Goal: Task Accomplishment & Management: Manage account settings

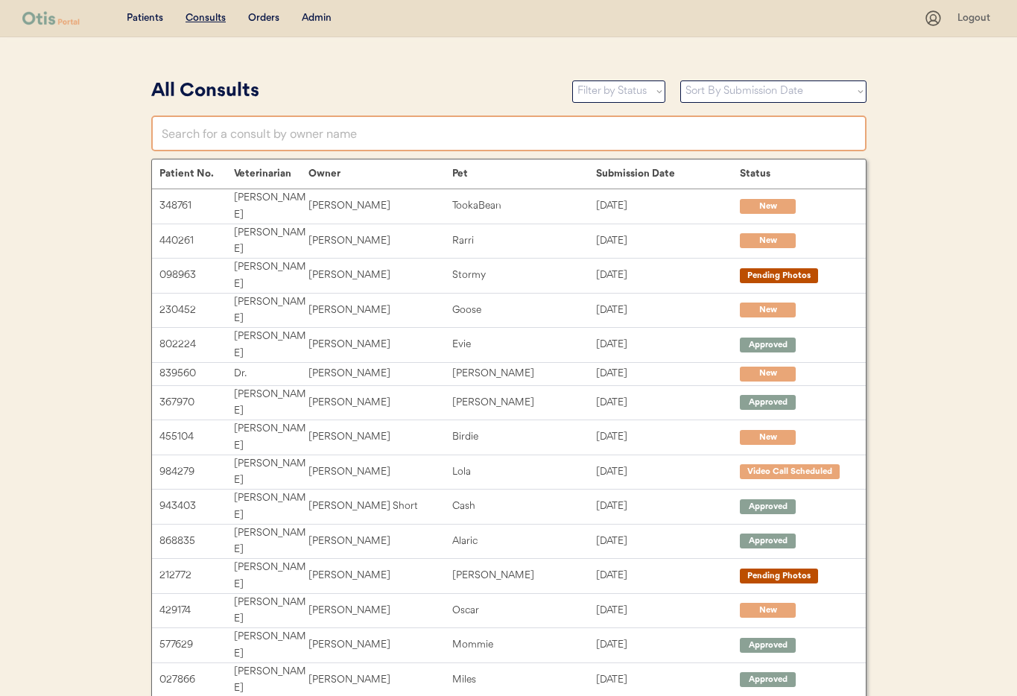
click at [258, 136] on input "text" at bounding box center [508, 133] width 715 height 36
type input "Ka"
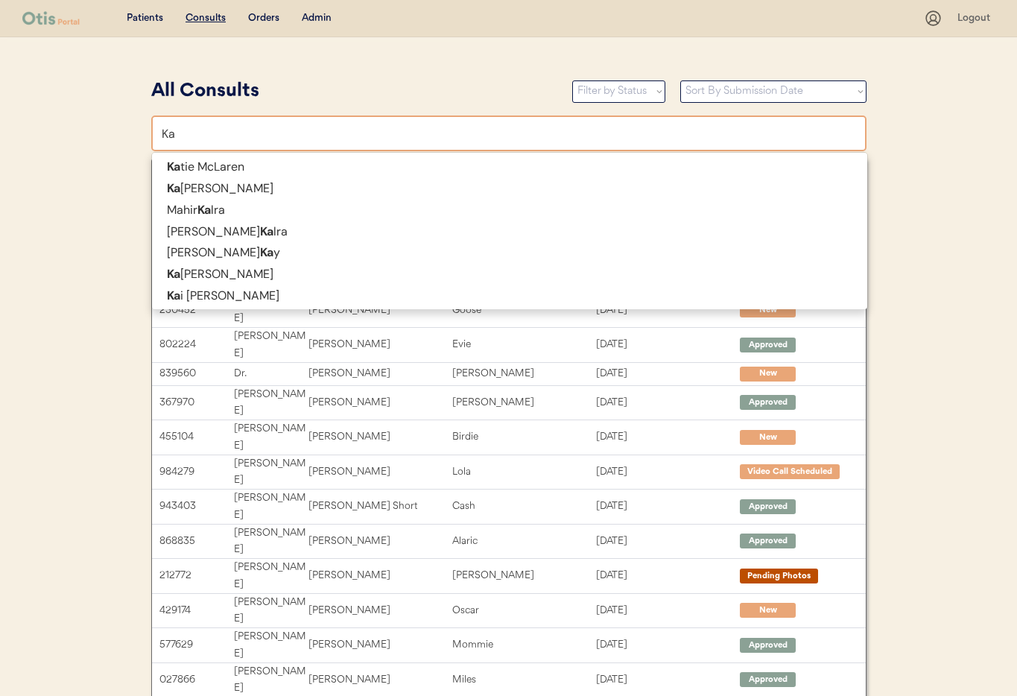
type input "Katie McLaren"
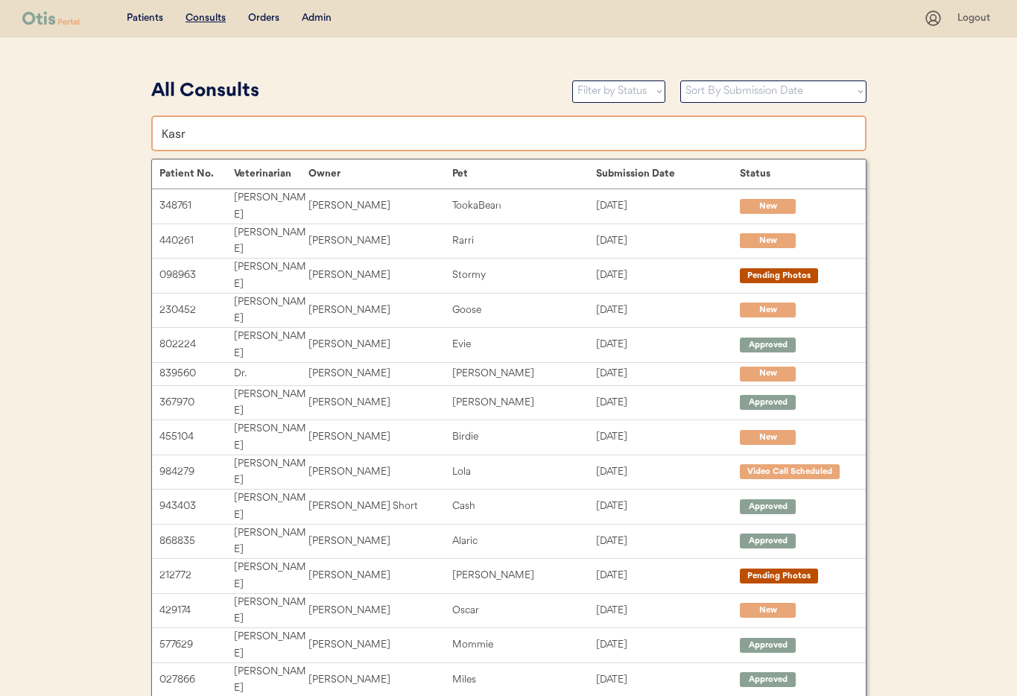
type input "Kas"
type input "Kasandra Watkins"
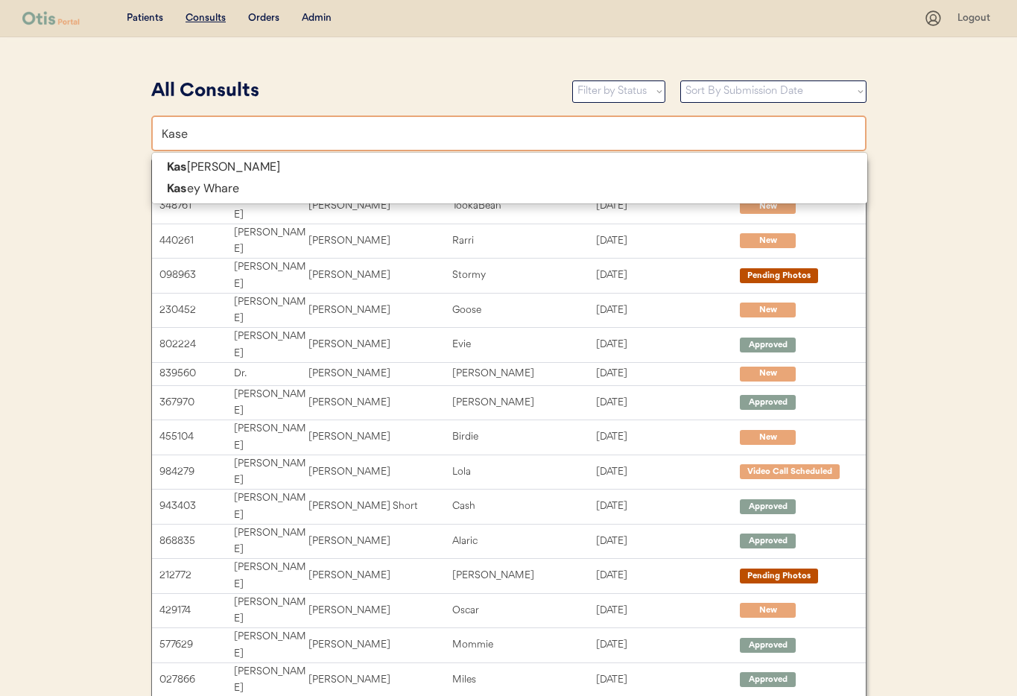
type input "Kasey"
type input "[PERSON_NAME]"
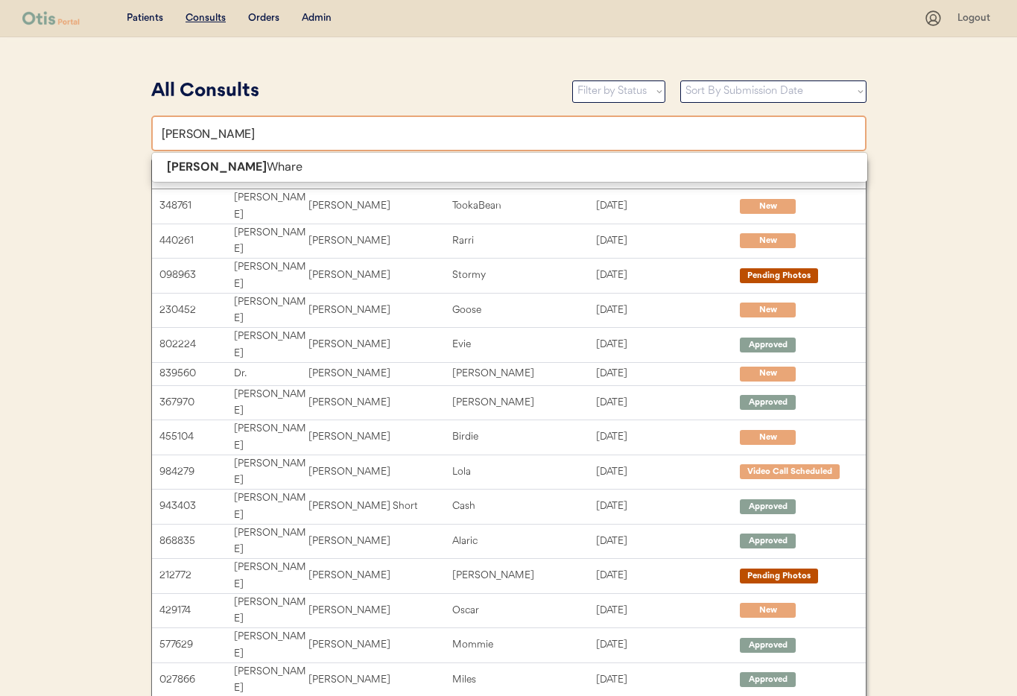
type input "Kasey"
click at [324, 18] on div "Admin" at bounding box center [317, 18] width 30 height 15
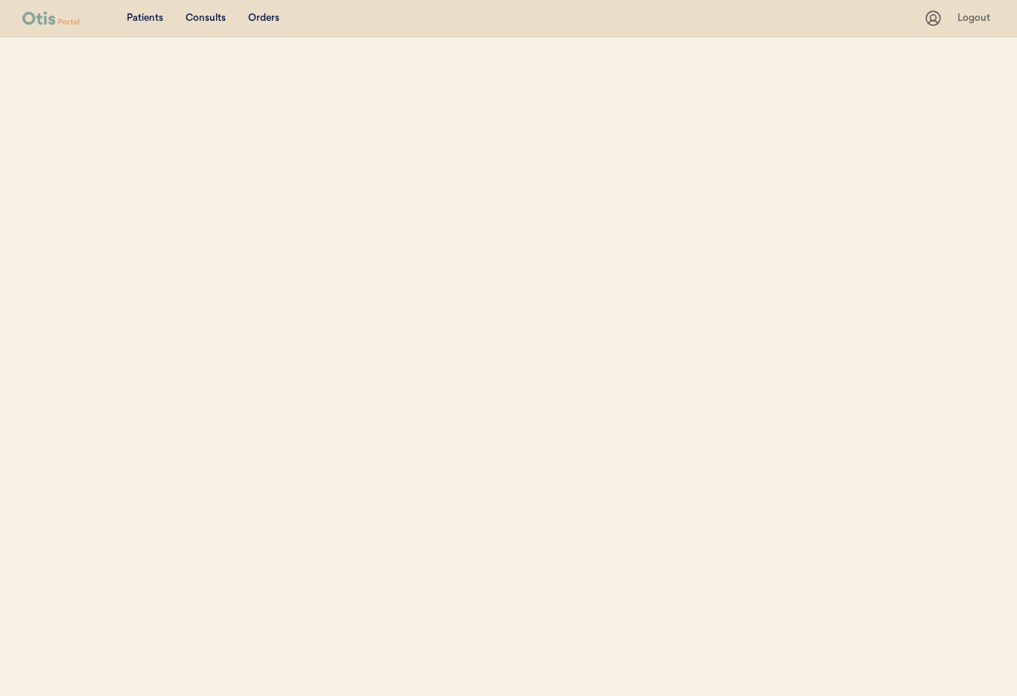
select select ""Name""
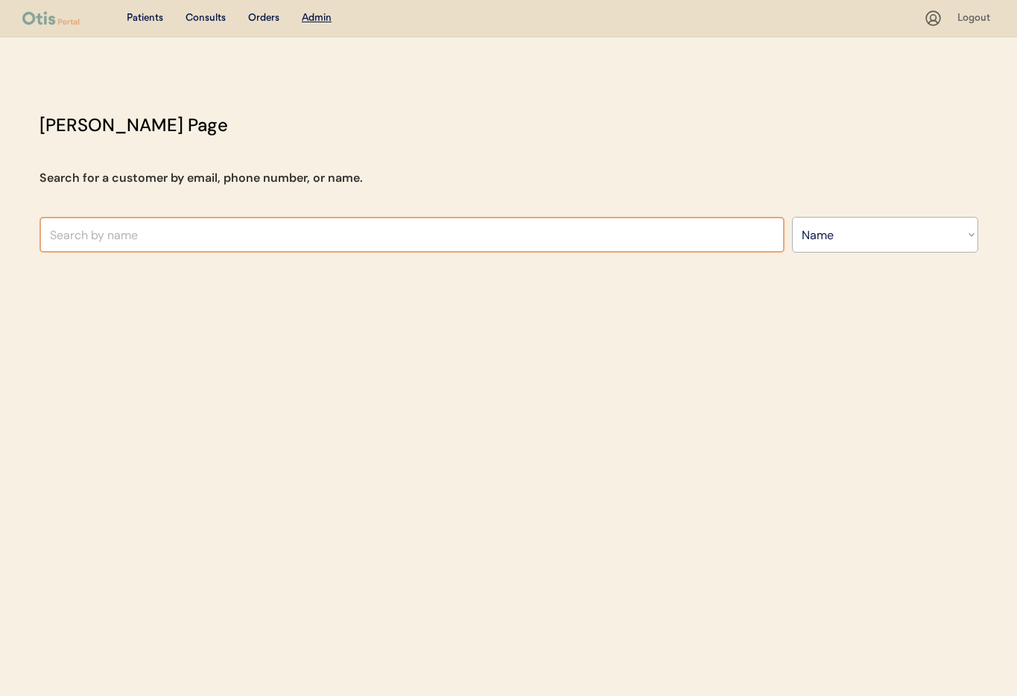
click at [198, 226] on input "text" at bounding box center [411, 235] width 745 height 36
type input "Kasey wha"
type input "Kasey whare"
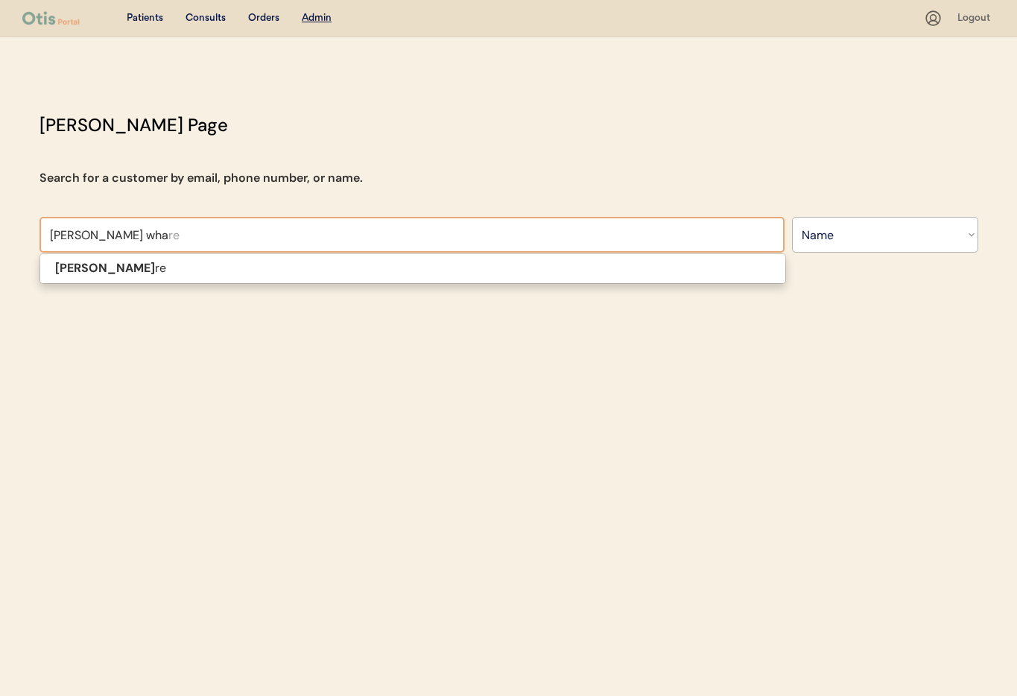
type input "Kasey whar"
click at [166, 266] on p "[PERSON_NAME]" at bounding box center [412, 269] width 745 height 22
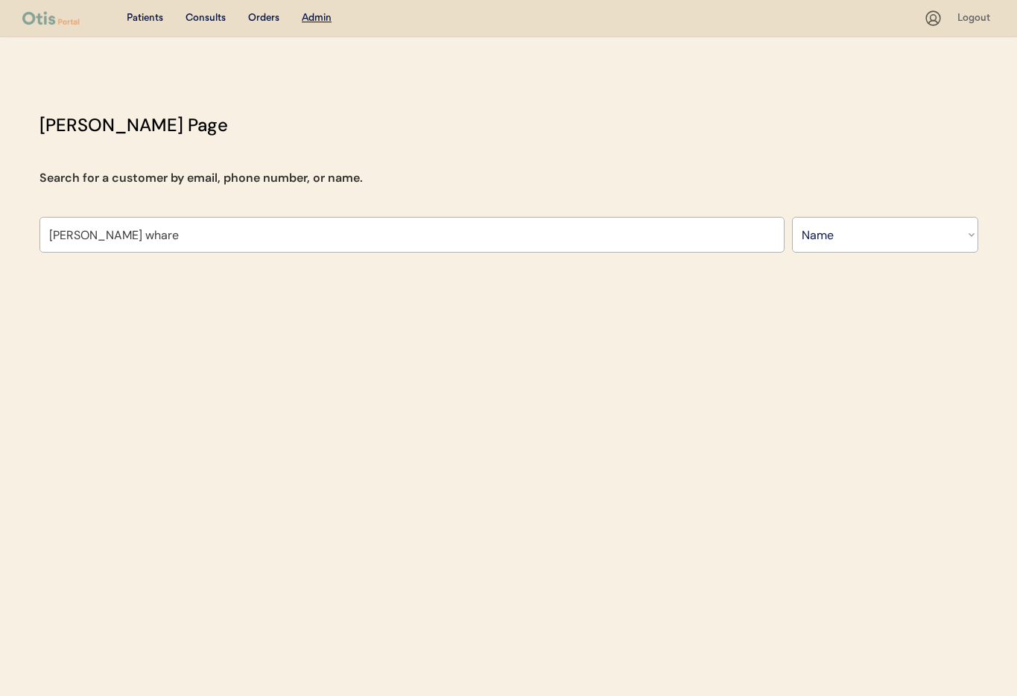
type input "[PERSON_NAME]"
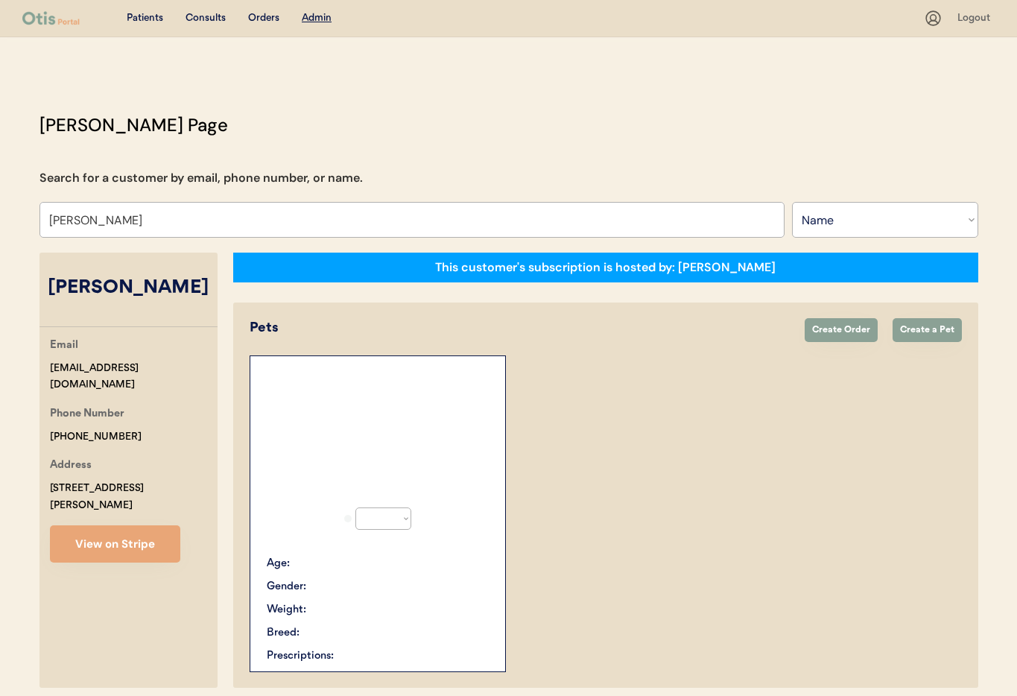
select select "true"
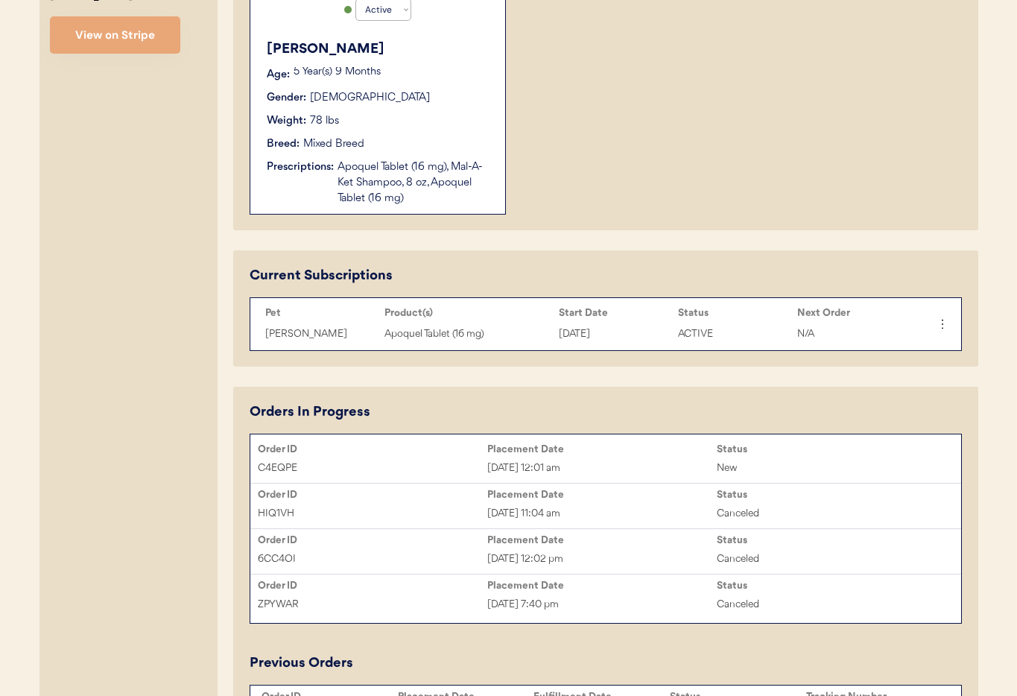
scroll to position [509, 0]
type input "[PERSON_NAME]"
click at [419, 462] on div "C4EQPE" at bounding box center [372, 467] width 229 height 17
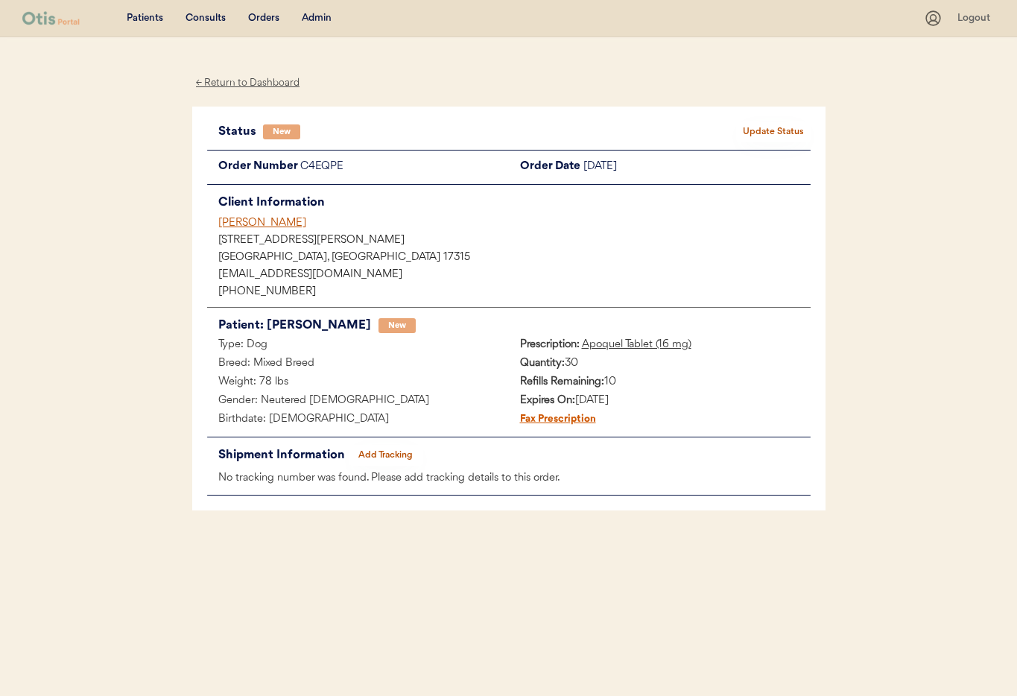
click at [246, 223] on div "[PERSON_NAME]" at bounding box center [514, 223] width 592 height 16
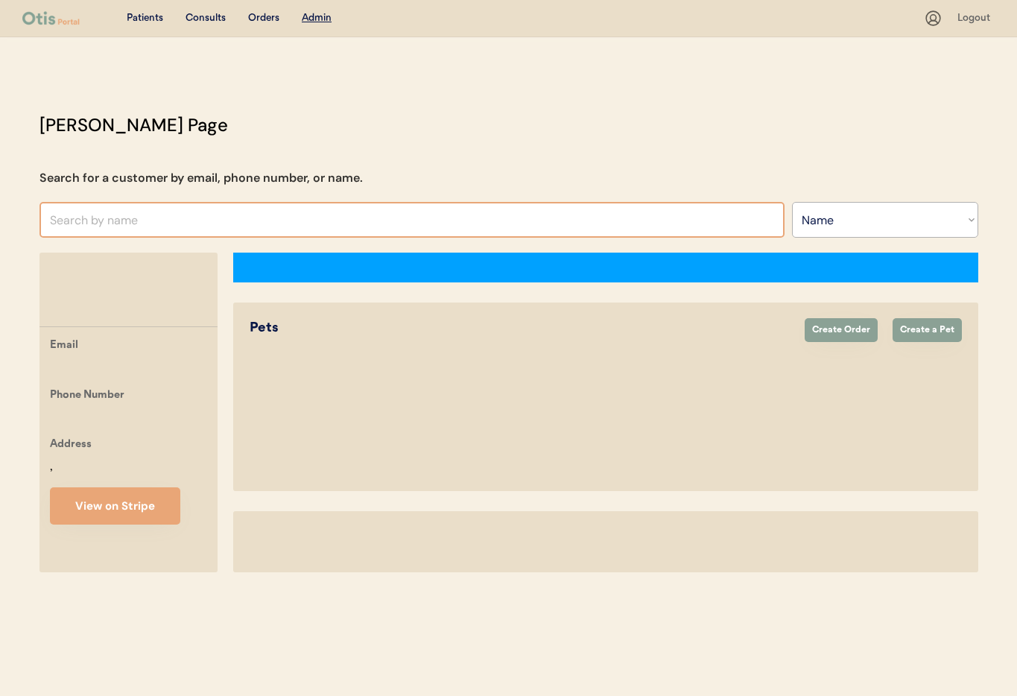
select select ""Name""
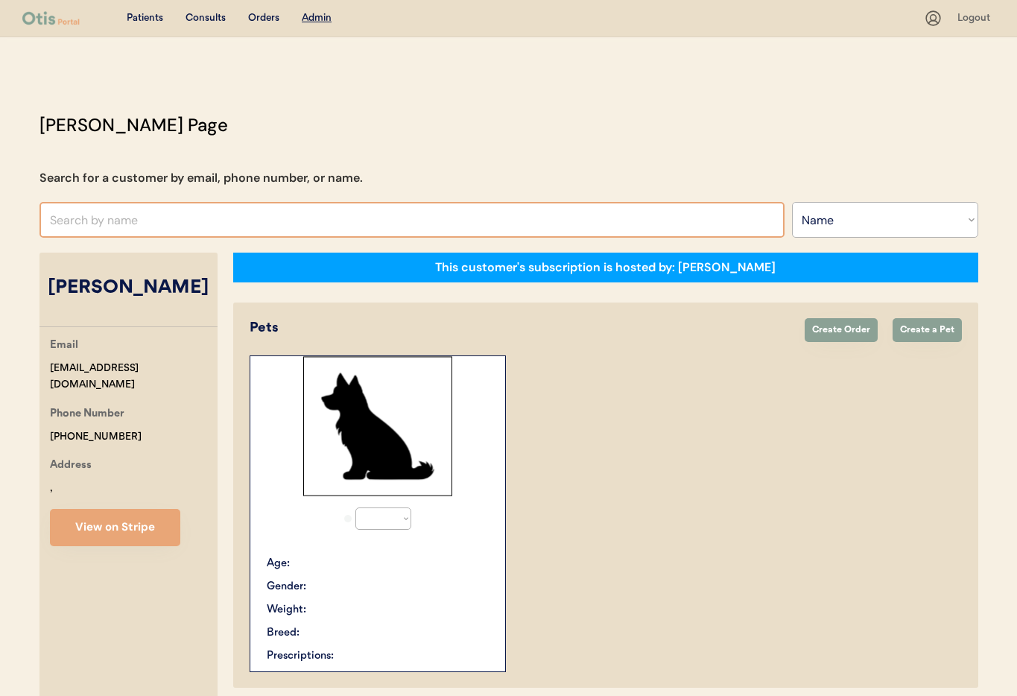
select select "true"
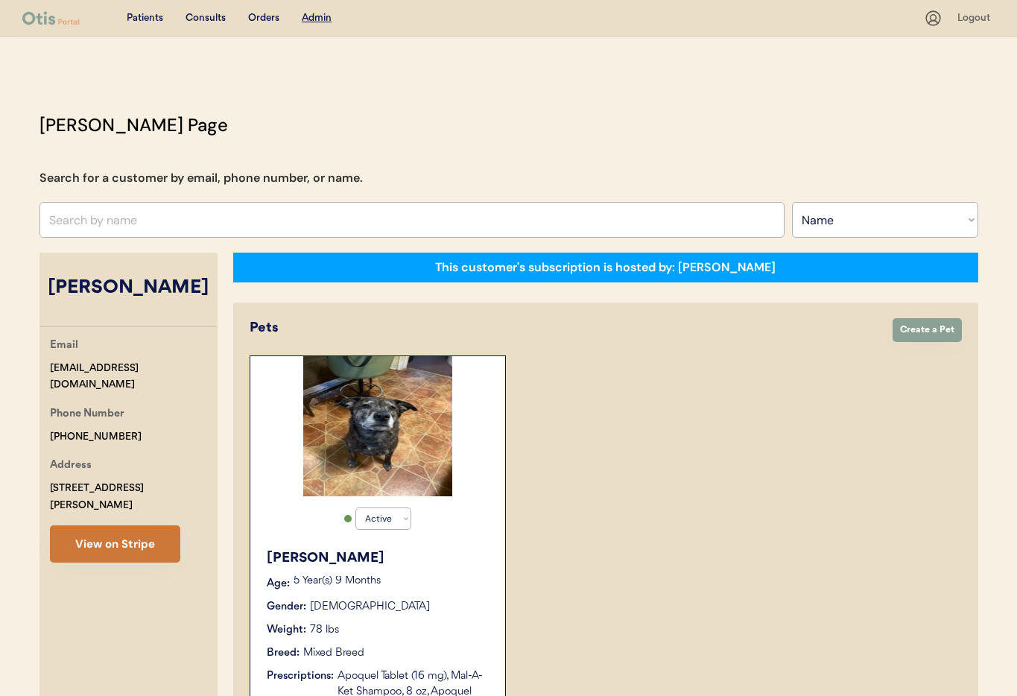
click at [133, 532] on button "View on Stripe" at bounding box center [115, 543] width 130 height 37
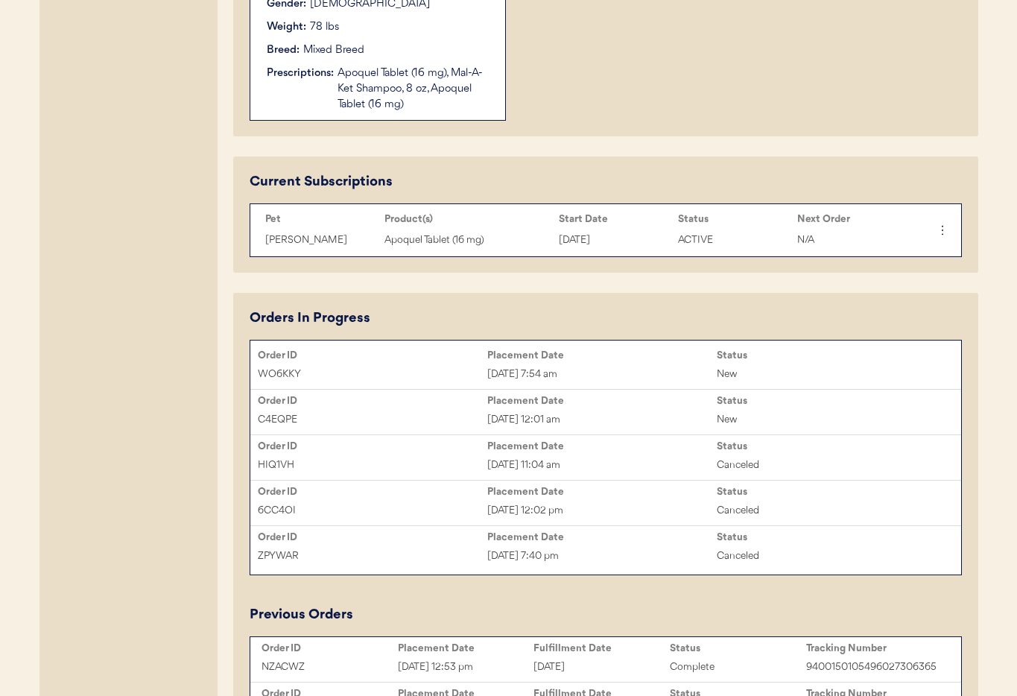
scroll to position [624, 0]
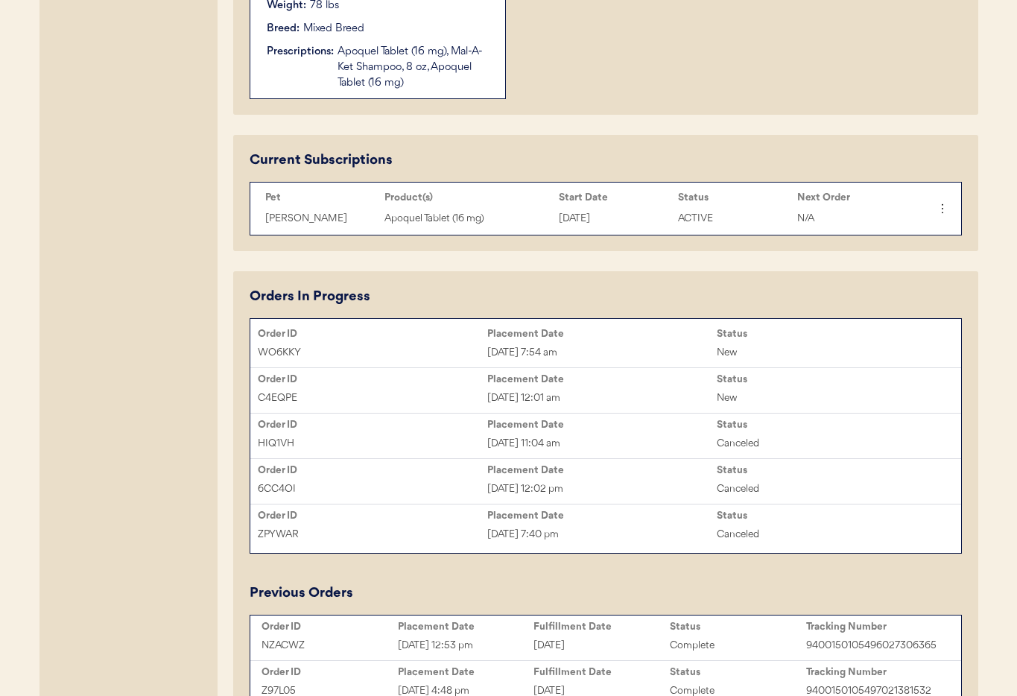
click at [599, 344] on div "Oct 9, 2025 7:54 am" at bounding box center [601, 352] width 229 height 17
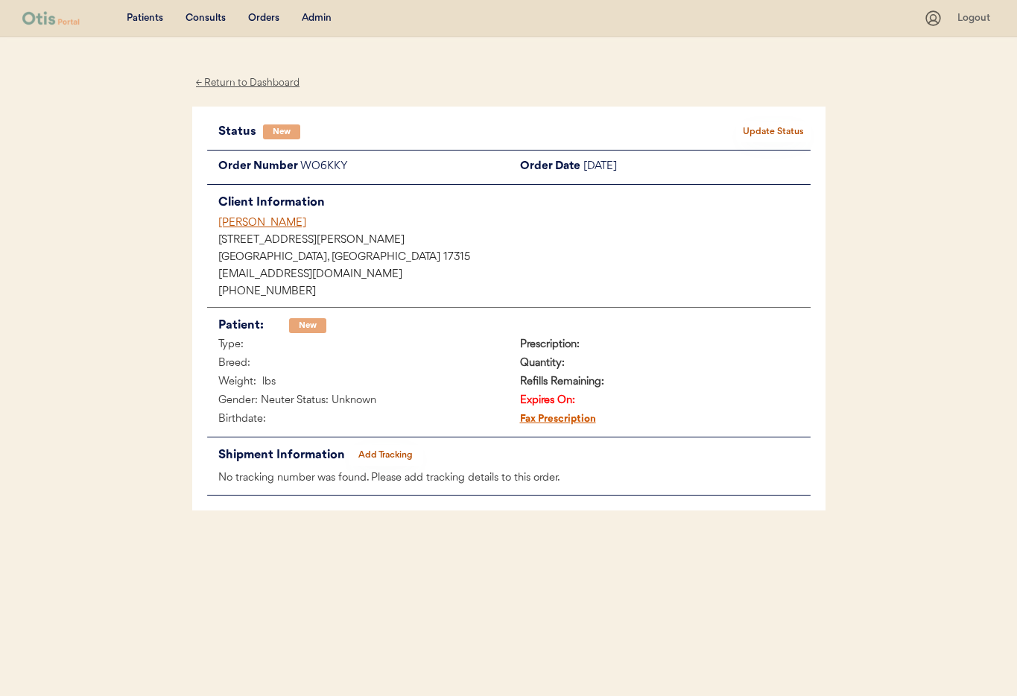
click at [792, 135] on button "Update Status" at bounding box center [773, 131] width 74 height 21
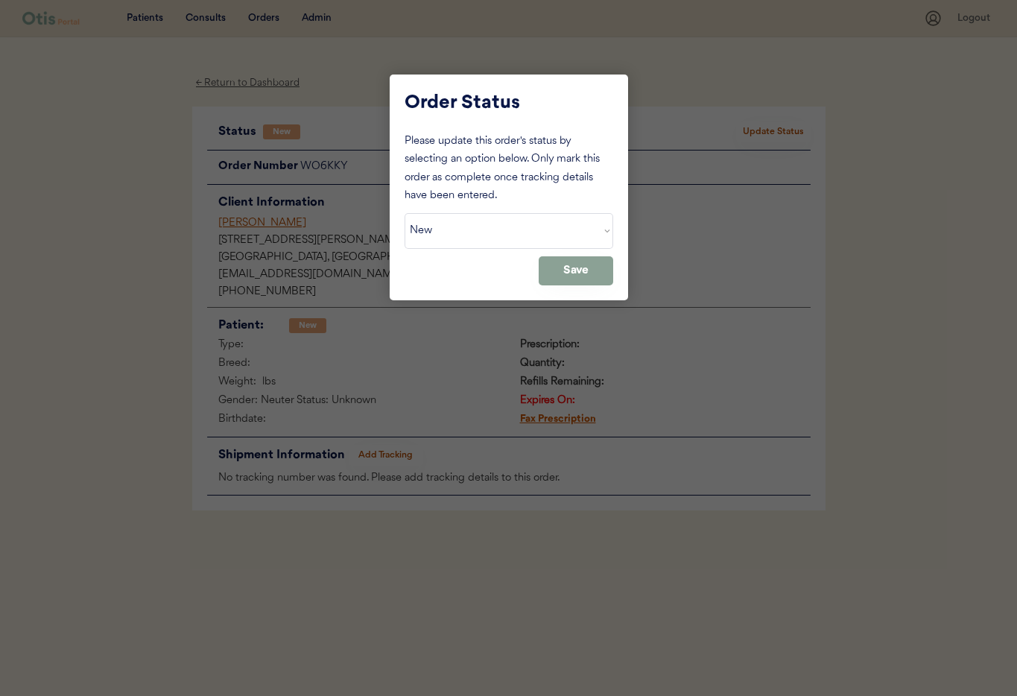
click at [489, 224] on select "Status On Hold New In Progress Complete Pending HW Consent Canceled" at bounding box center [508, 231] width 209 height 36
select select ""cancelled""
click at [404, 213] on select "Status On Hold New In Progress Complete Pending HW Consent Canceled" at bounding box center [508, 231] width 209 height 36
click at [564, 267] on button "Save" at bounding box center [575, 270] width 74 height 29
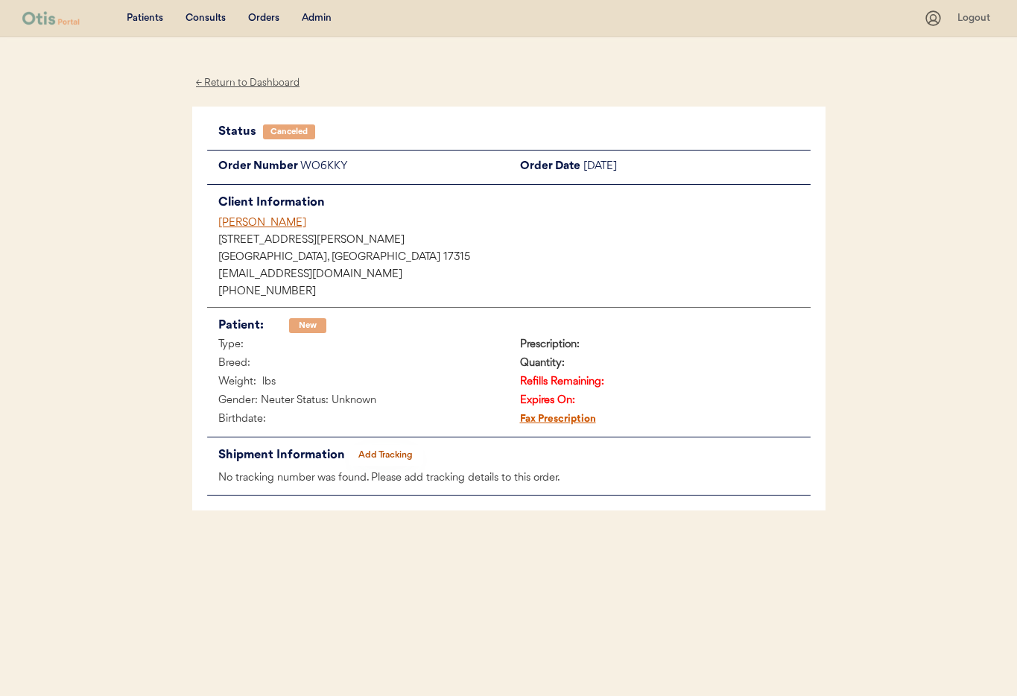
click at [229, 220] on div "[PERSON_NAME]" at bounding box center [514, 223] width 592 height 16
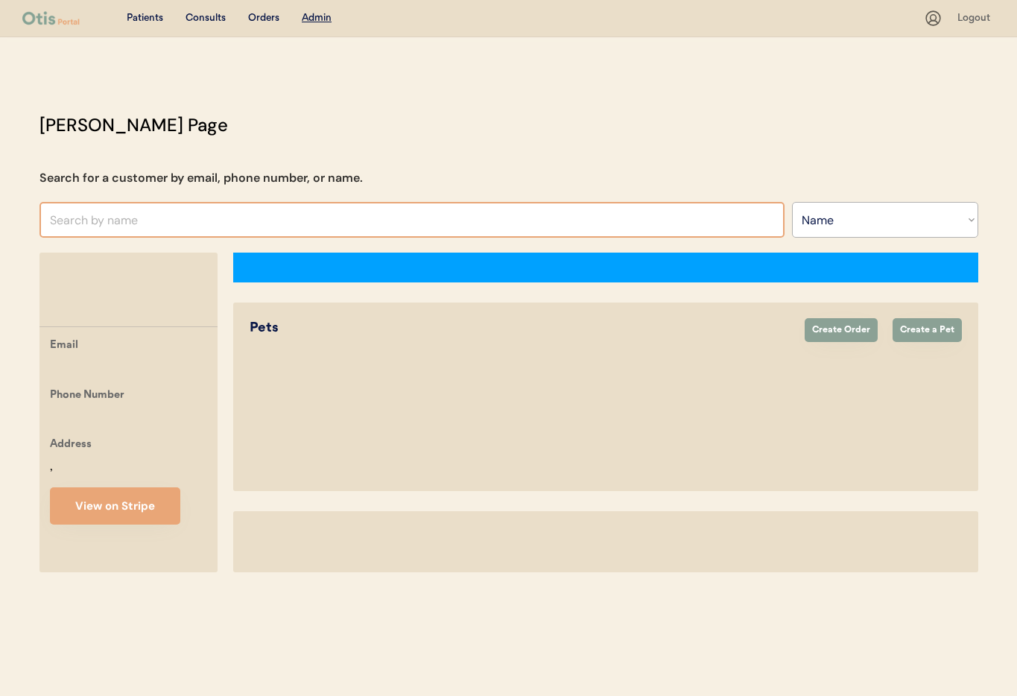
select select ""Name""
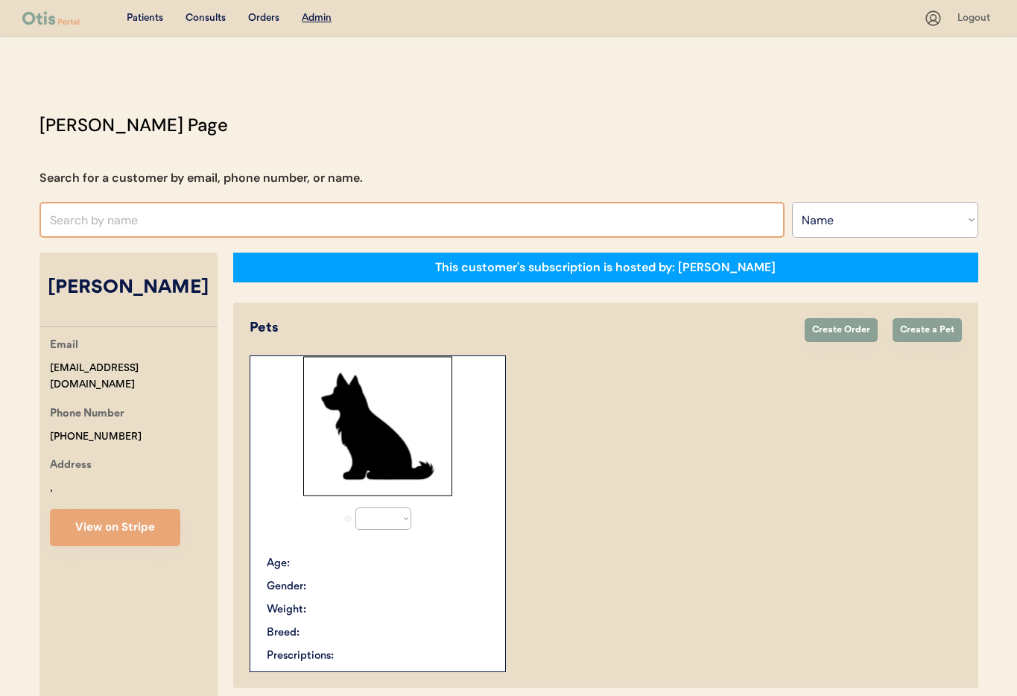
select select "true"
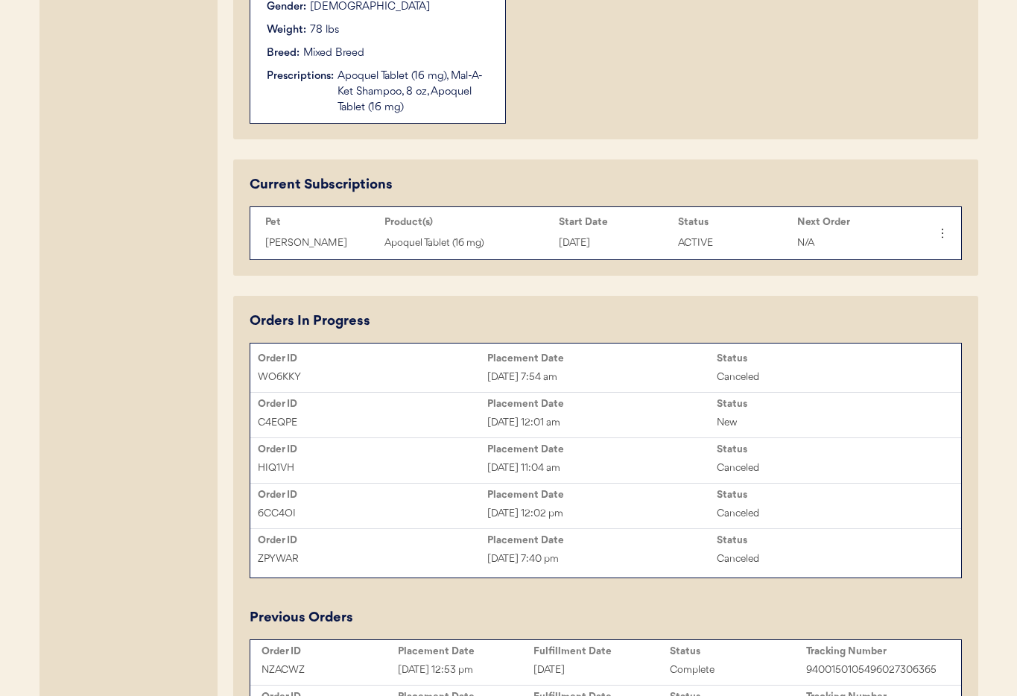
scroll to position [601, 0]
click at [627, 419] on div "[DATE] 12:01 am" at bounding box center [601, 423] width 229 height 17
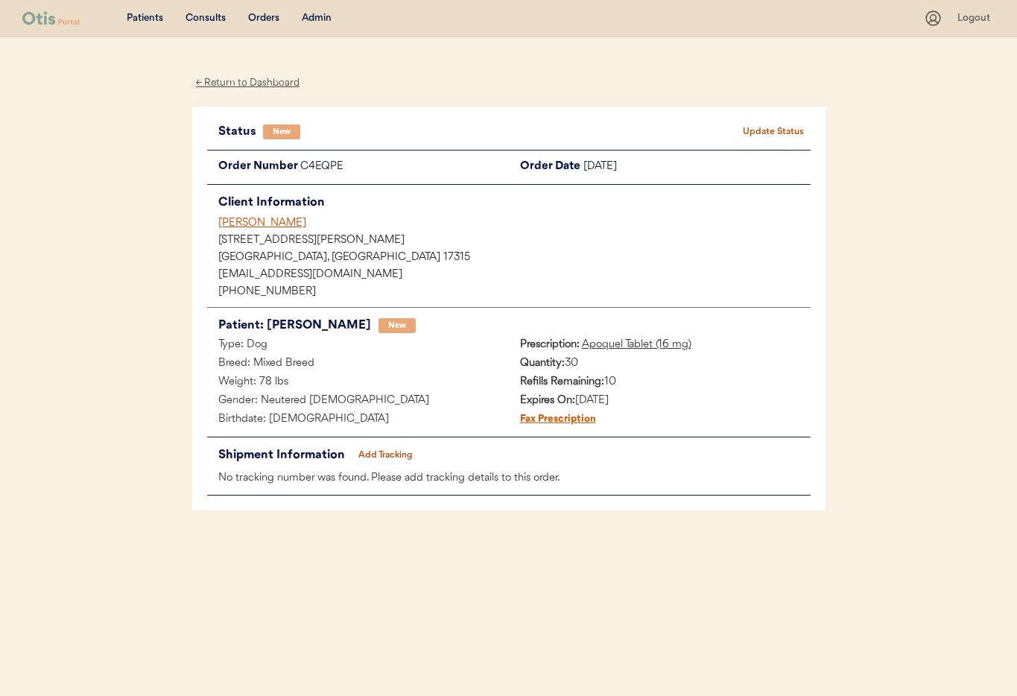
click at [235, 220] on div "[PERSON_NAME]" at bounding box center [514, 223] width 592 height 16
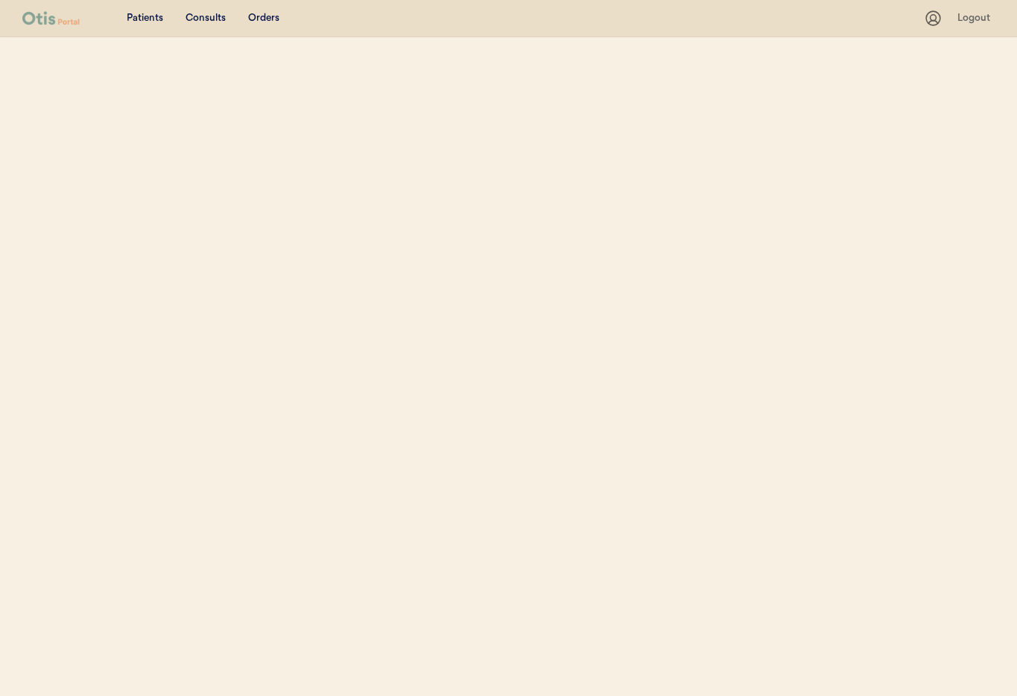
select select ""Name""
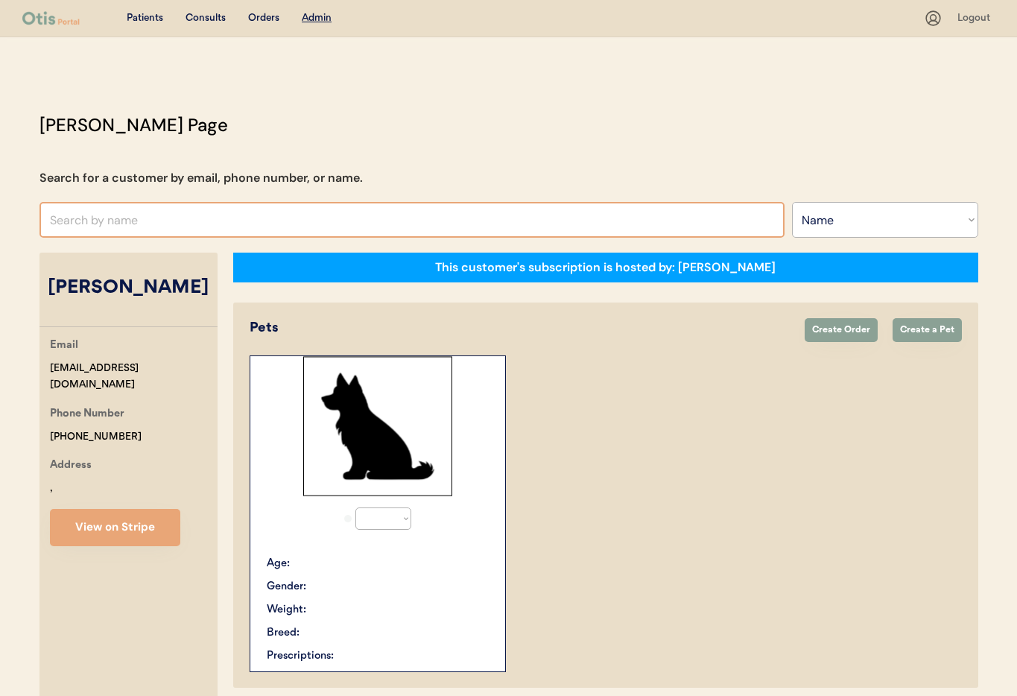
select select "true"
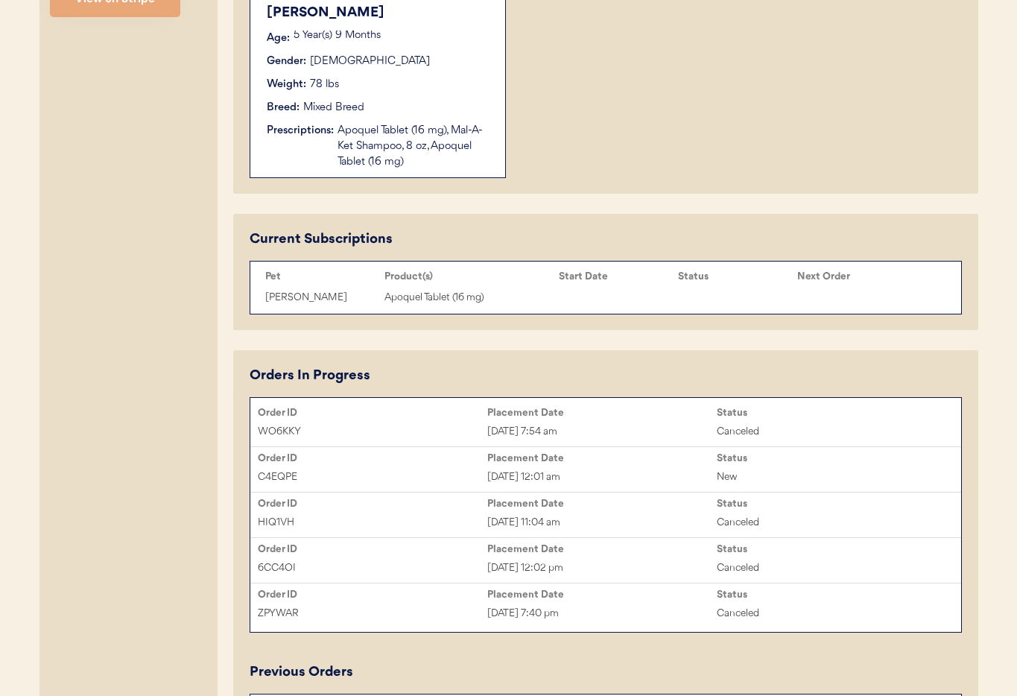
scroll to position [559, 0]
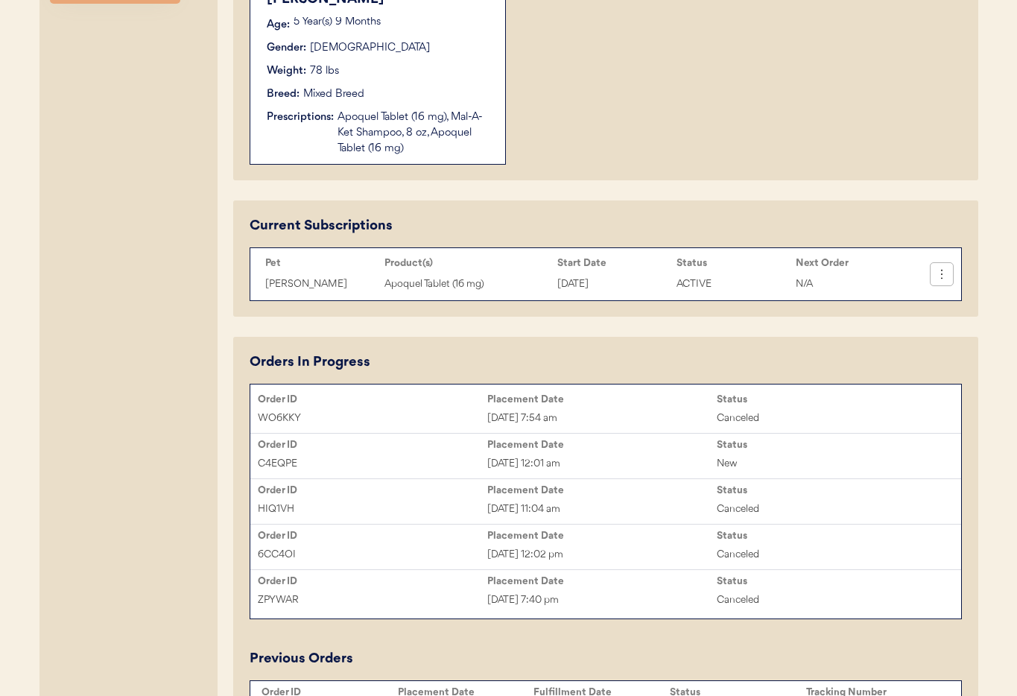
click at [945, 281] on button at bounding box center [941, 274] width 22 height 22
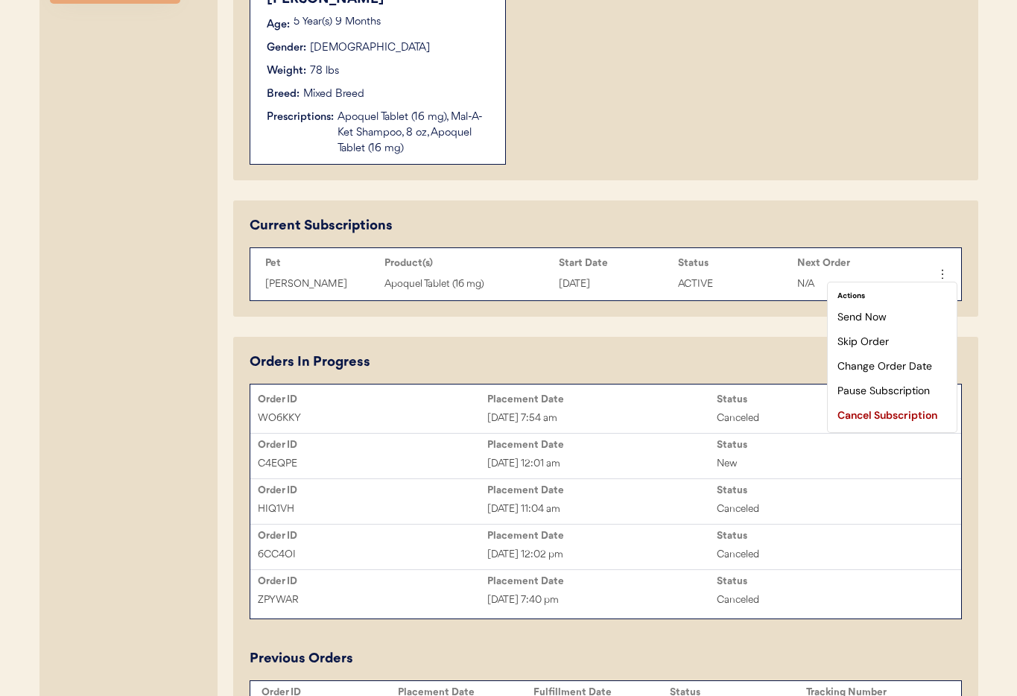
click at [844, 183] on div "This customer's subscription is hosted by: Otis Pets Create Order Create a Pet …" at bounding box center [605, 263] width 745 height 1139
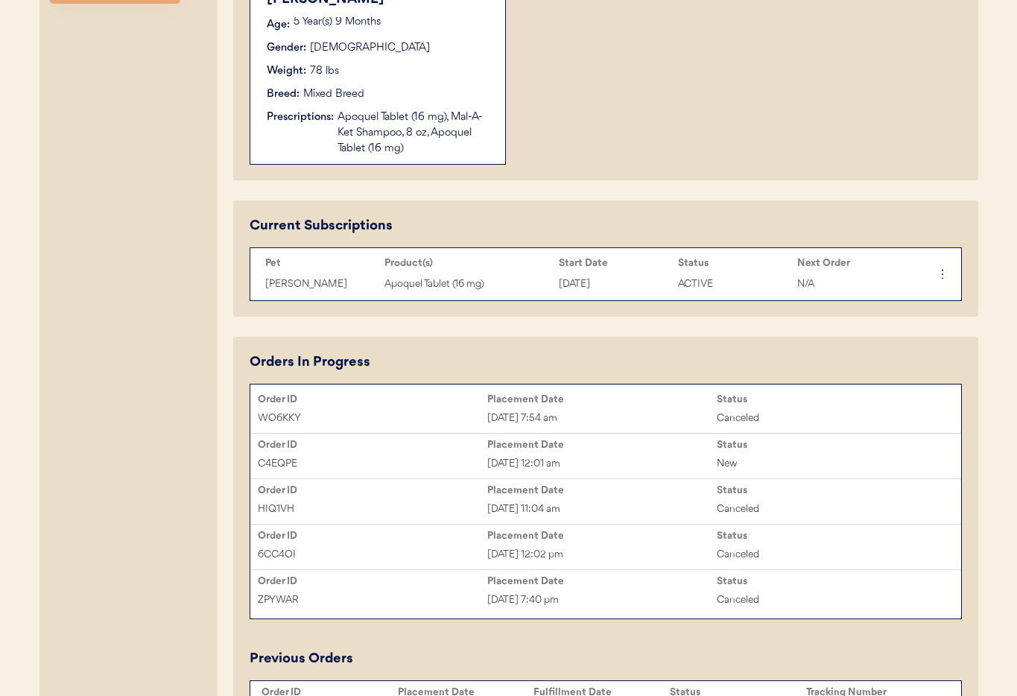
click at [461, 90] on div "Breed: Mixed Breed" at bounding box center [378, 94] width 223 height 16
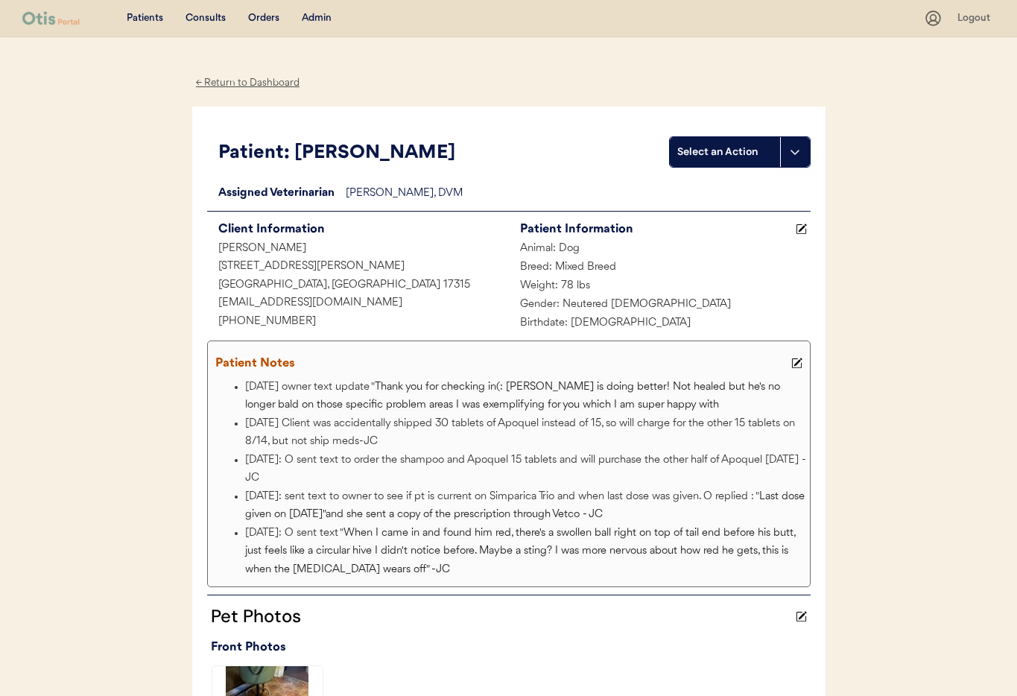
click at [314, 16] on div "Admin" at bounding box center [317, 18] width 30 height 15
click at [313, 16] on div "Admin" at bounding box center [317, 18] width 30 height 15
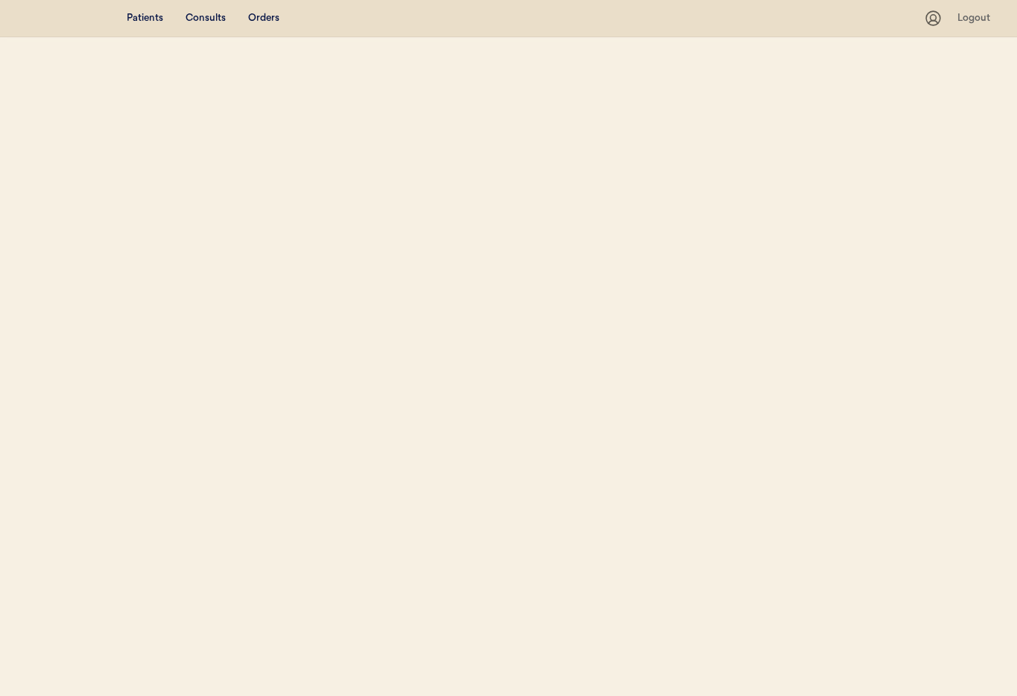
select select ""Name""
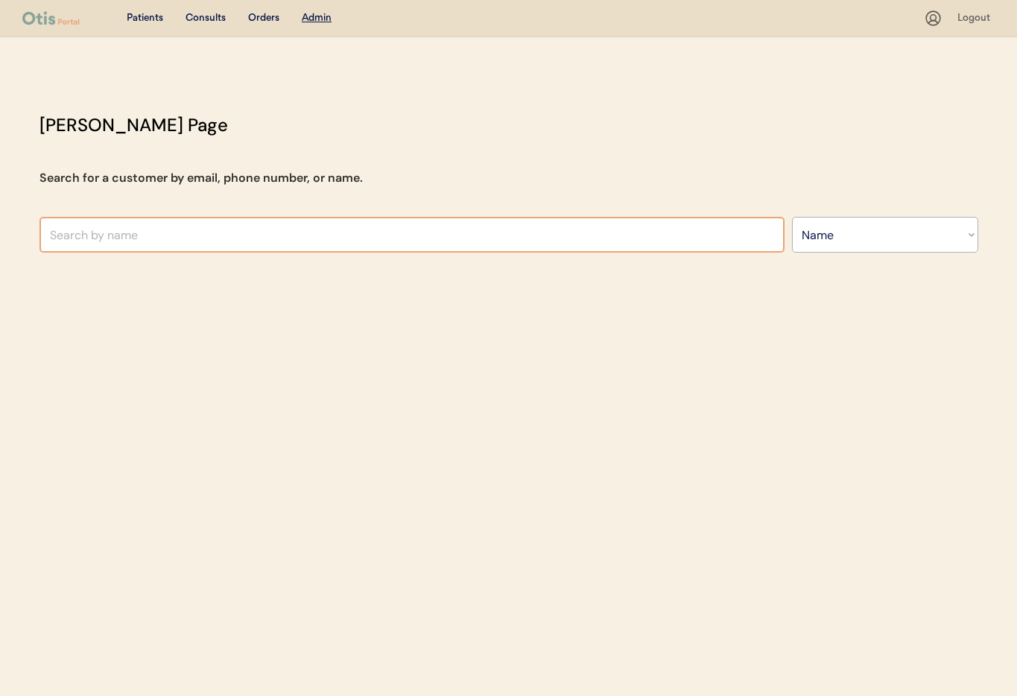
click at [223, 231] on input "text" at bounding box center [411, 235] width 745 height 36
click at [64, 237] on input "[PERSON_NAME]" at bounding box center [411, 235] width 745 height 36
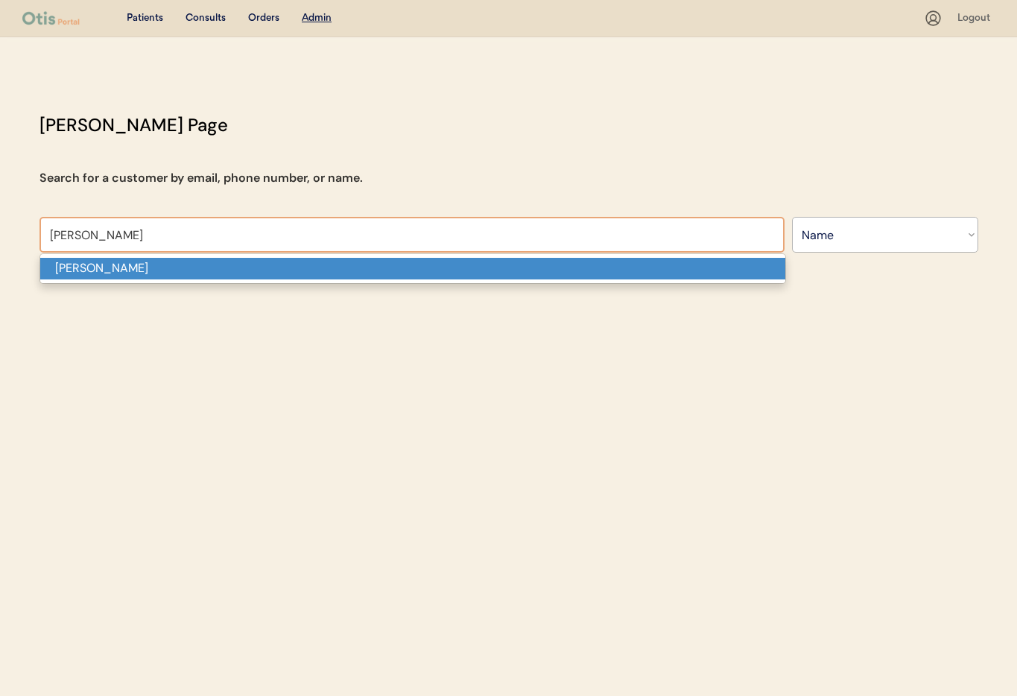
click at [67, 270] on p "Beth Johnson" at bounding box center [412, 269] width 745 height 22
type input "Beth Johnson"
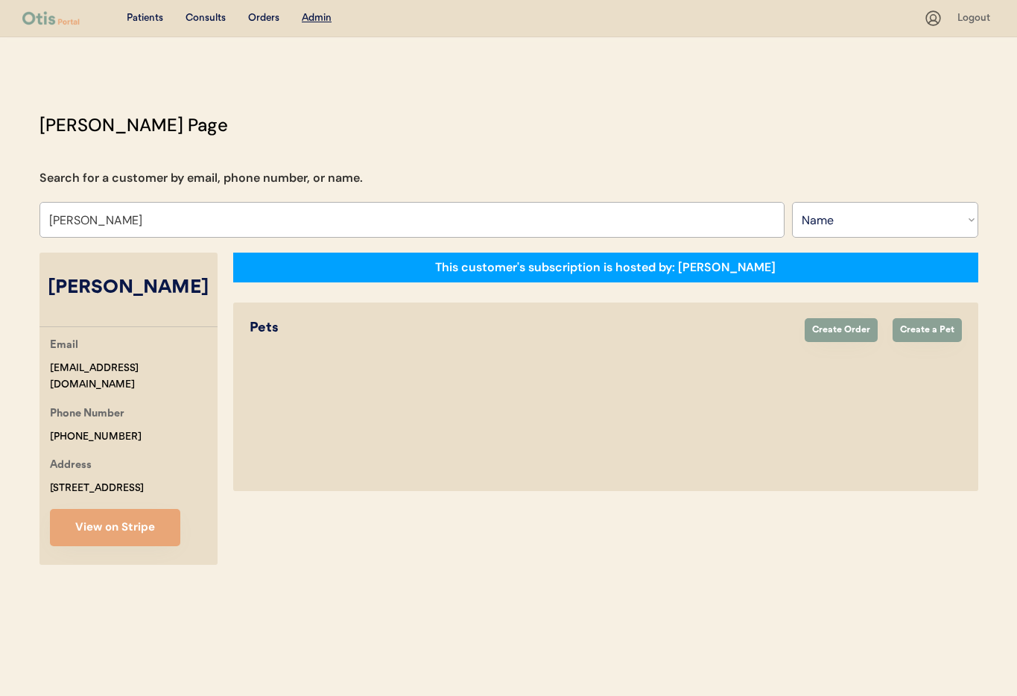
select select "true"
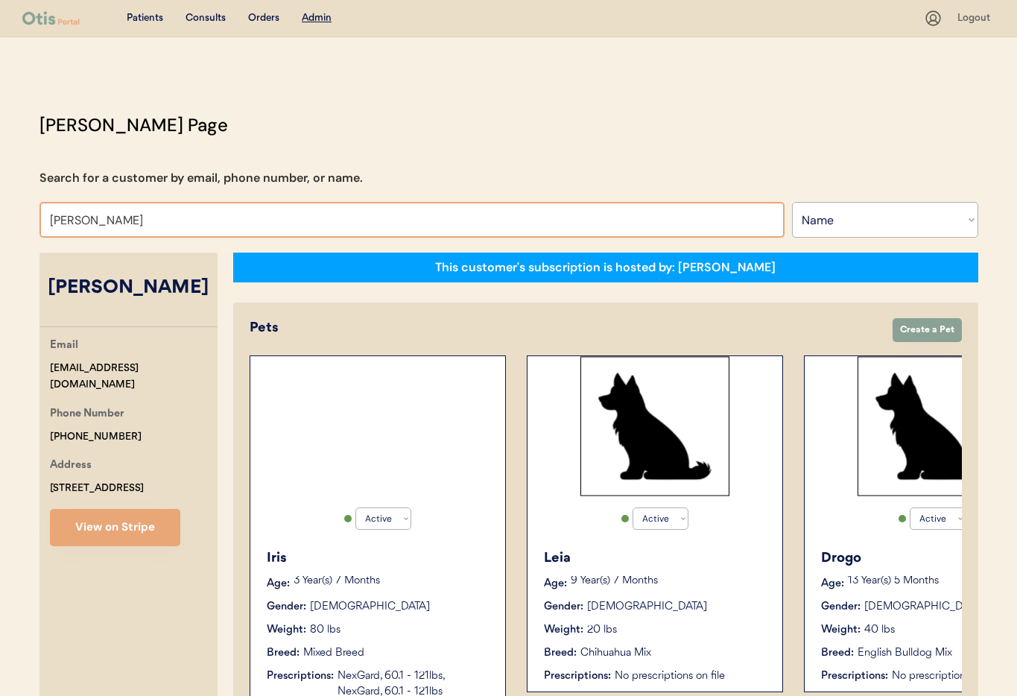
drag, startPoint x: 125, startPoint y: 224, endPoint x: 15, endPoint y: 214, distance: 110.7
type input "Sarah Leg"
type input "[PERSON_NAME] Legal"
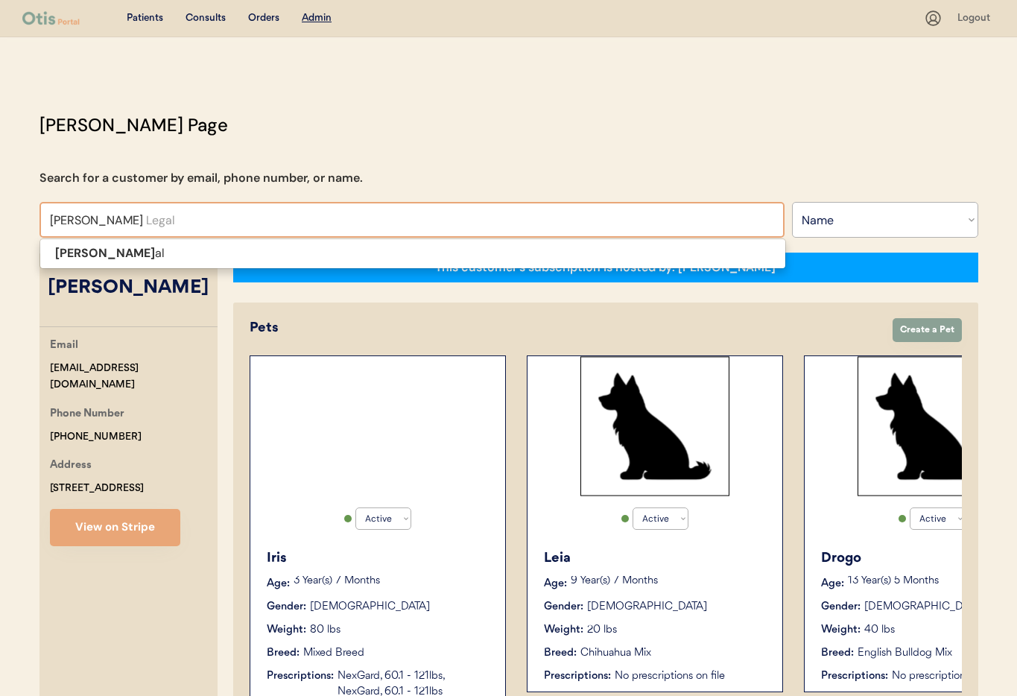
type input "Sarah Lega"
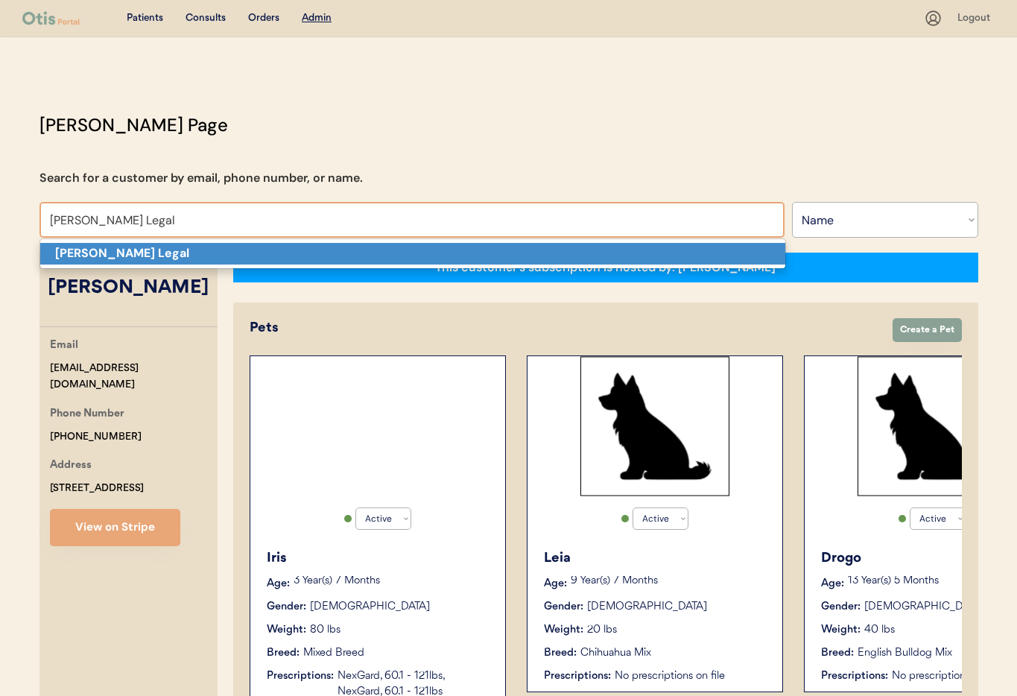
click at [83, 252] on strong "[PERSON_NAME] Legal" at bounding box center [122, 253] width 134 height 16
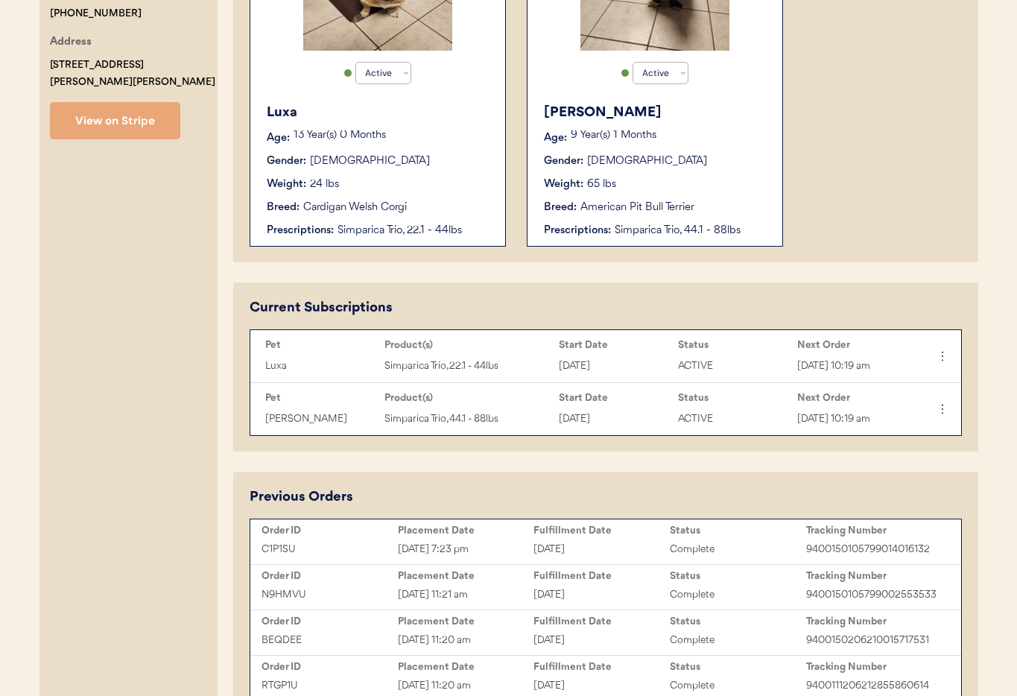
scroll to position [474, 0]
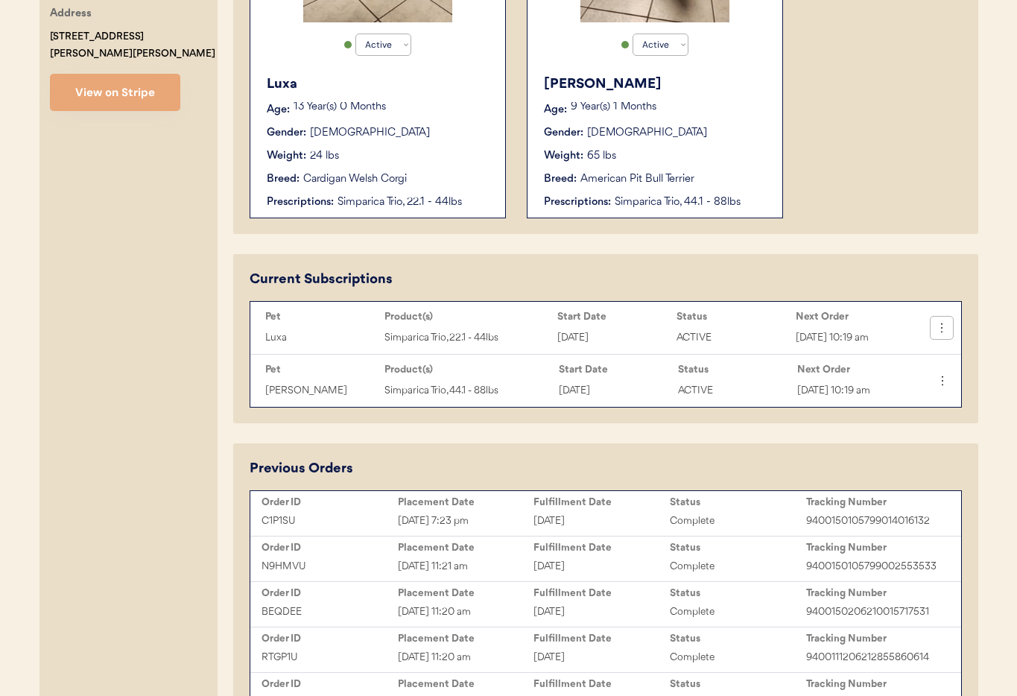
type input "Sarah Legal"
click at [938, 329] on icon at bounding box center [941, 327] width 15 height 15
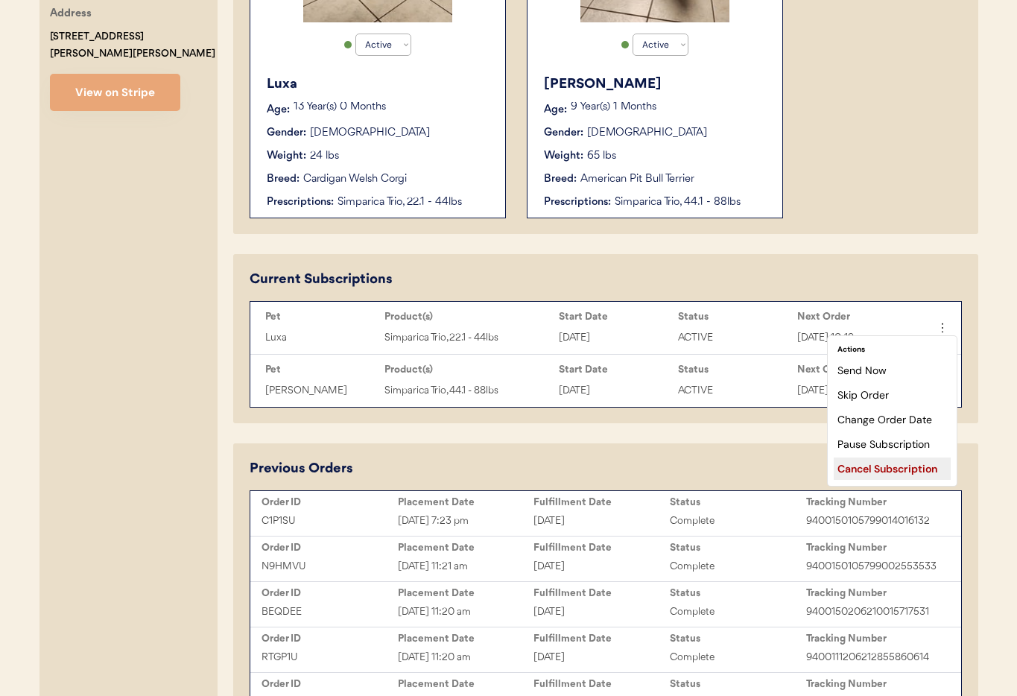
click at [906, 470] on div "Cancel Subscription" at bounding box center [891, 468] width 117 height 22
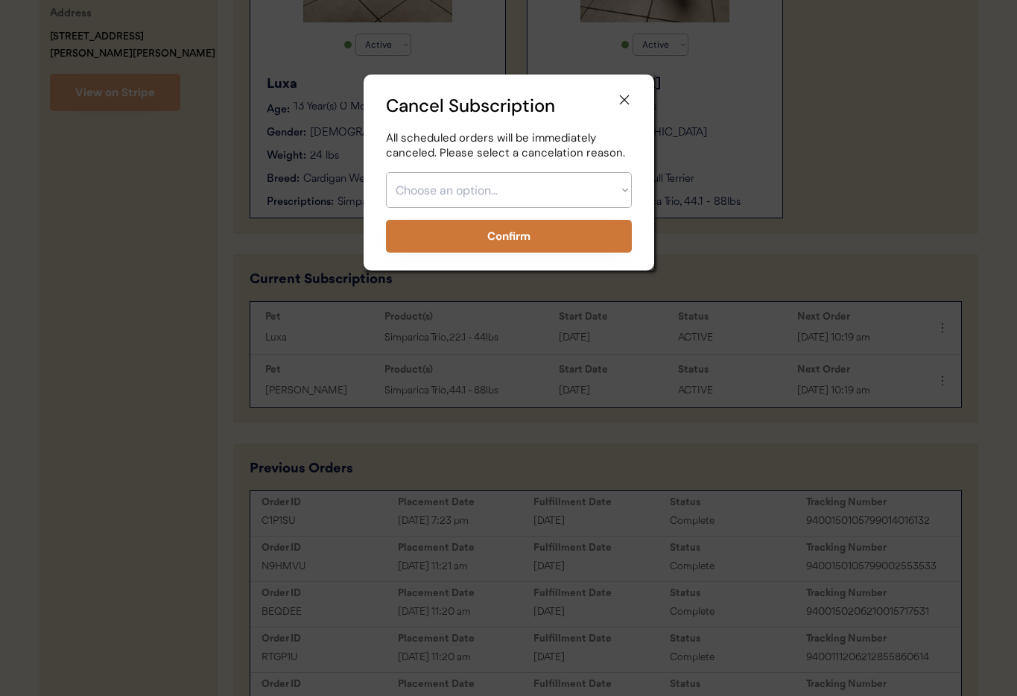
click at [555, 196] on select "Choose an option... Too expensive / can't afford Getting medication elsewhere (…" at bounding box center [509, 190] width 246 height 36
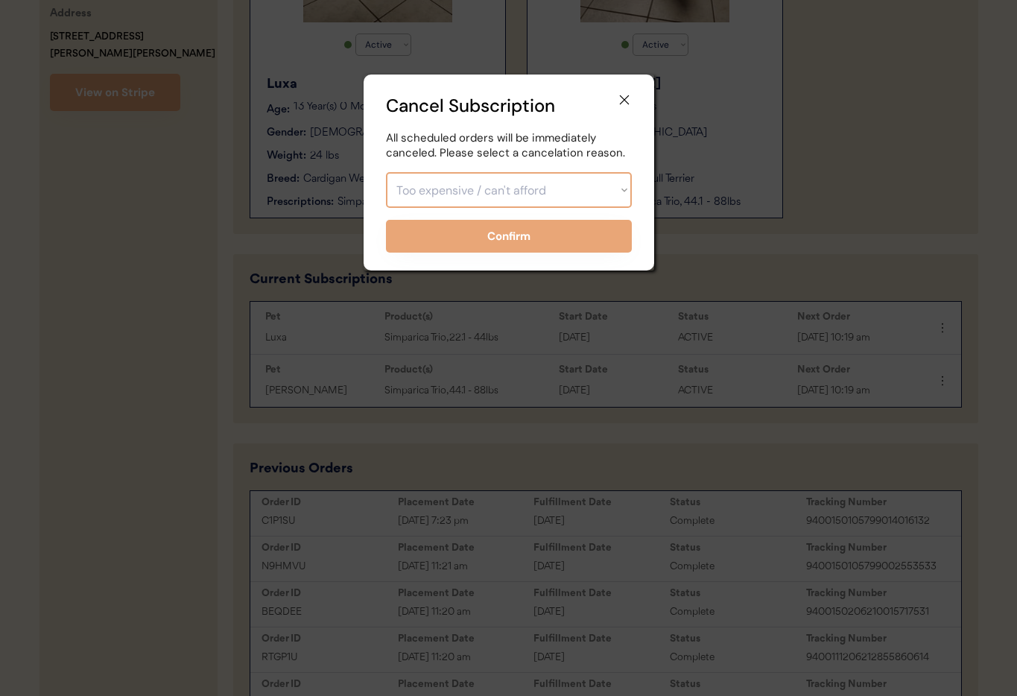
click at [386, 172] on select "Choose an option... Too expensive / can't afford Getting medication elsewhere (…" at bounding box center [509, 190] width 246 height 36
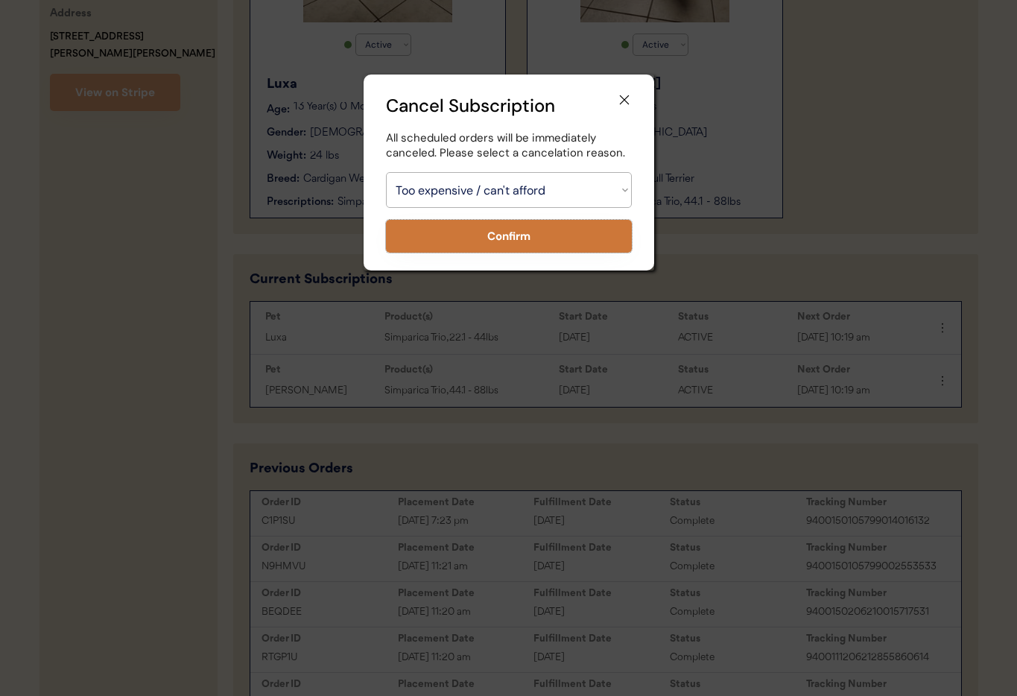
click at [472, 235] on button "Confirm" at bounding box center [509, 236] width 246 height 33
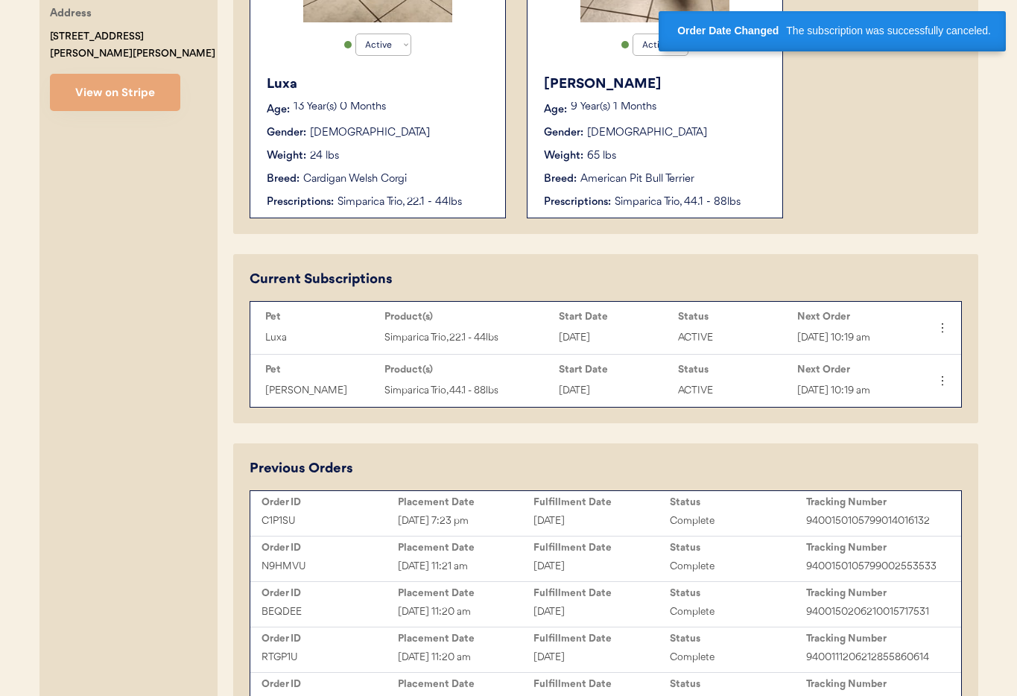
select select ""PLACEHOLDER_1427118222253""
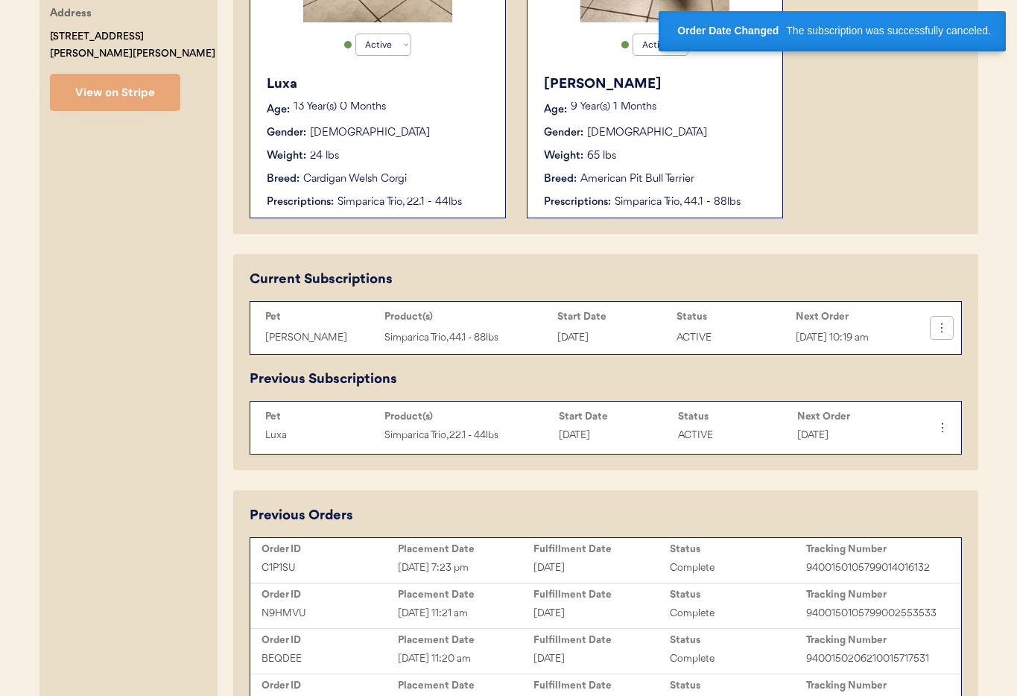
click at [942, 334] on icon at bounding box center [941, 327] width 15 height 15
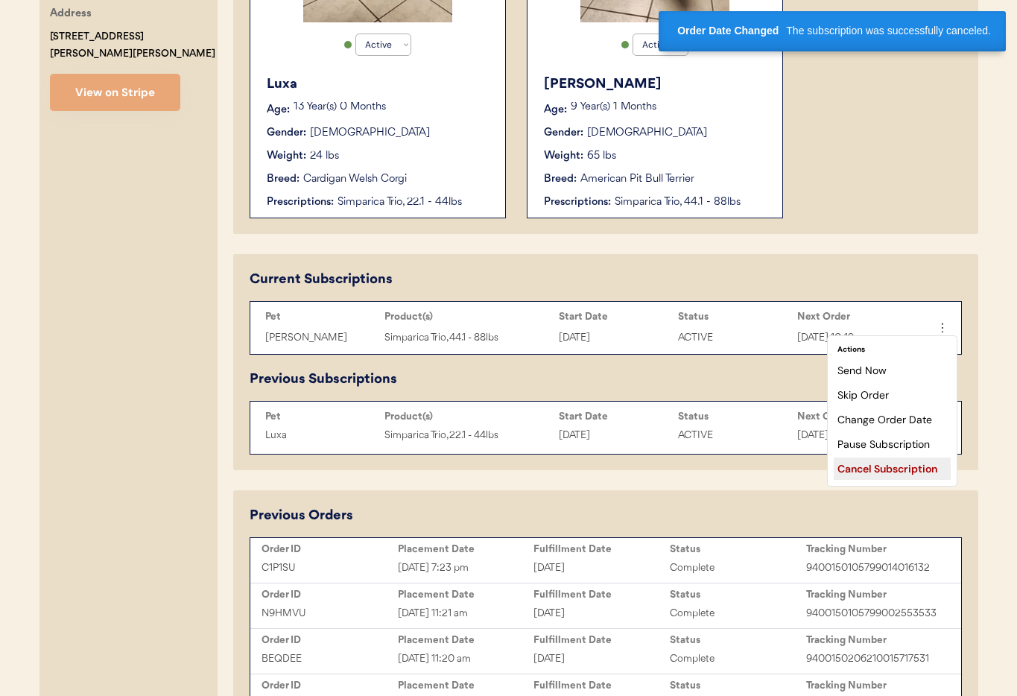
click at [922, 464] on div "Cancel Subscription" at bounding box center [891, 468] width 117 height 22
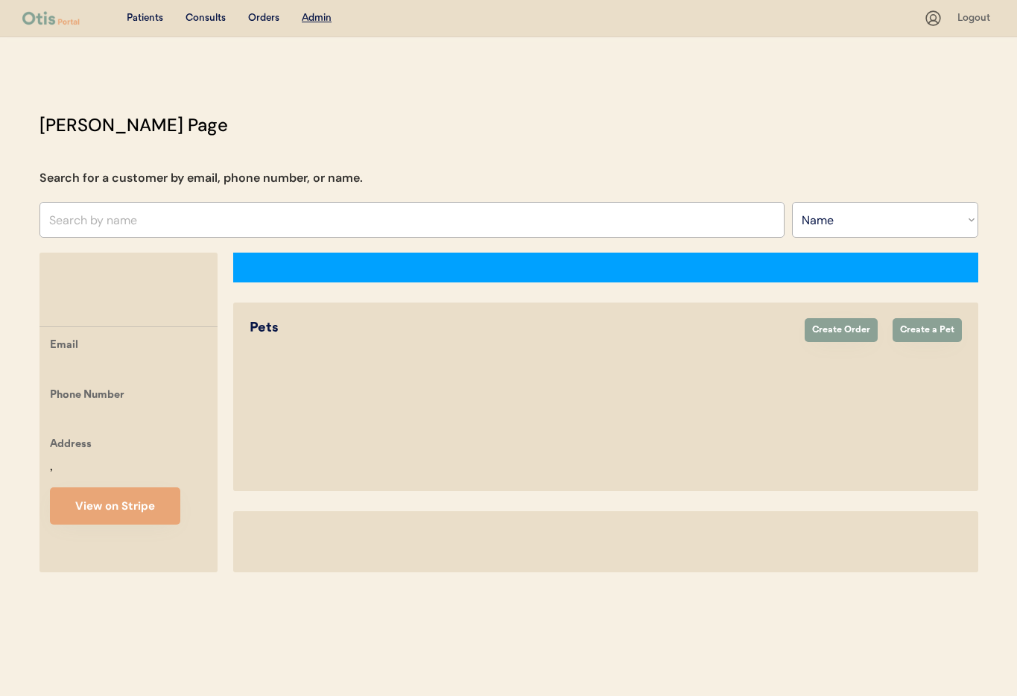
select select ""Name""
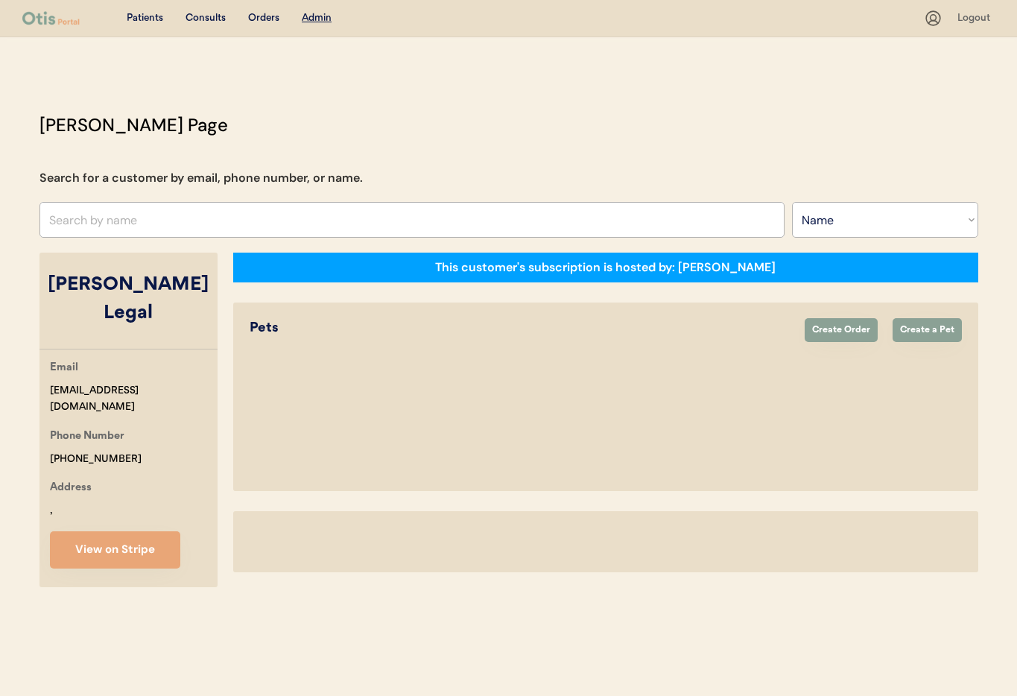
select select "true"
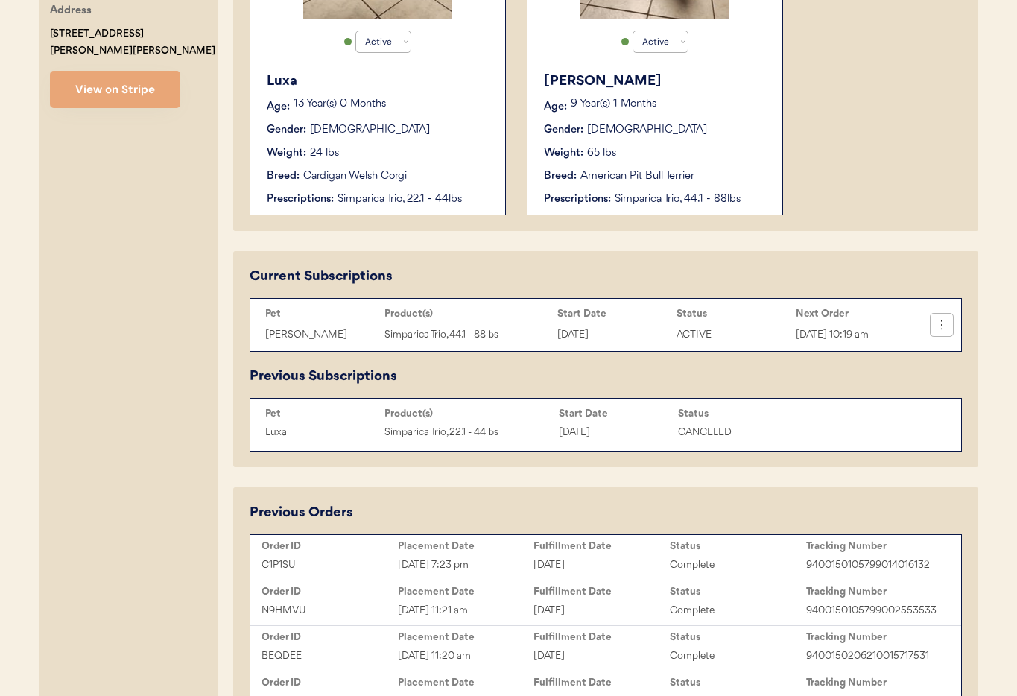
scroll to position [479, 0]
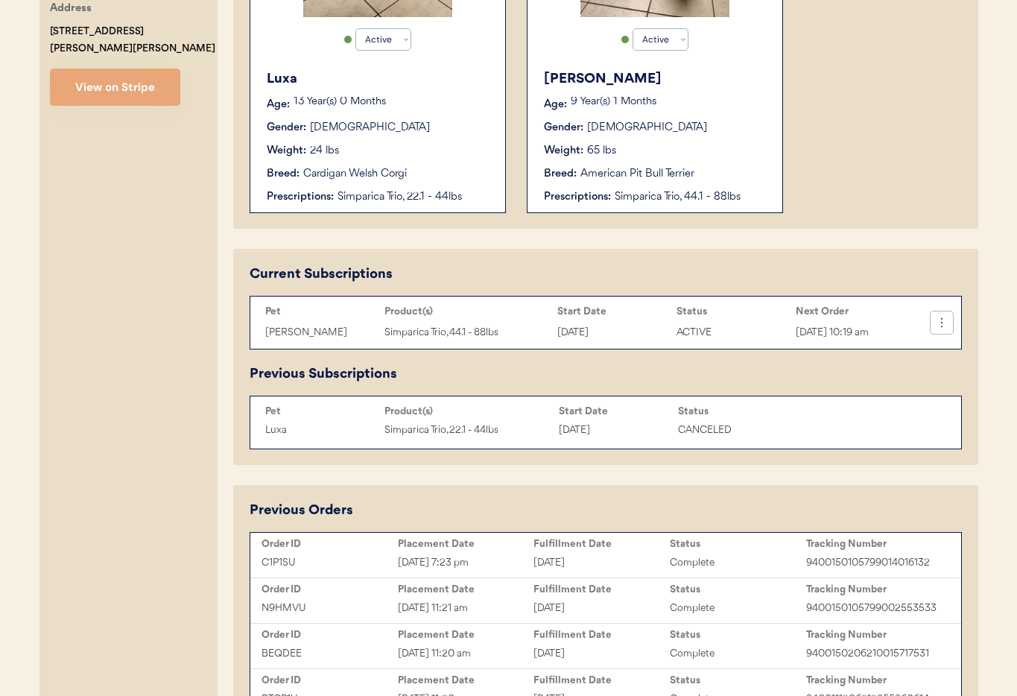
click at [938, 325] on icon at bounding box center [941, 322] width 15 height 15
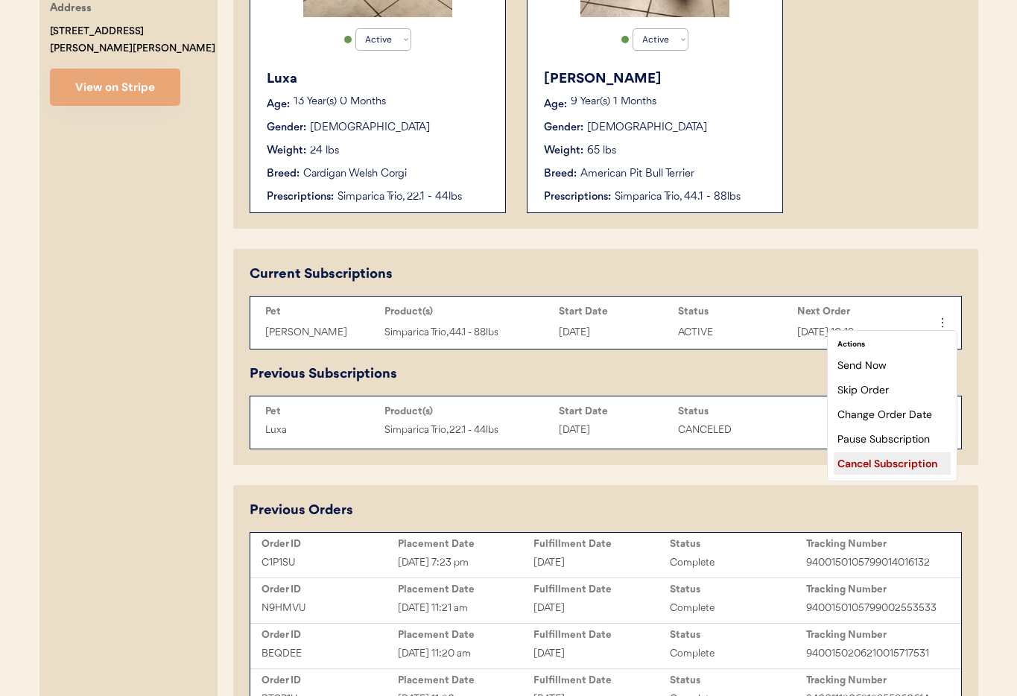
click at [903, 464] on div "Cancel Subscription" at bounding box center [891, 463] width 117 height 22
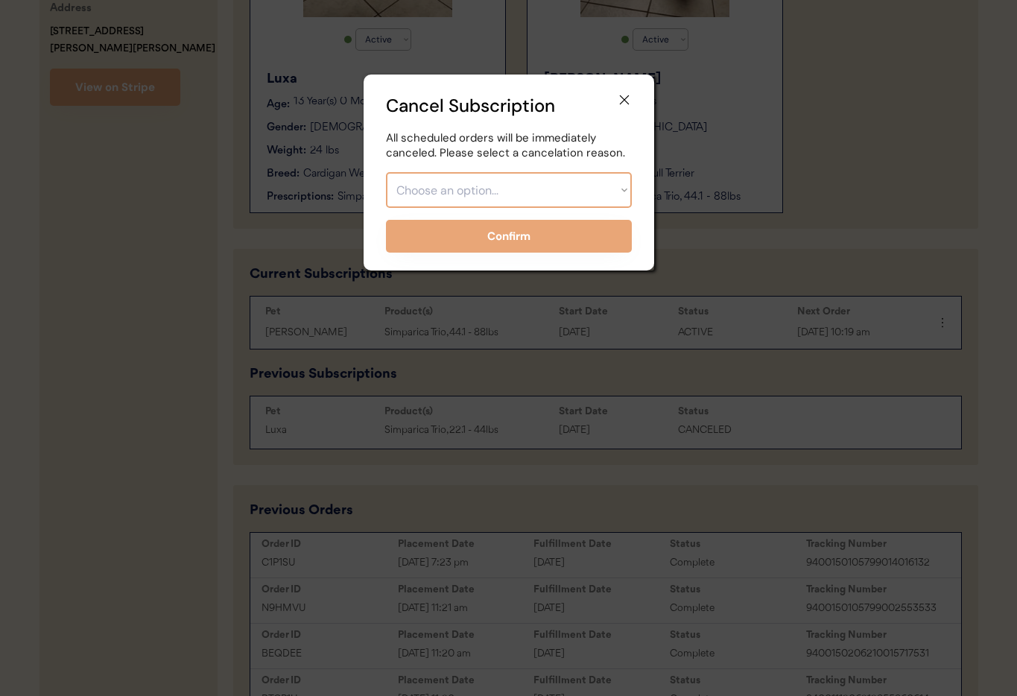
click at [500, 198] on select "Choose an option... Too expensive / can't afford Getting medication elsewhere (…" at bounding box center [509, 190] width 246 height 36
select select ""_too_expensive___can_t_afford__""
click at [386, 172] on select "Choose an option... Too expensive / can't afford Getting medication elsewhere (…" at bounding box center [509, 190] width 246 height 36
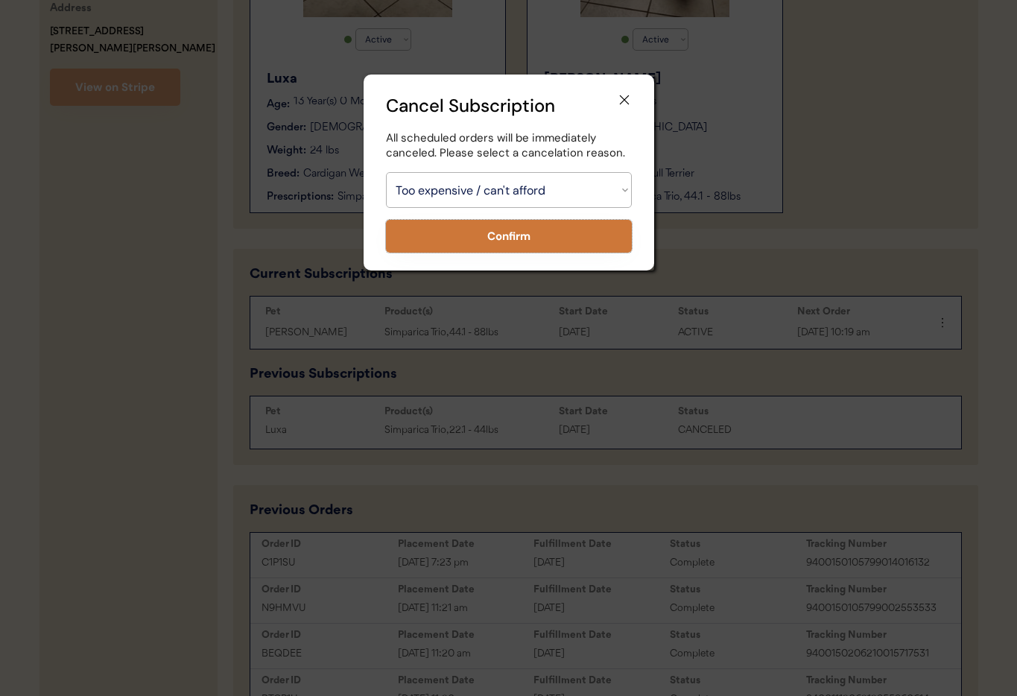
click at [484, 235] on button "Confirm" at bounding box center [509, 236] width 246 height 33
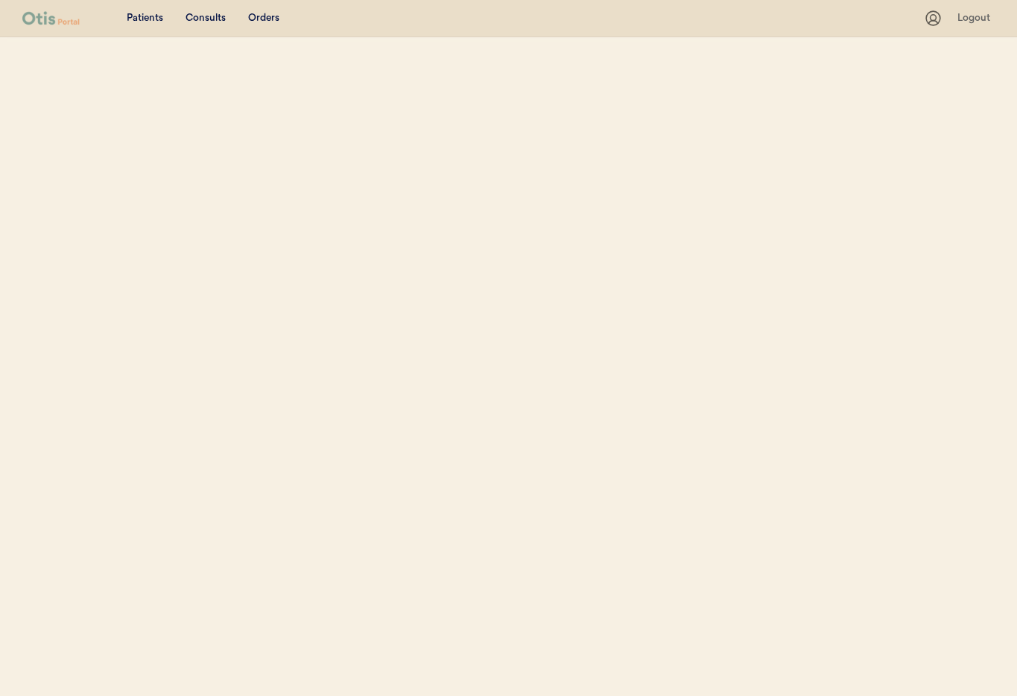
select select ""Name""
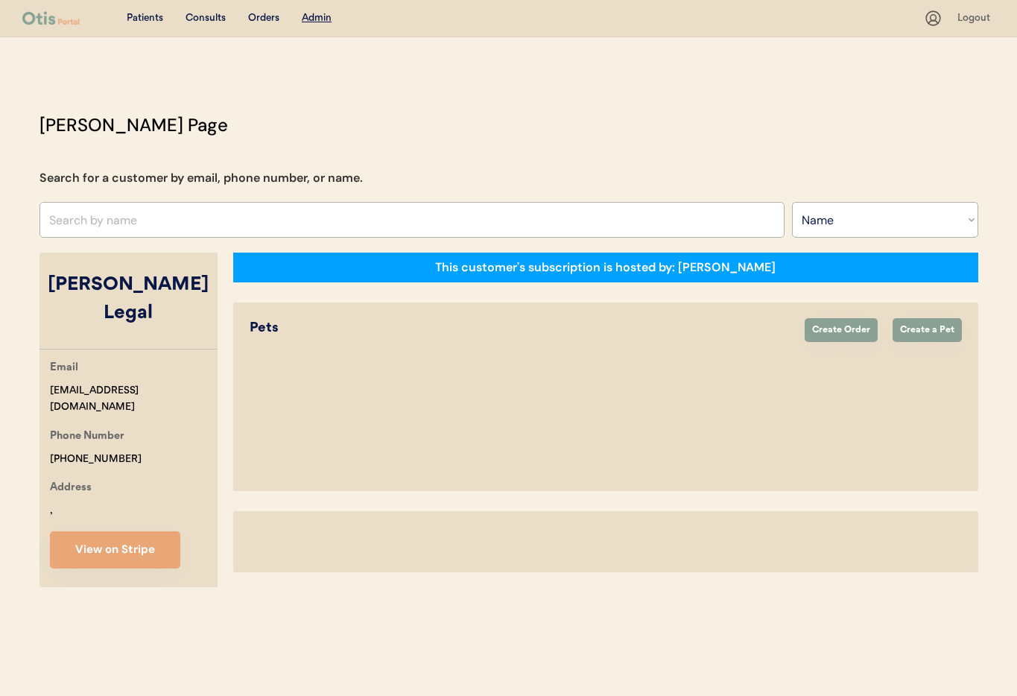
select select "true"
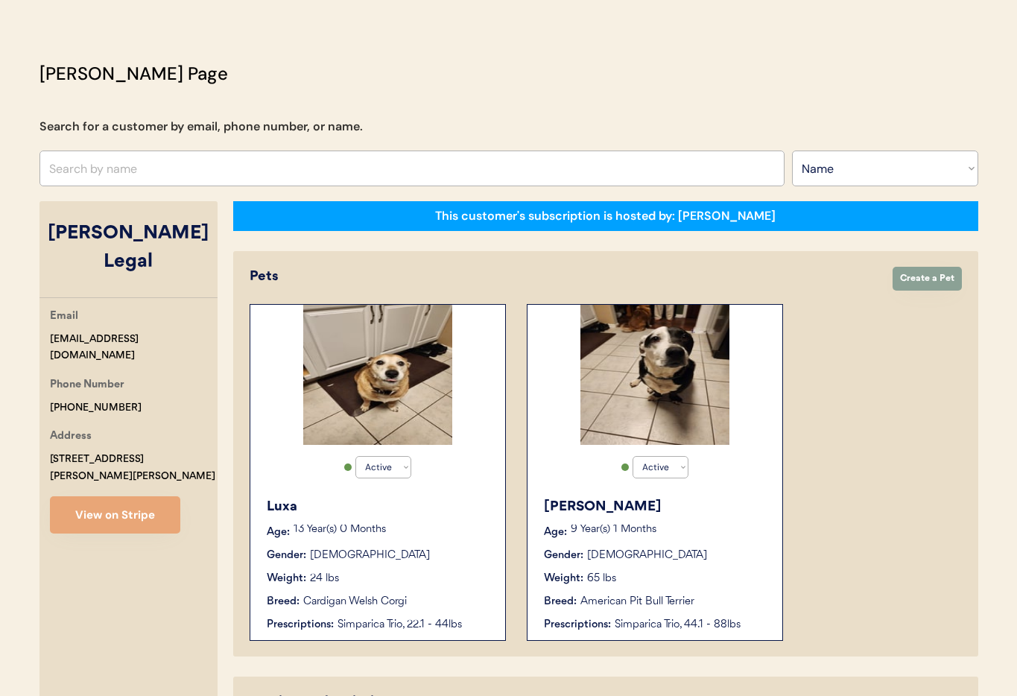
scroll to position [36, 0]
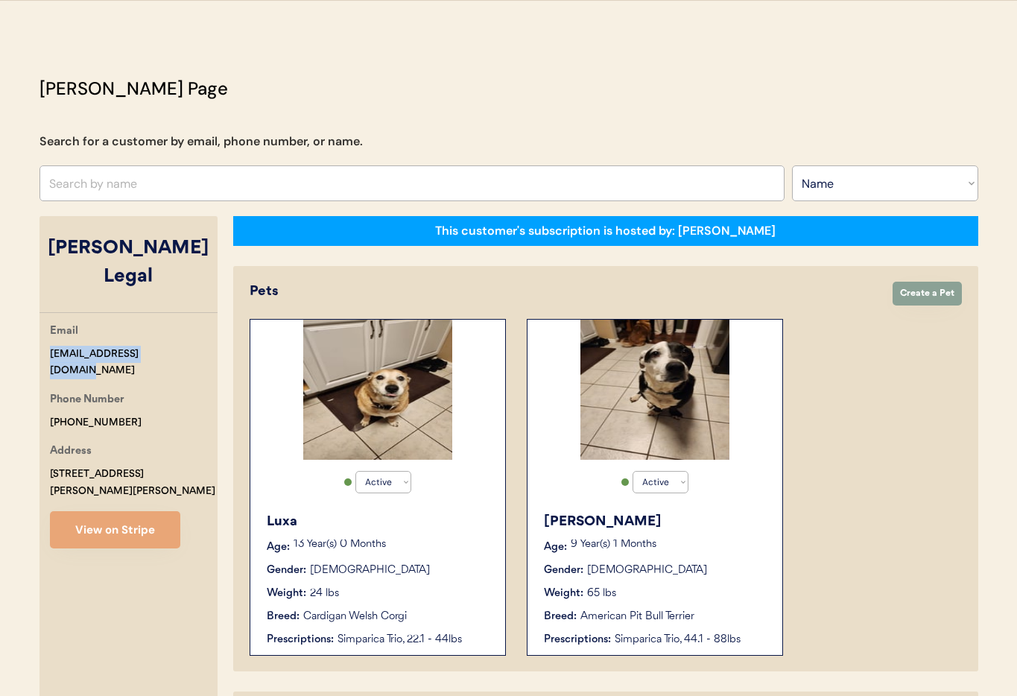
drag, startPoint x: 165, startPoint y: 335, endPoint x: 57, endPoint y: 330, distance: 108.1
click at [42, 327] on div "Email [EMAIL_ADDRESS][DOMAIN_NAME] Phone Number [PHONE_NUMBER] Address [STREET_…" at bounding box center [128, 435] width 178 height 226
copy div "sarahlegal75@gmail.com"
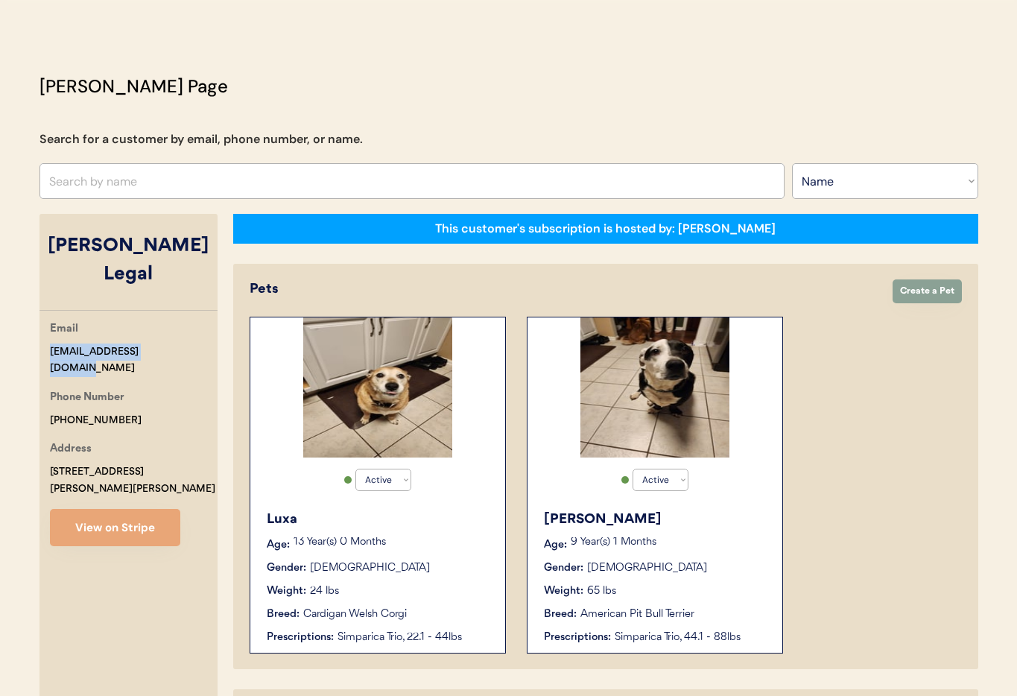
click at [190, 179] on input "text" at bounding box center [411, 181] width 745 height 36
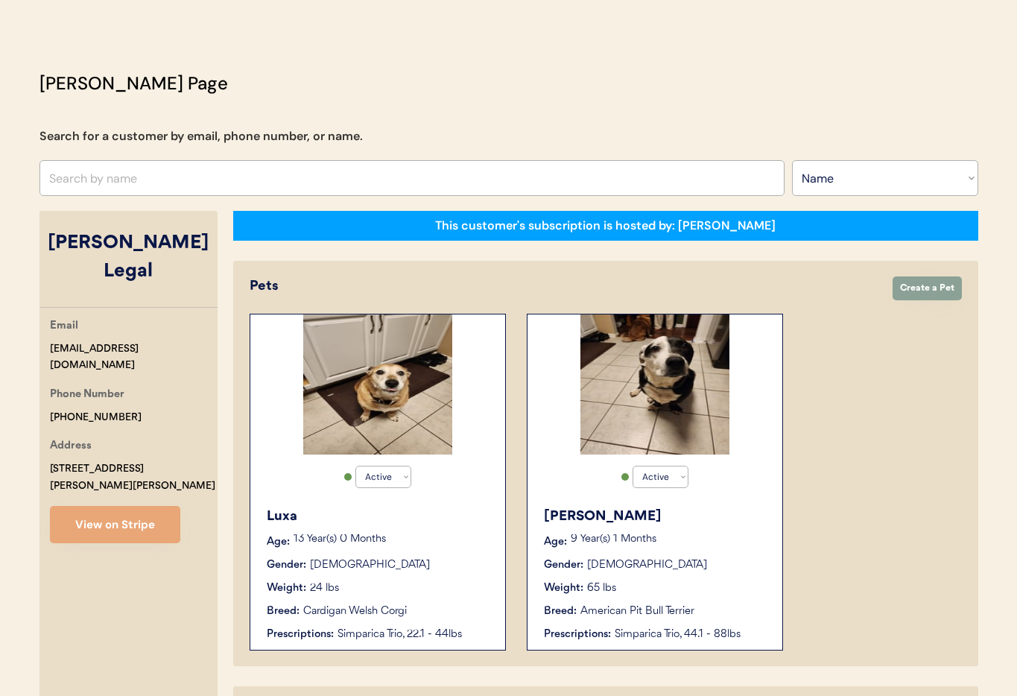
click at [190, 179] on input "text" at bounding box center [411, 178] width 745 height 36
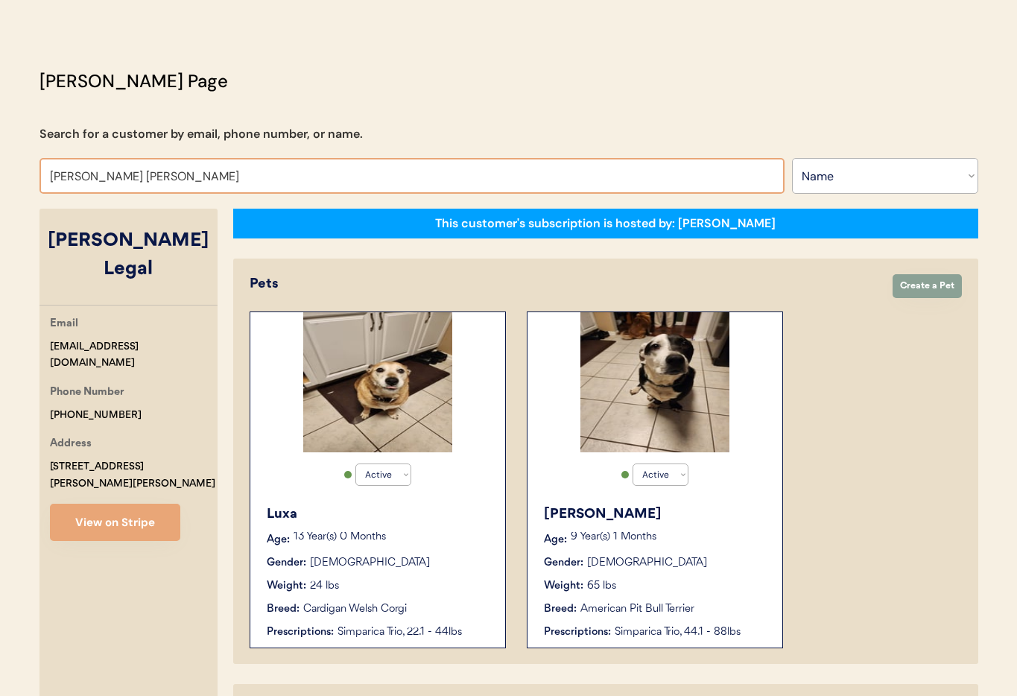
type input "Denise Raw"
type input "Denise Rawls"
type input "Denise Rawl"
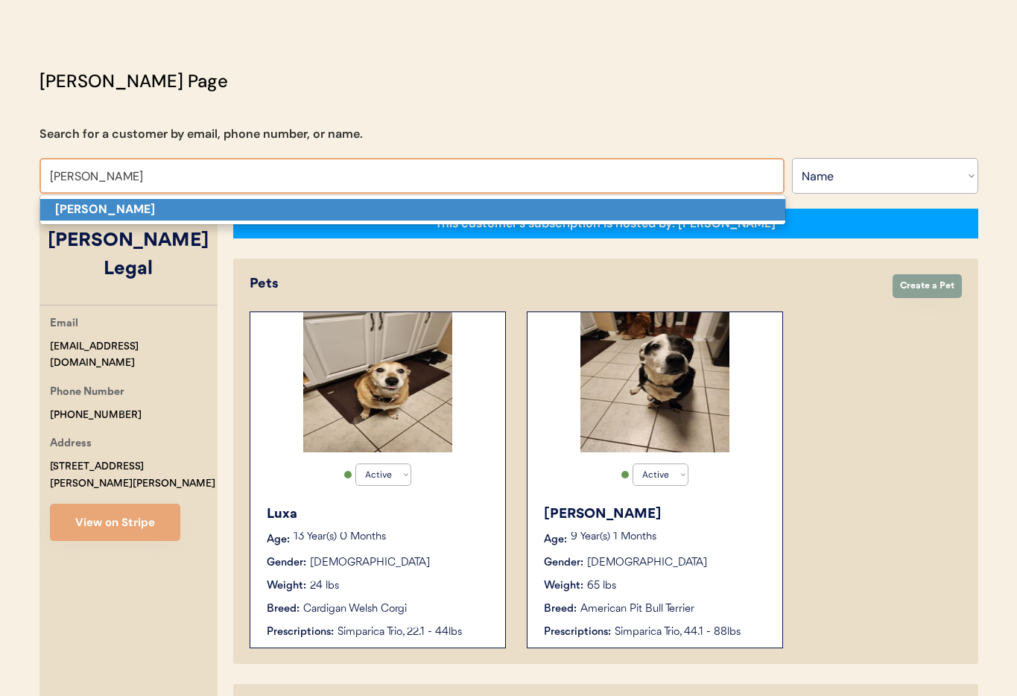
click at [183, 203] on p "Denise Rawls" at bounding box center [412, 210] width 745 height 22
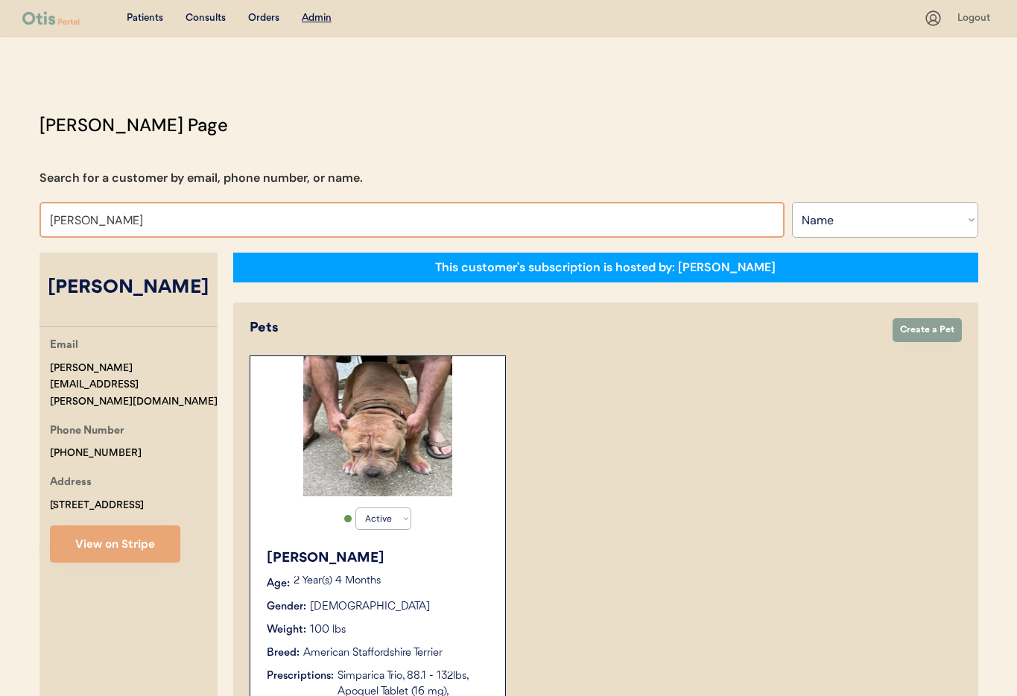
drag, startPoint x: 152, startPoint y: 220, endPoint x: 24, endPoint y: 200, distance: 129.5
type input "Claudine"
type input "[PERSON_NAME] Wonders"
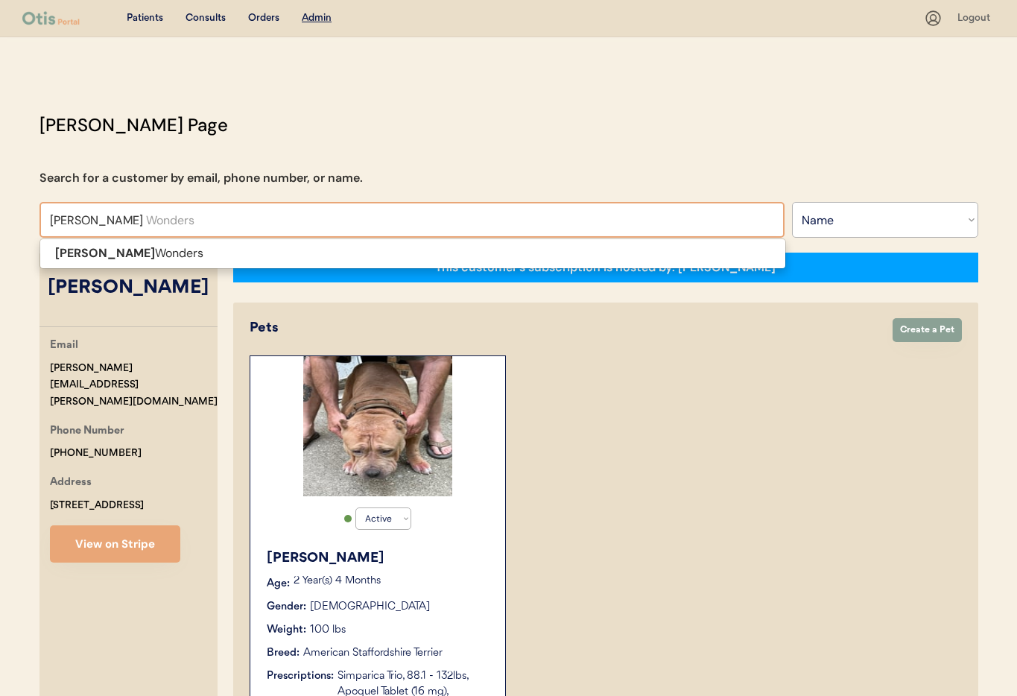
type input "Claudine Wonder"
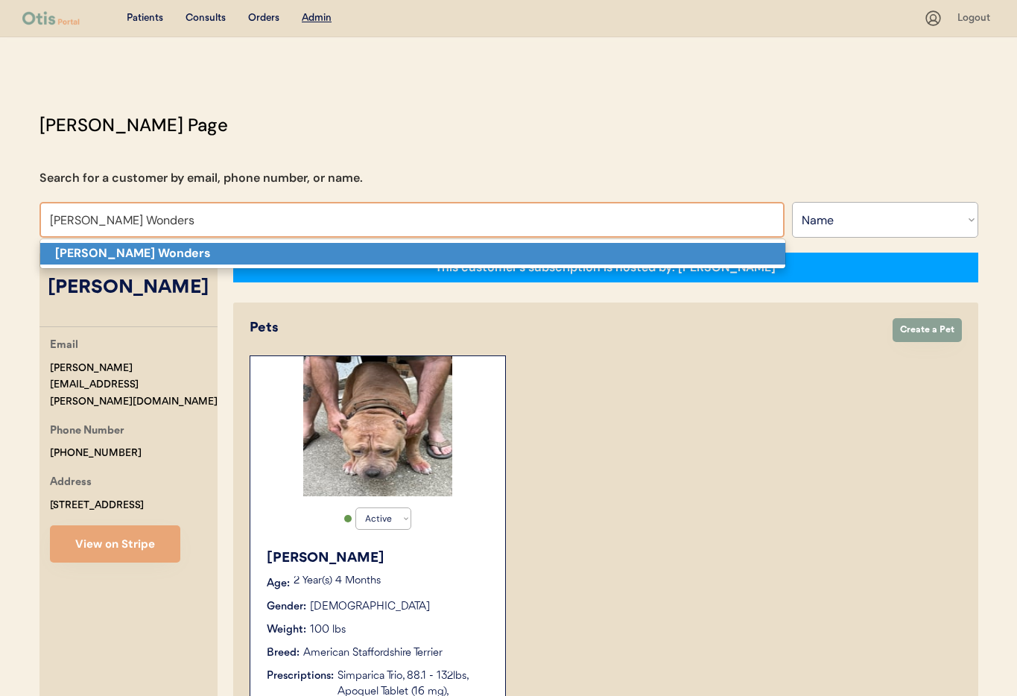
click at [74, 248] on strong "[PERSON_NAME] Wonders" at bounding box center [133, 253] width 156 height 16
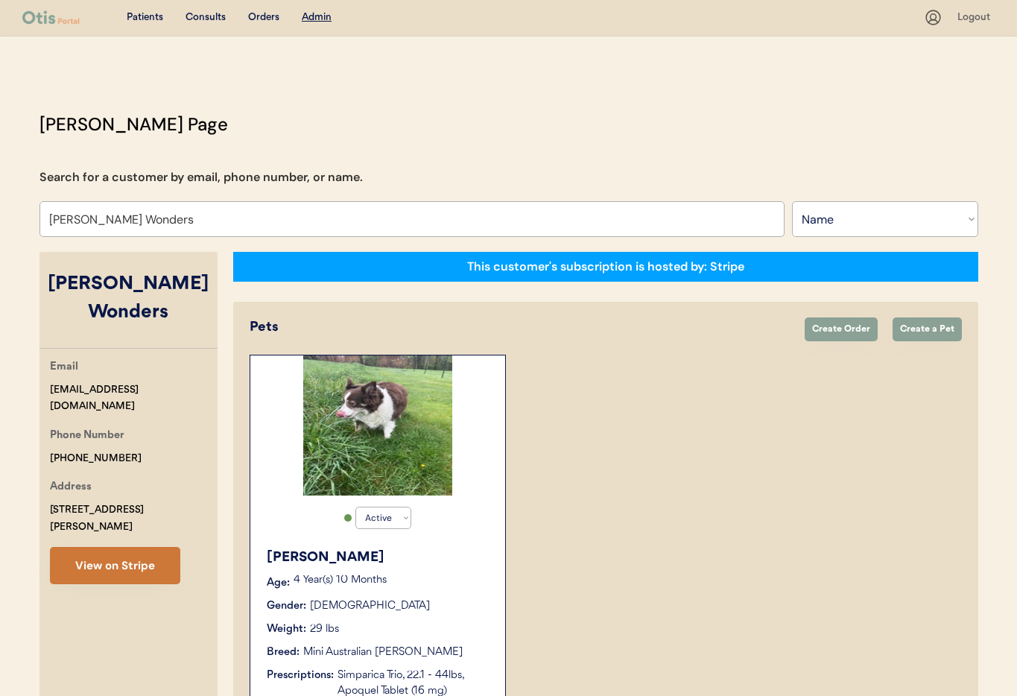
scroll to position [7, 0]
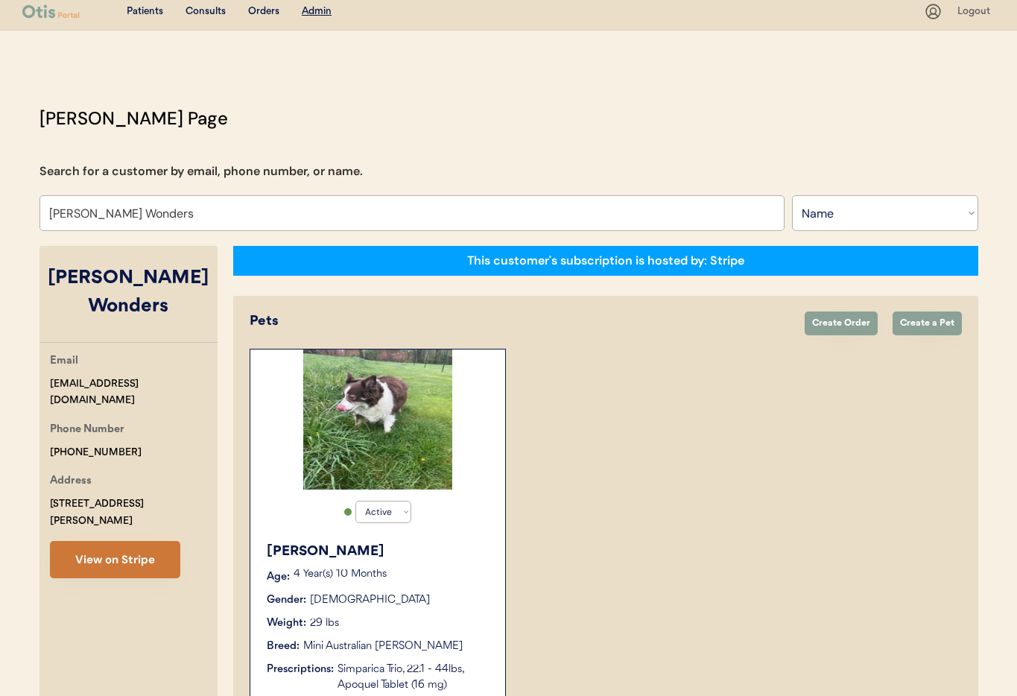
type input "[PERSON_NAME] Wonders"
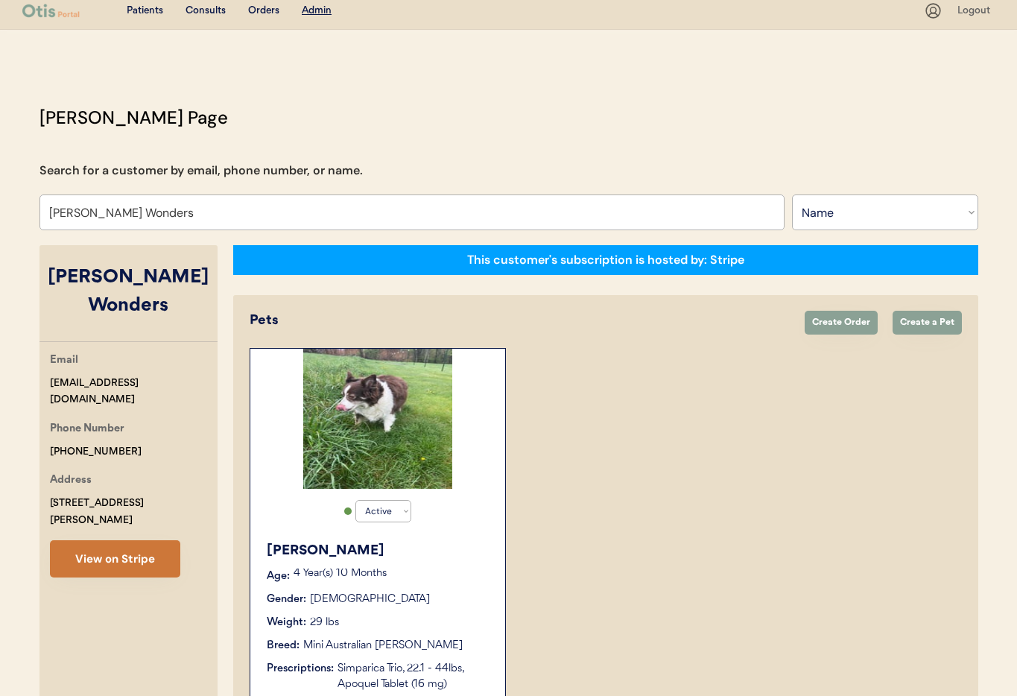
click at [140, 540] on button "View on Stripe" at bounding box center [115, 558] width 130 height 37
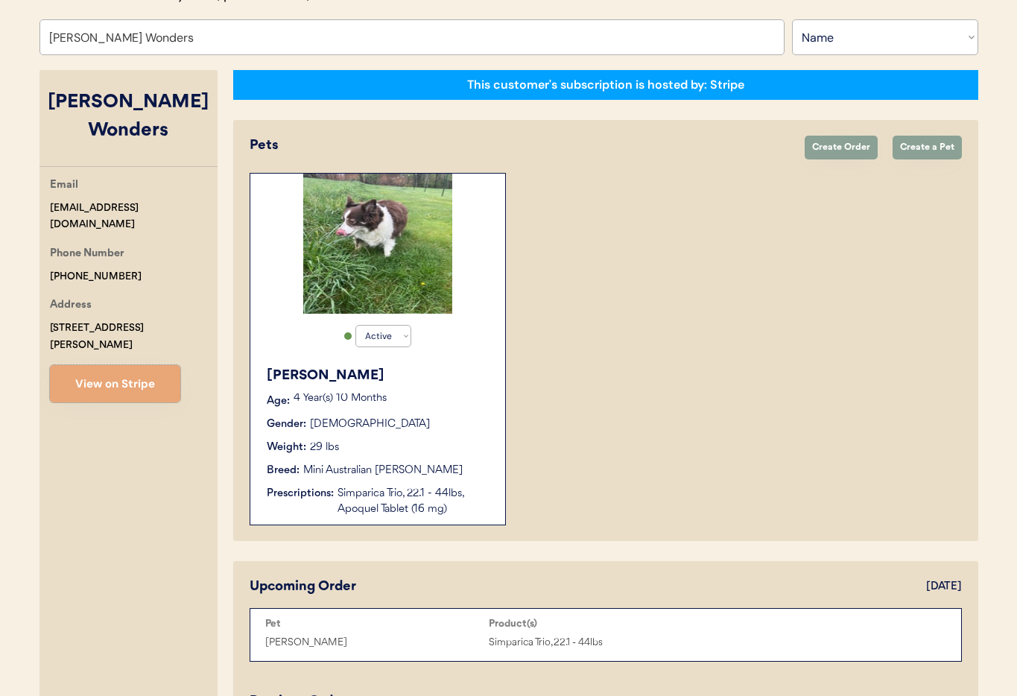
scroll to position [179, 0]
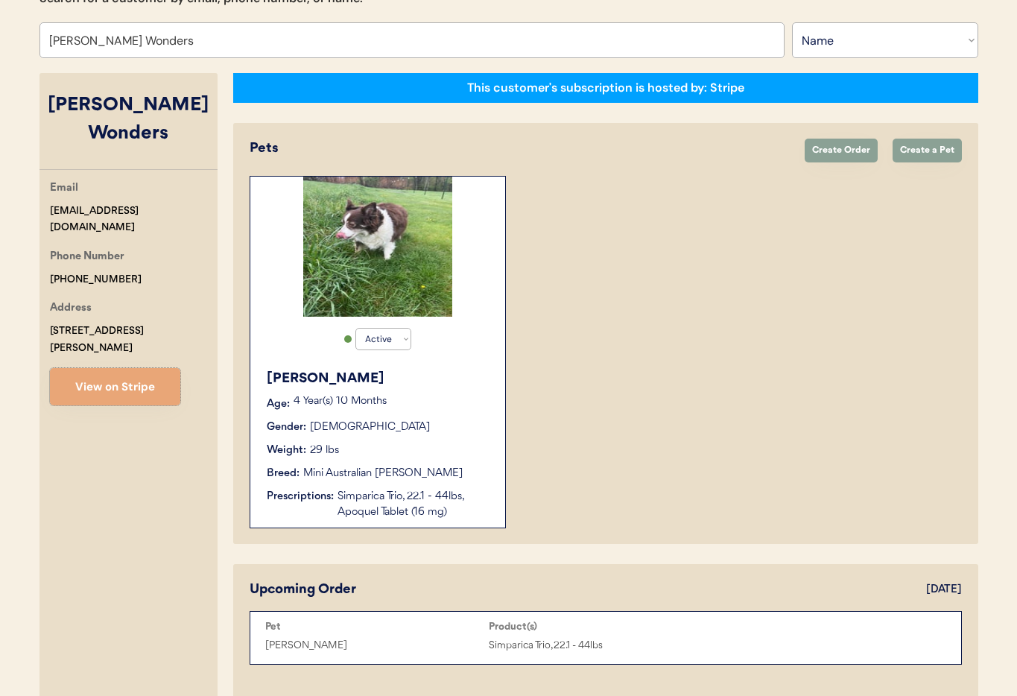
click at [457, 405] on p "4 Year(s) 10 Months" at bounding box center [391, 401] width 197 height 10
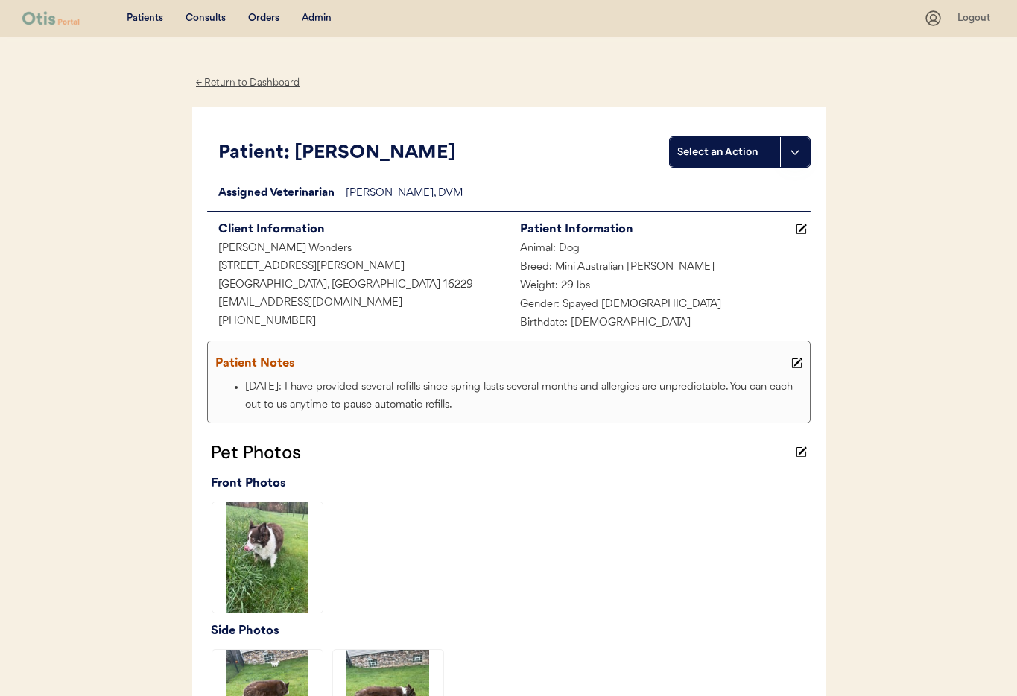
click at [223, 82] on div "← Return to Dashboard" at bounding box center [248, 82] width 112 height 17
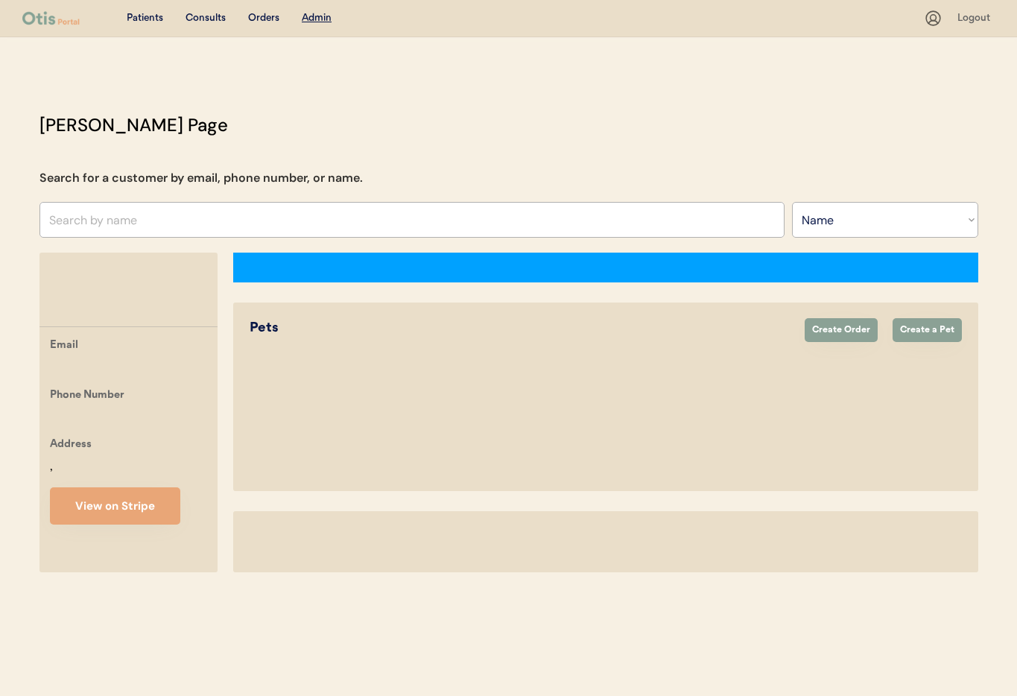
select select ""Name""
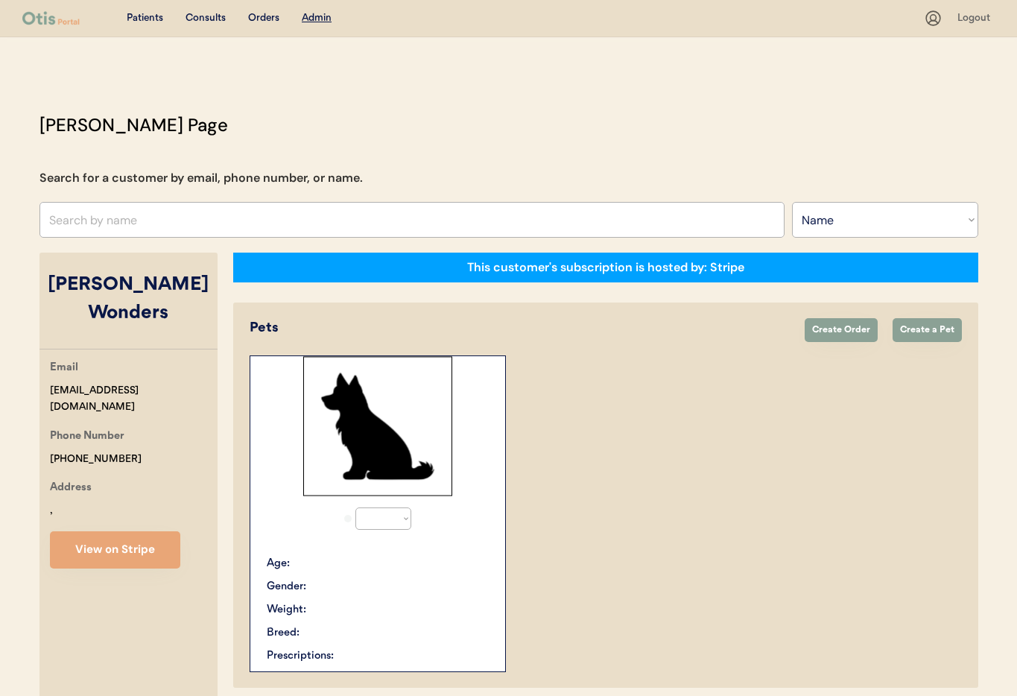
scroll to position [162, 0]
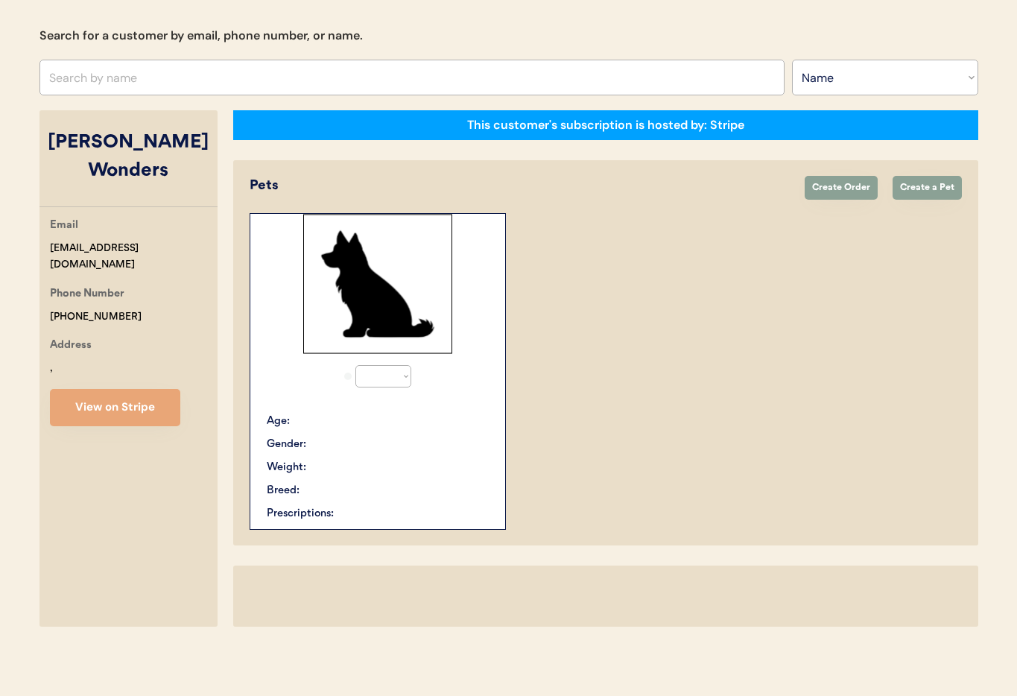
select select "true"
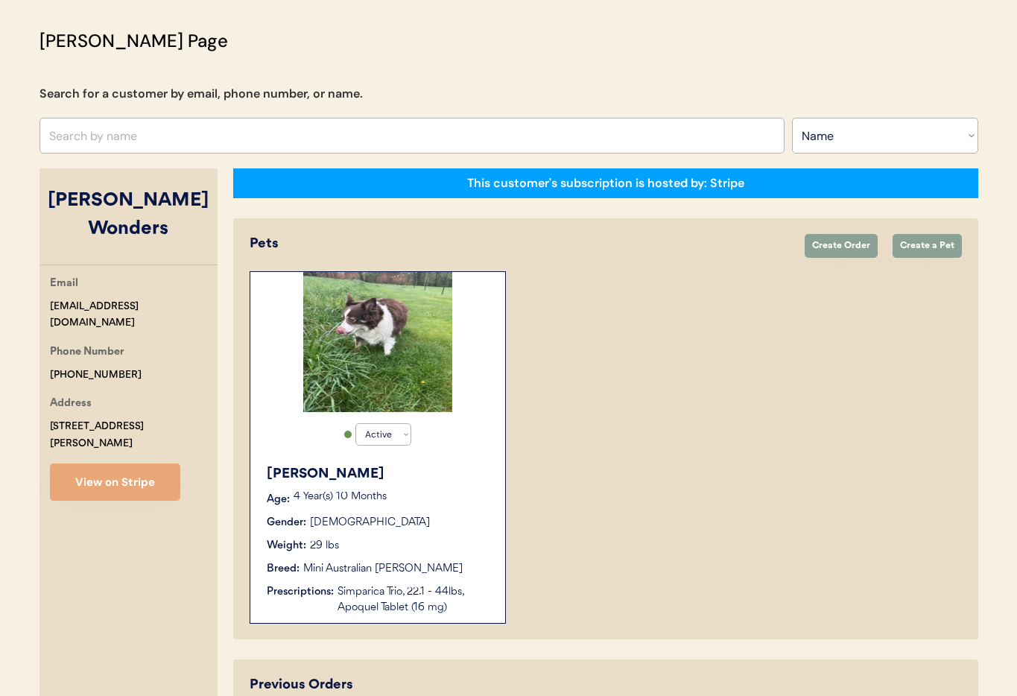
scroll to position [0, 0]
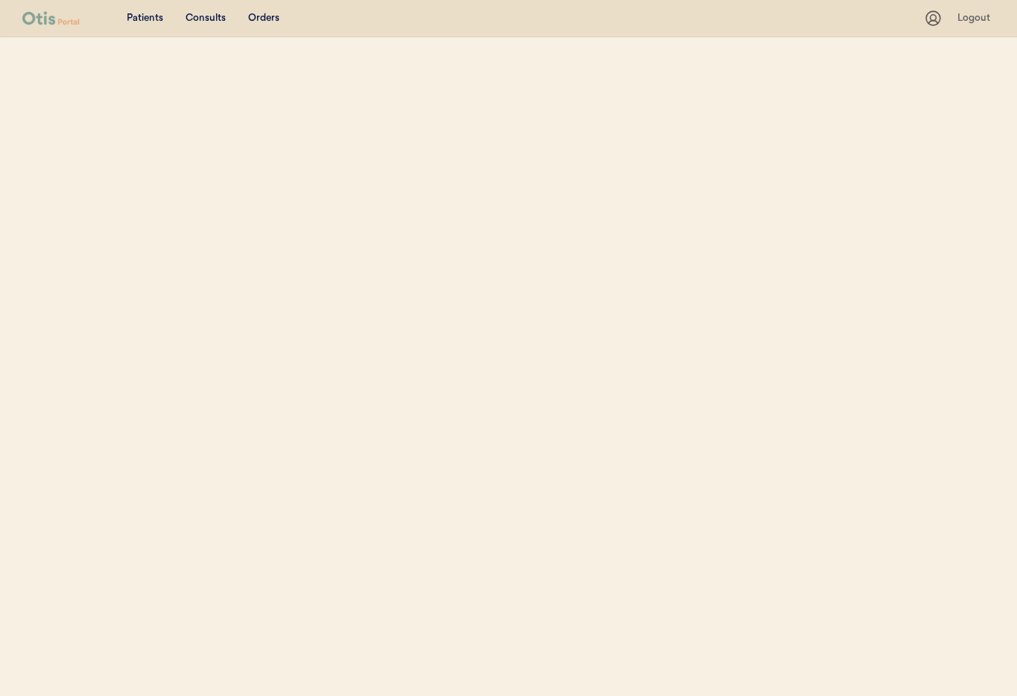
select select ""Name""
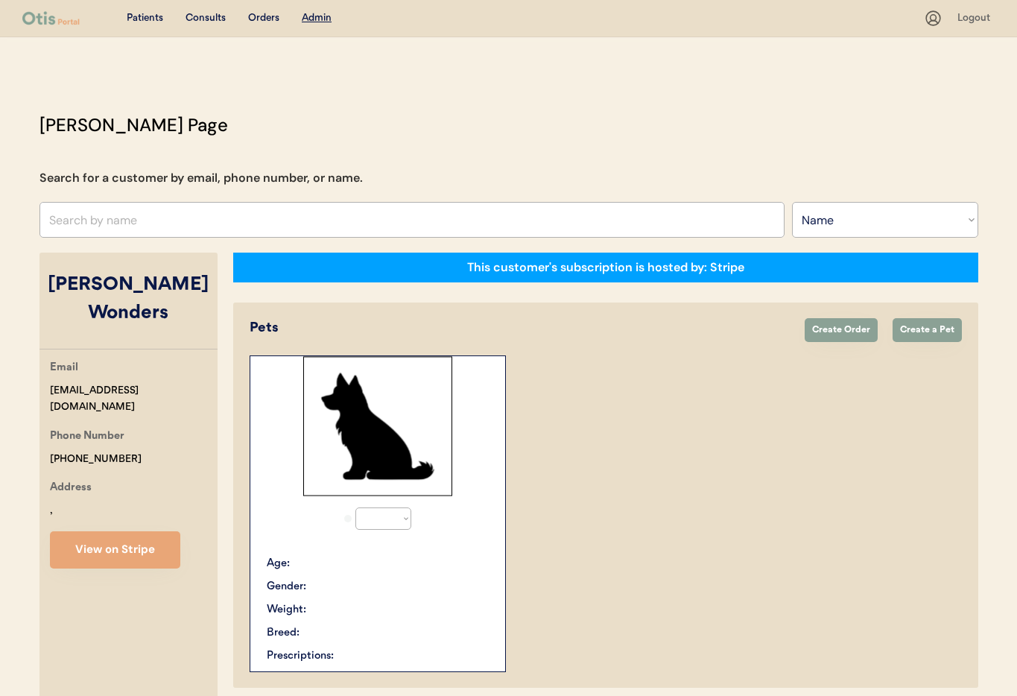
select select "true"
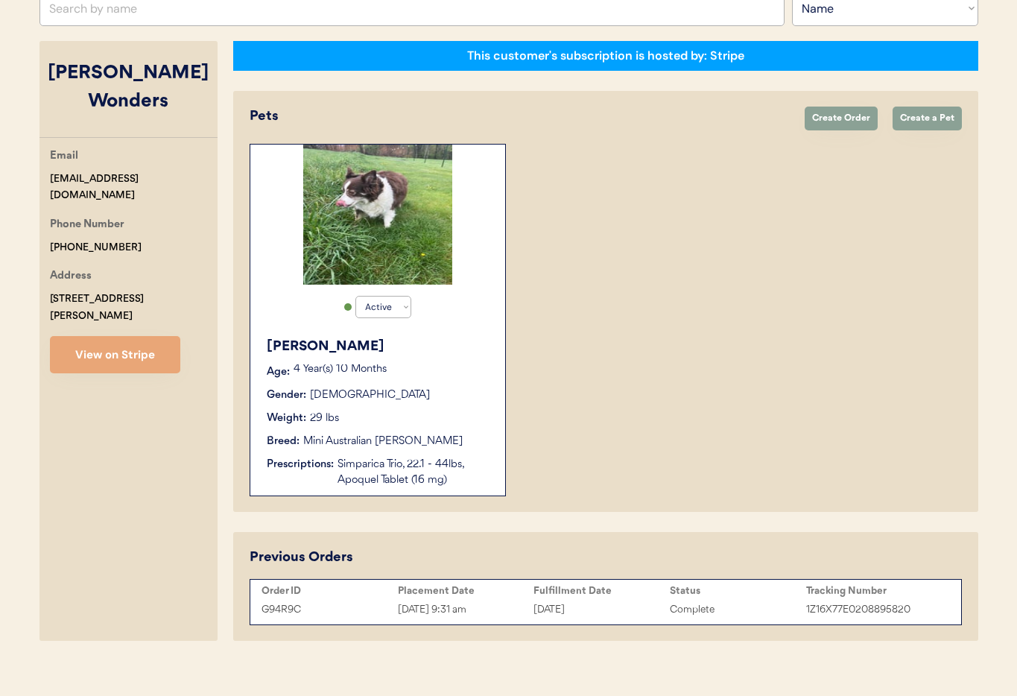
scroll to position [226, 0]
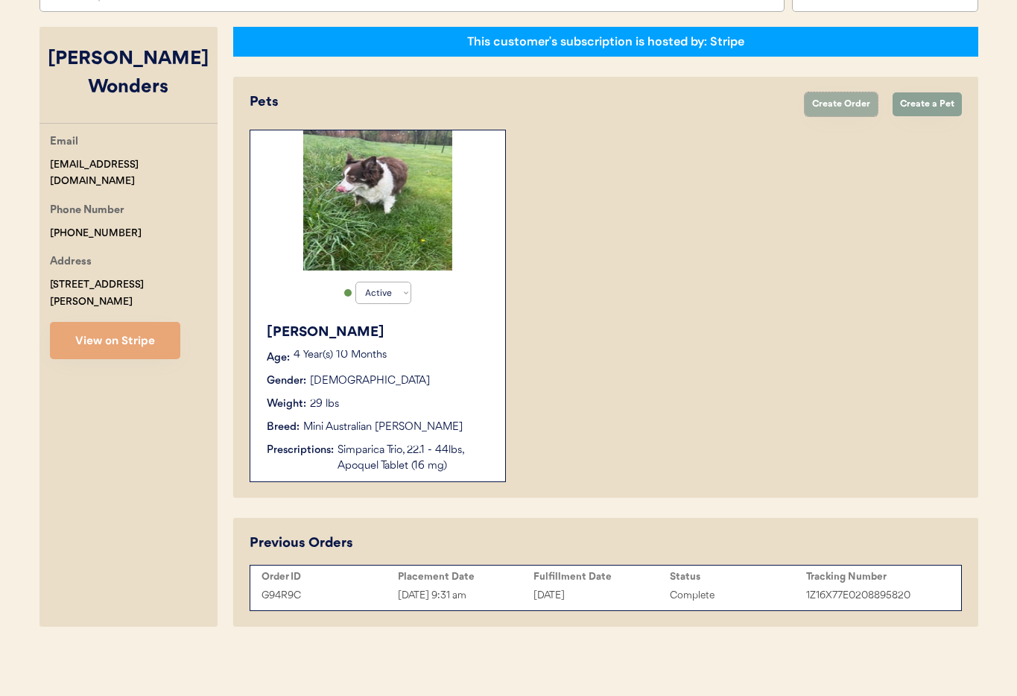
click at [844, 103] on button "Create Order" at bounding box center [840, 104] width 73 height 24
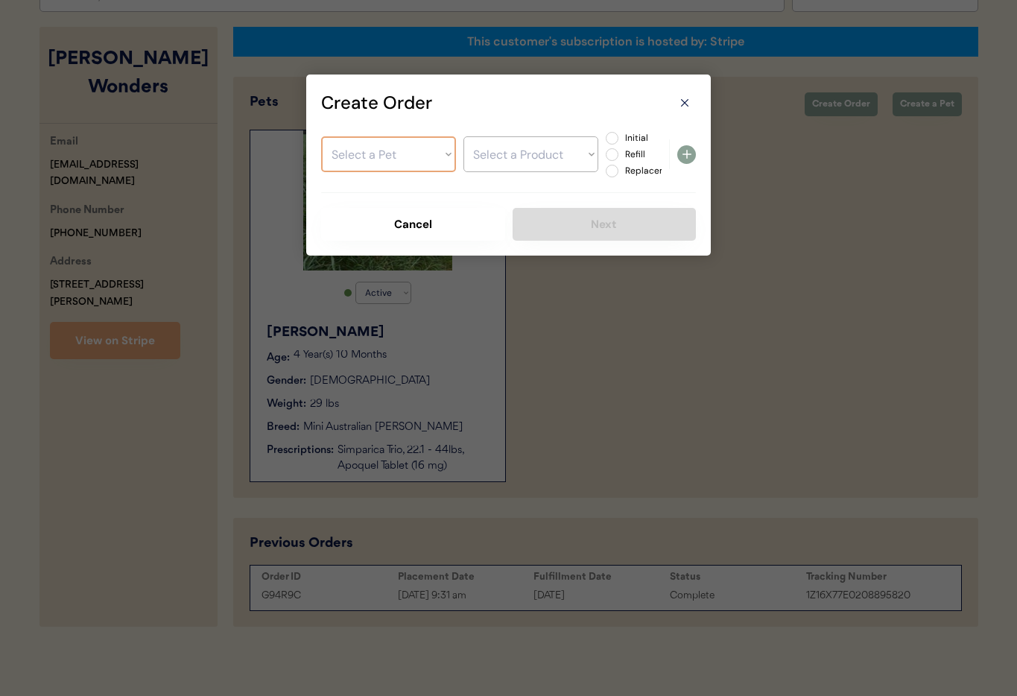
click at [408, 158] on select "Select a Pet Luna" at bounding box center [388, 154] width 135 height 36
select select ""1348695171700984260__LOOKUP__1745667776072x647414376300544000""
click at [321, 136] on select "Select a Pet Luna" at bounding box center [388, 154] width 135 height 36
click at [517, 156] on select "Select a Product Simparica Trio, 22.1 - 44lbs Apoquel Tablet (16 mg)" at bounding box center [530, 154] width 135 height 36
select select ""1348695171700984260__LOOKUP__1745932566325x957007283712163800""
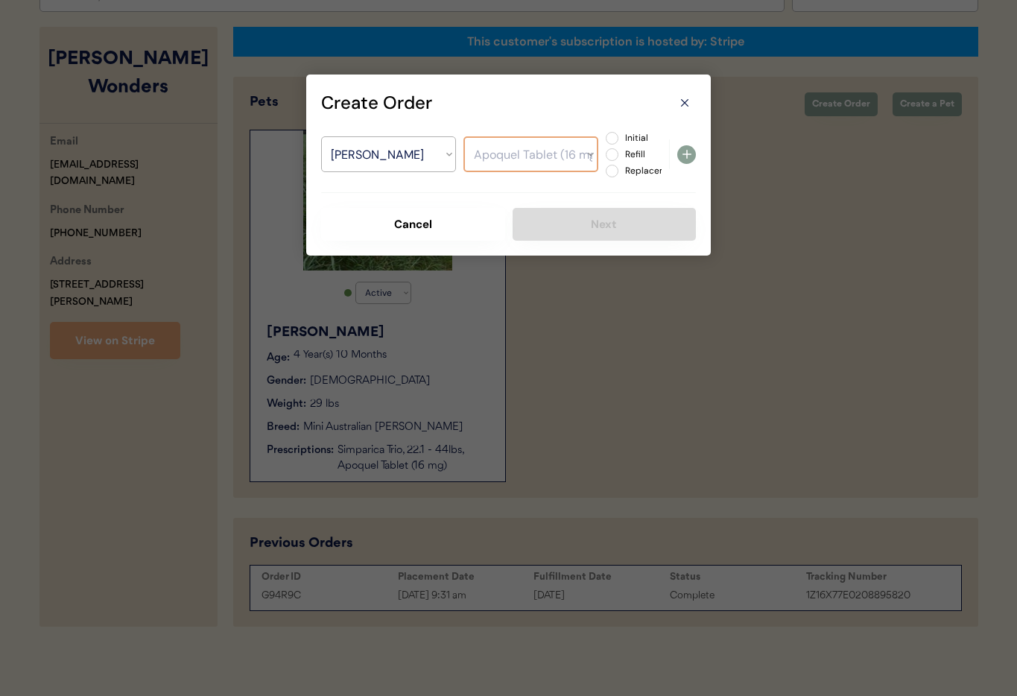
click at [463, 136] on select "Select a Product Simparica Trio, 22.1 - 44lbs Apoquel Tablet (16 mg)" at bounding box center [530, 154] width 135 height 36
click at [620, 157] on label "Refill" at bounding box center [653, 154] width 66 height 9
click at [604, 143] on input "Refill" at bounding box center [599, 138] width 10 height 10
radio input "true"
click at [687, 153] on icon at bounding box center [687, 154] width 18 height 18
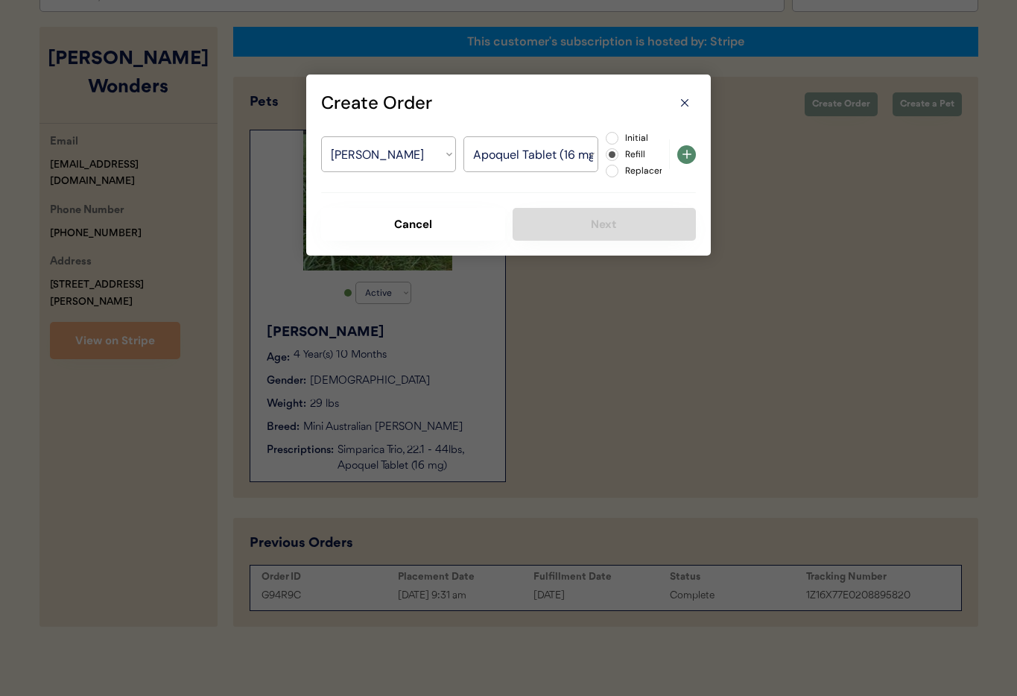
select select ""PLACEHOLDER_1427118222253""
radio input "false"
select select ""PLACEHOLDER_1427118222253""
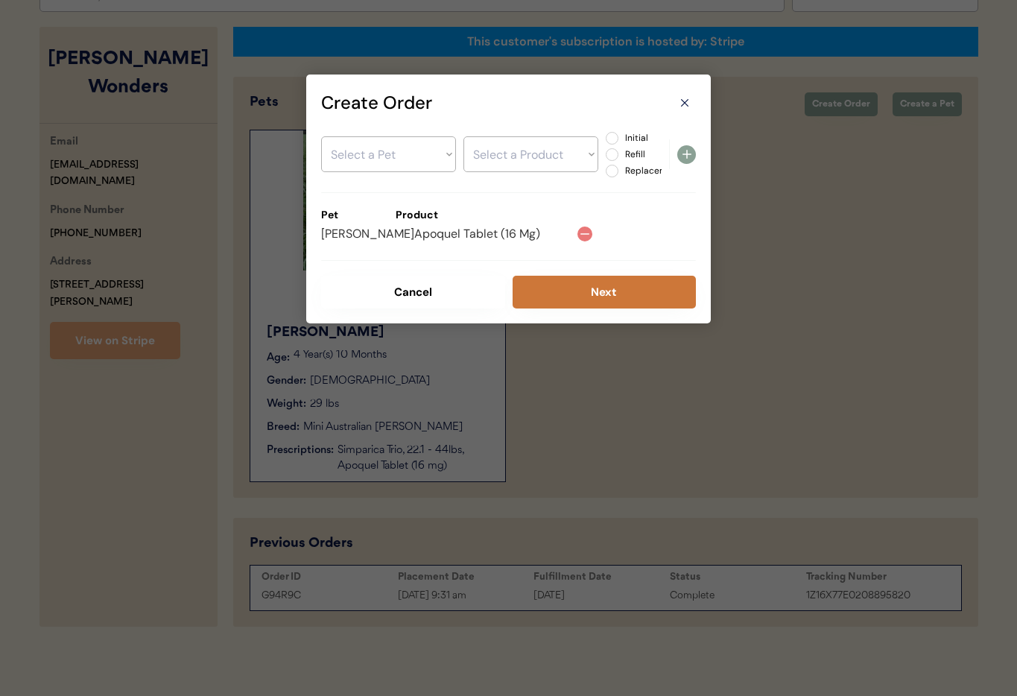
click at [599, 289] on button "Next" at bounding box center [604, 292] width 184 height 33
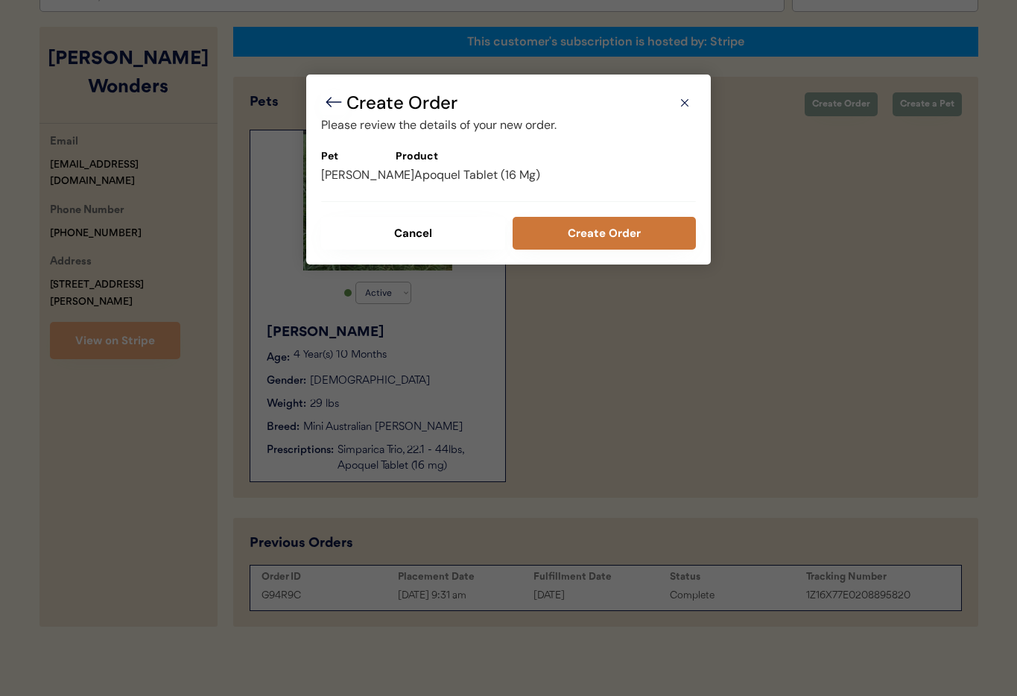
click at [608, 238] on button "Create Order" at bounding box center [604, 233] width 184 height 33
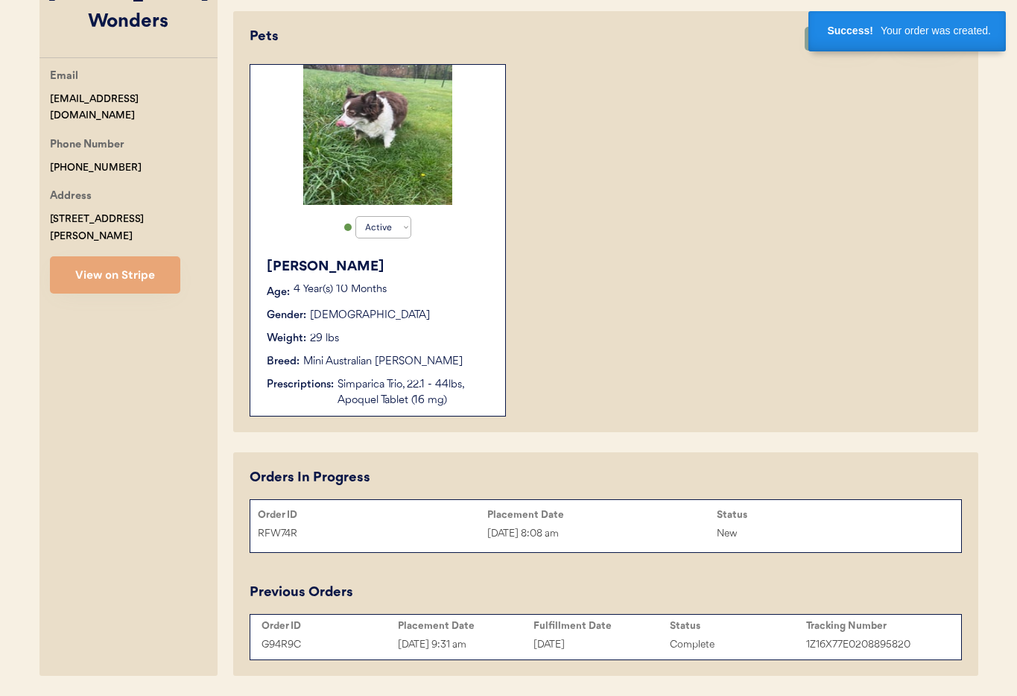
scroll to position [340, 0]
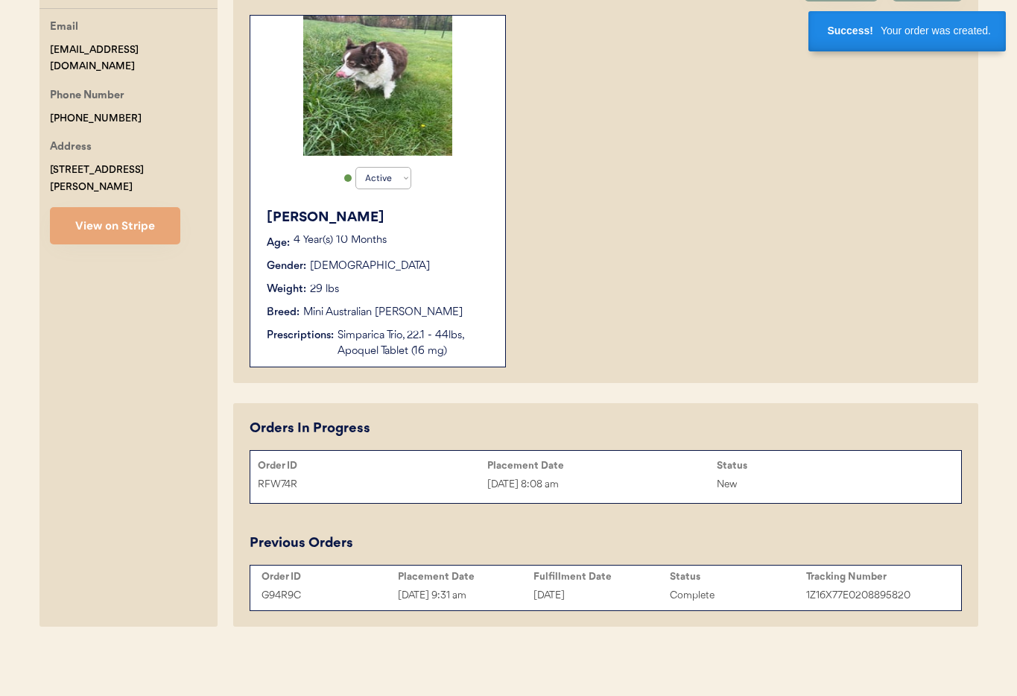
click at [606, 477] on div "Oct 9, 2025 8:08 am" at bounding box center [601, 484] width 229 height 17
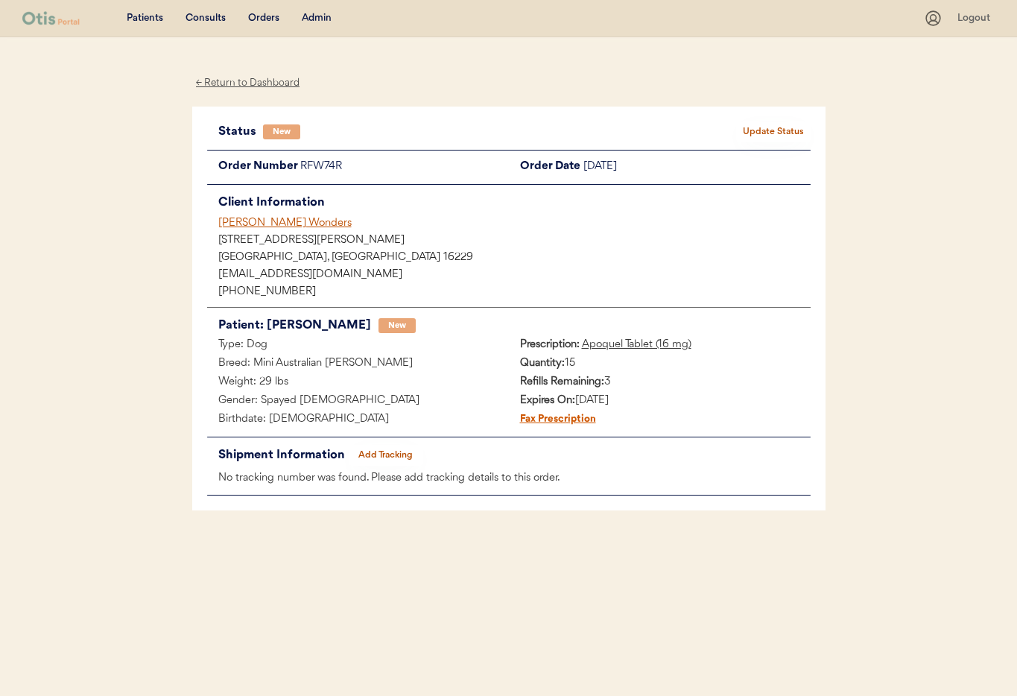
click at [238, 226] on div "[PERSON_NAME] Wonders" at bounding box center [514, 223] width 592 height 16
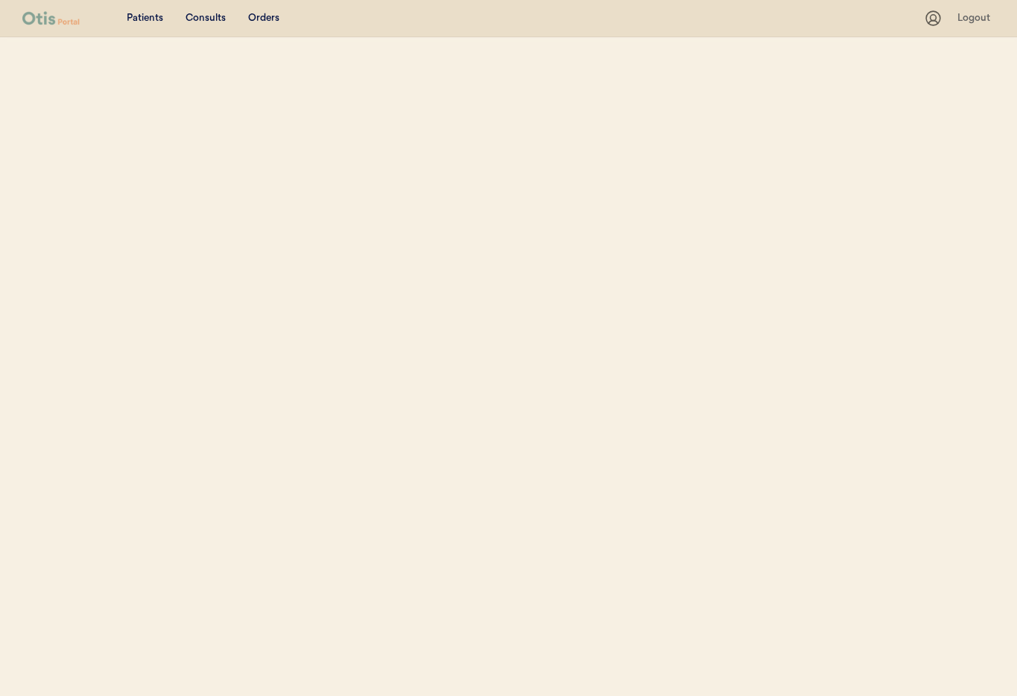
select select ""Name""
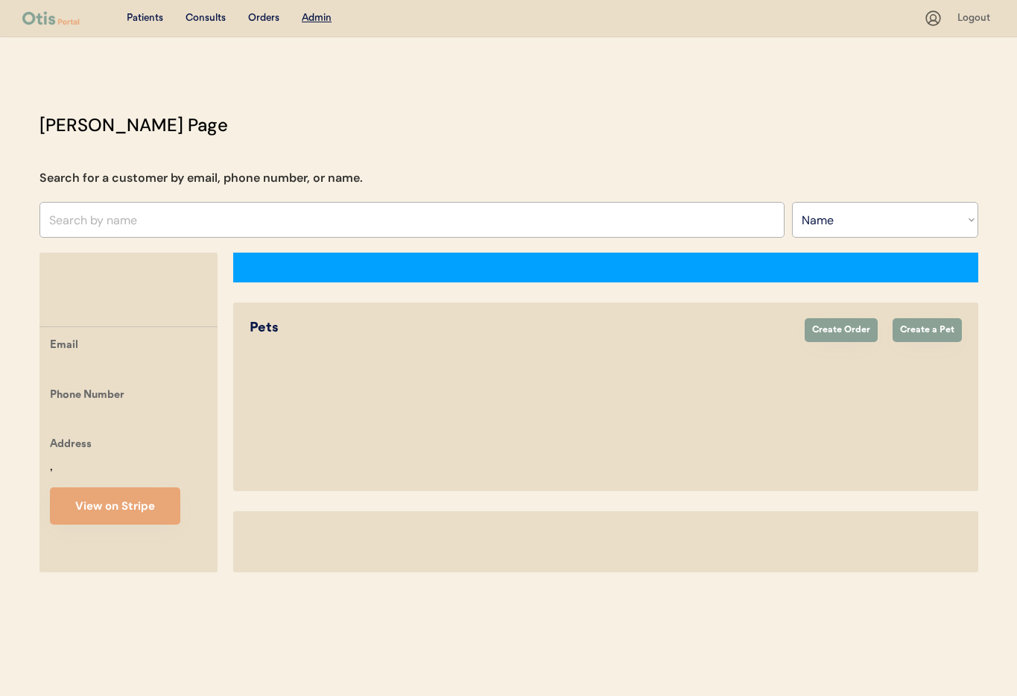
select select "true"
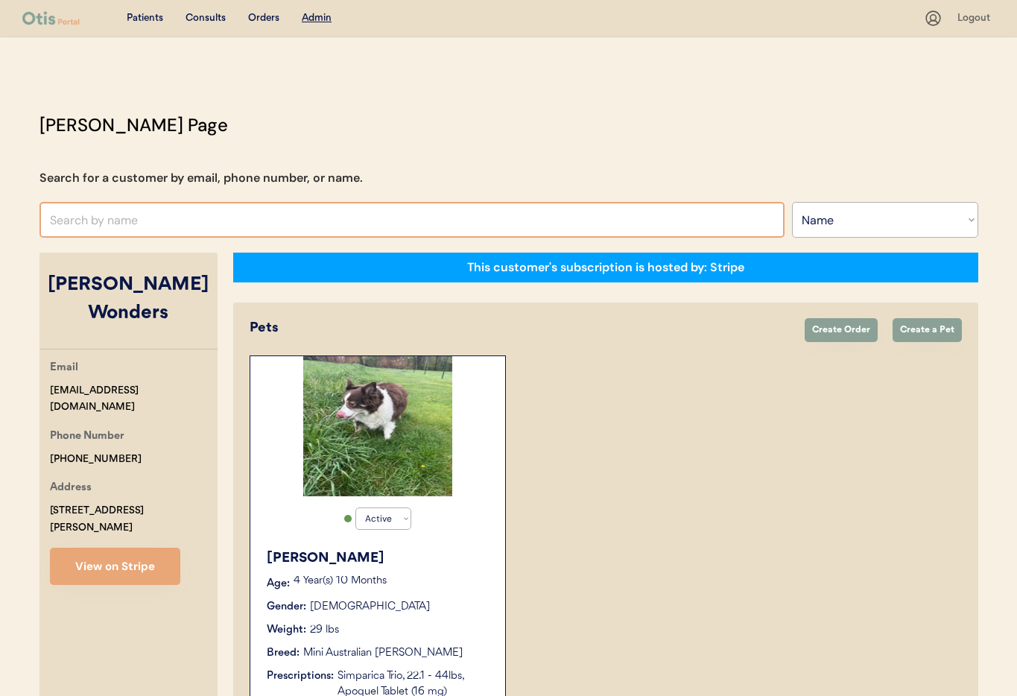
click at [159, 218] on input "text" at bounding box center [411, 220] width 745 height 36
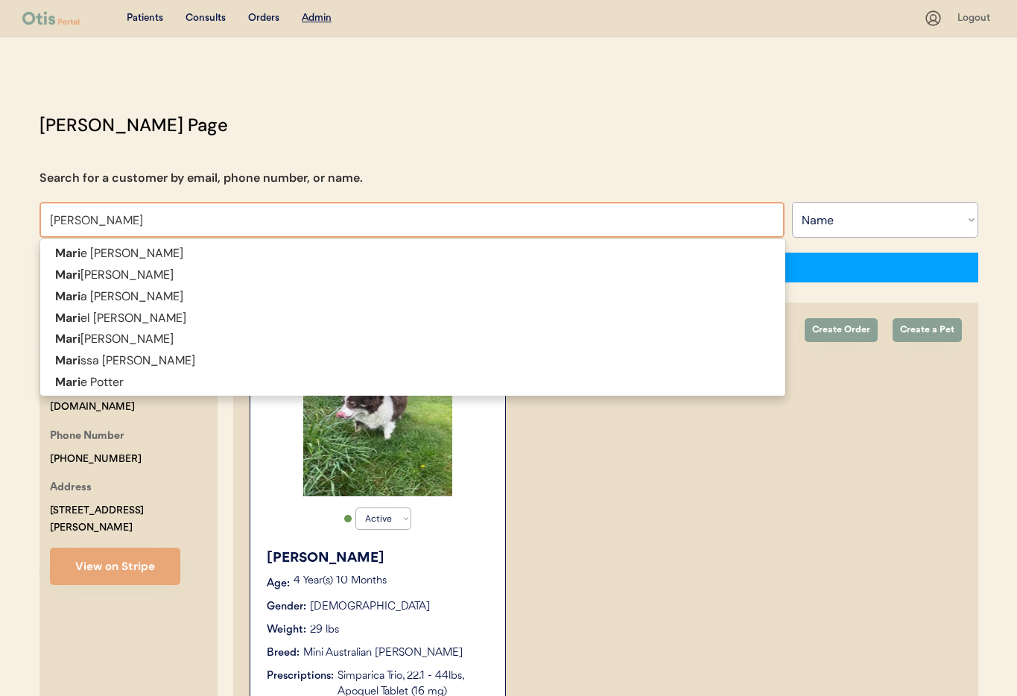
type input "Maria"
type input "Maria Elena Valle"
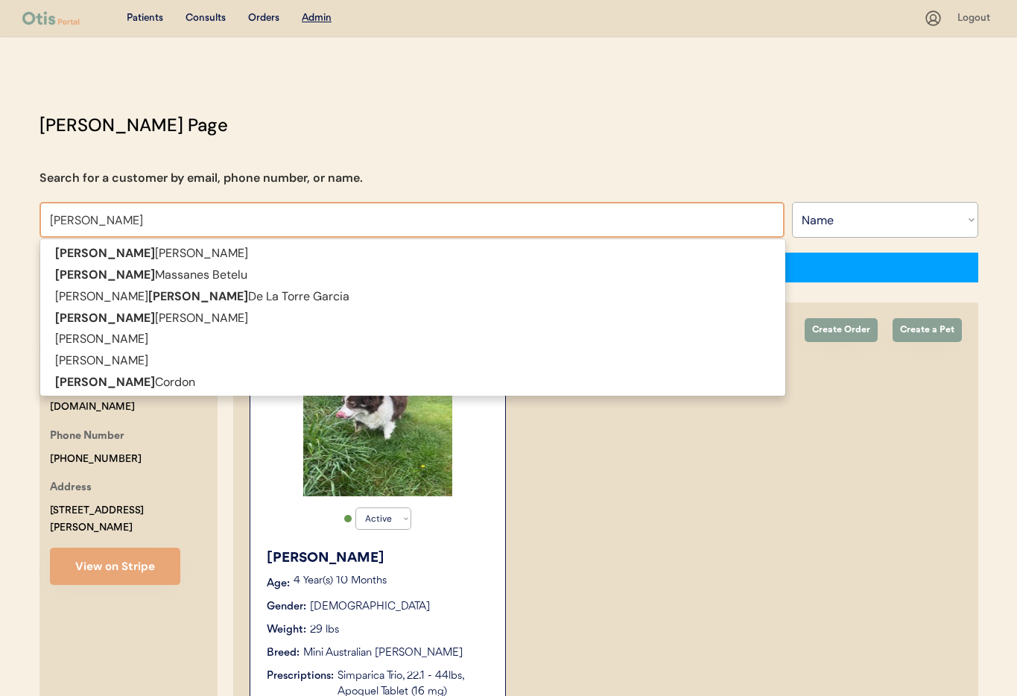
type input "Maria cord"
type input "Maria cordon"
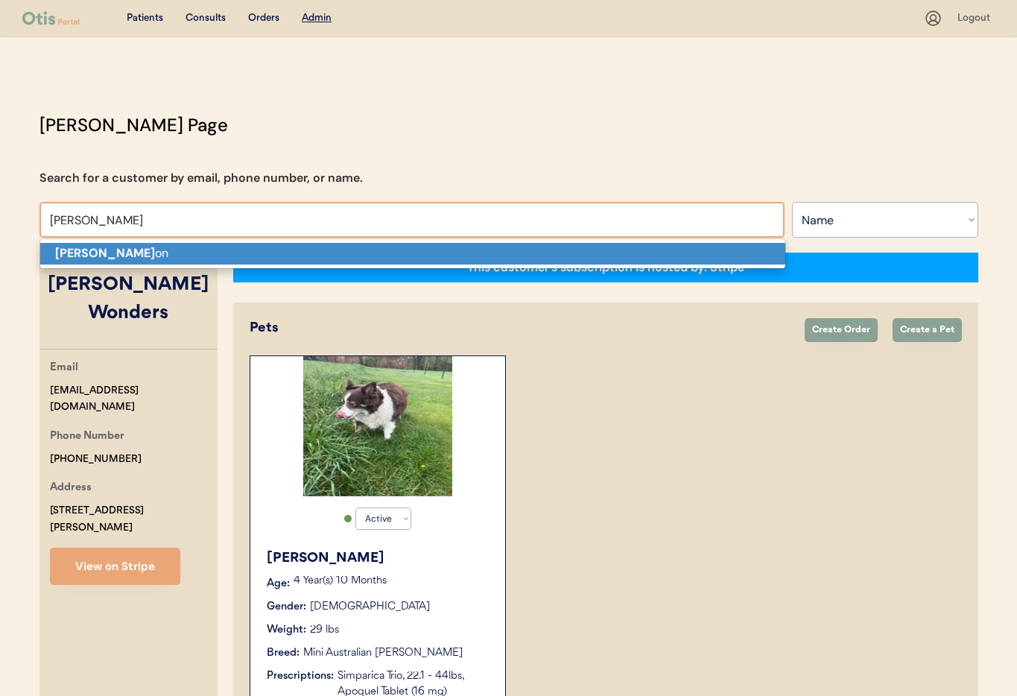
click at [166, 254] on p "Maria Cord on" at bounding box center [412, 254] width 745 height 22
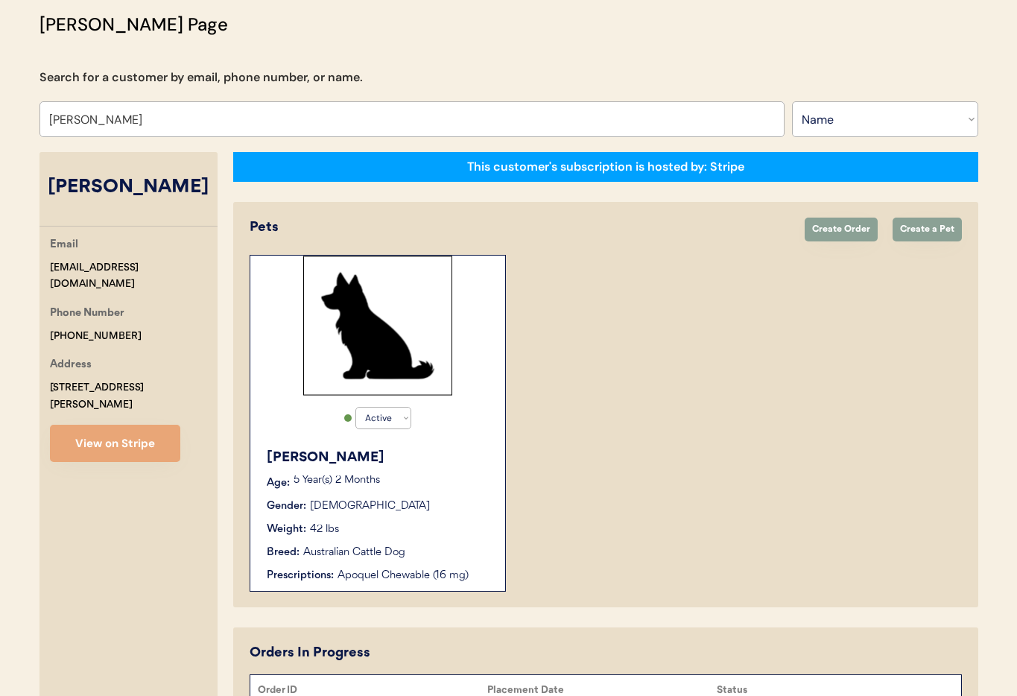
scroll to position [217, 0]
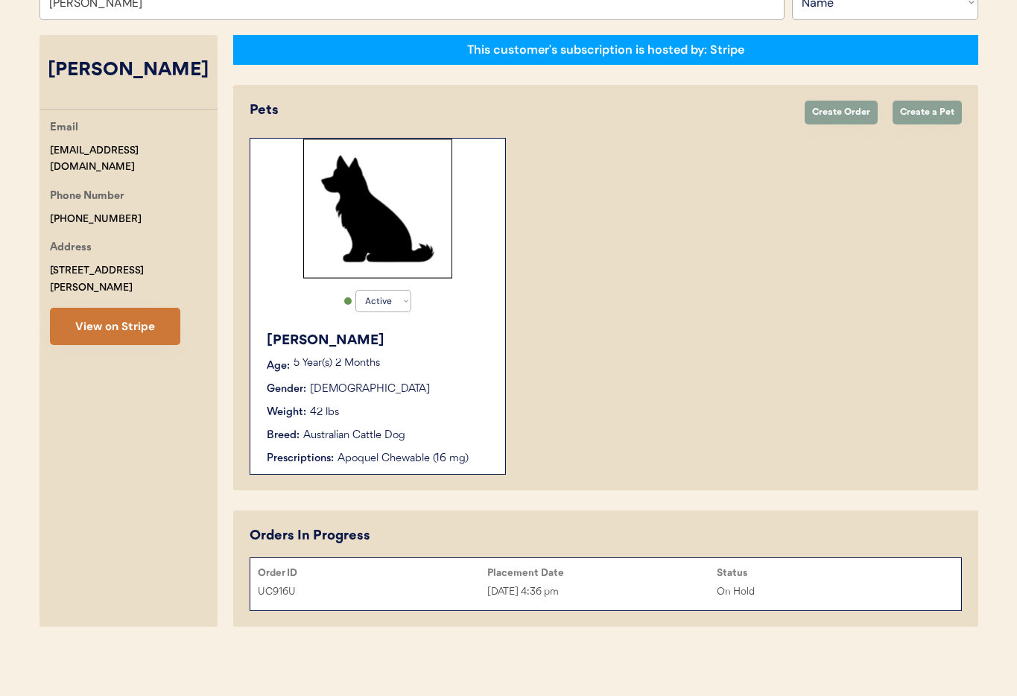
type input "[PERSON_NAME]"
click at [92, 308] on button "View on Stripe" at bounding box center [115, 326] width 130 height 37
click at [640, 583] on div "Oct 8, 2025 4:36 pm" at bounding box center [601, 591] width 229 height 17
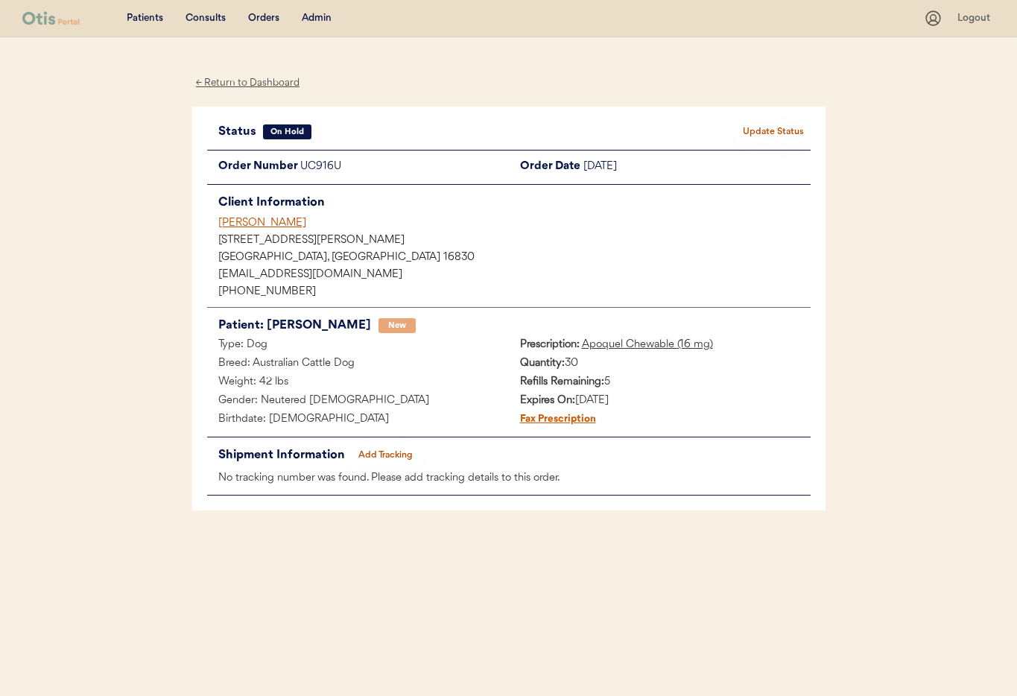
click at [252, 225] on div "[PERSON_NAME]" at bounding box center [514, 223] width 592 height 16
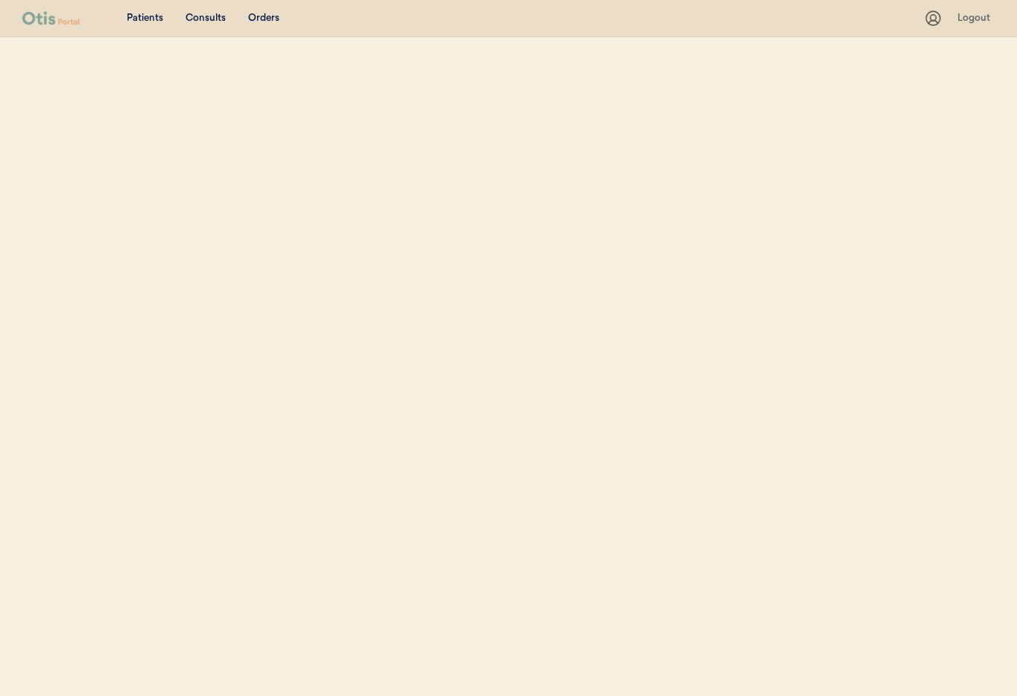
select select ""Name""
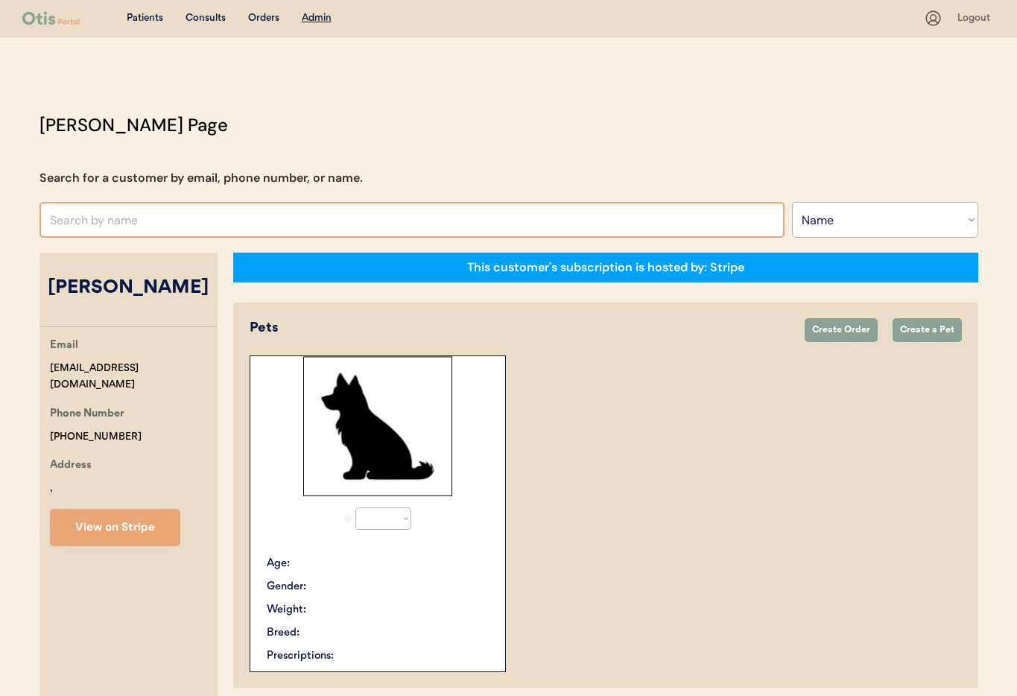
select select "true"
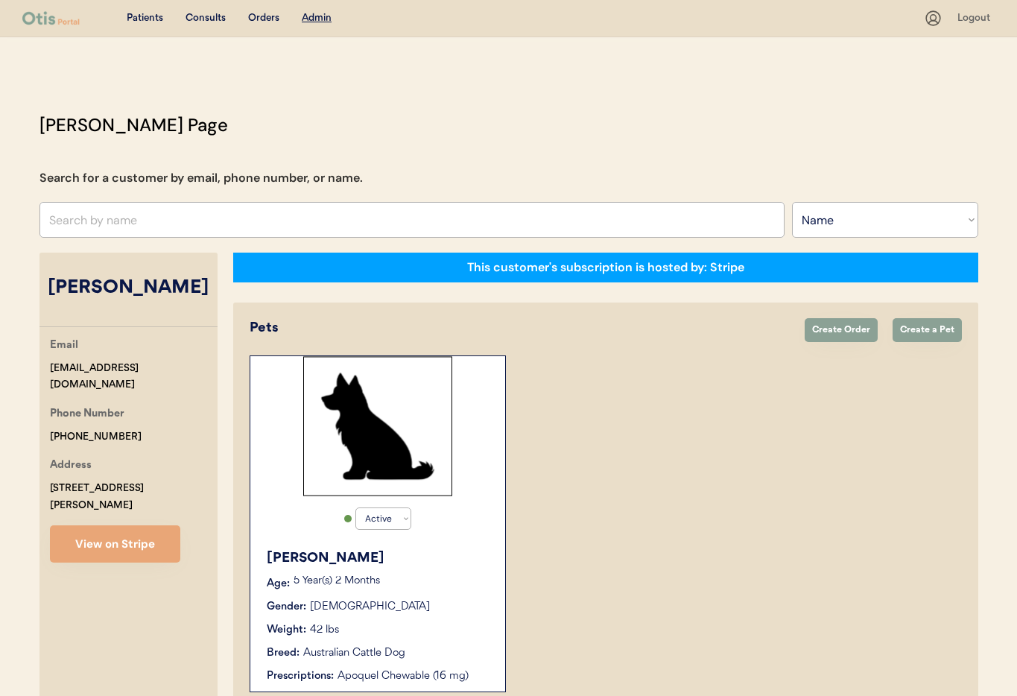
click at [235, 215] on input "text" at bounding box center [411, 220] width 745 height 36
type input "[PERSON_NAME]"
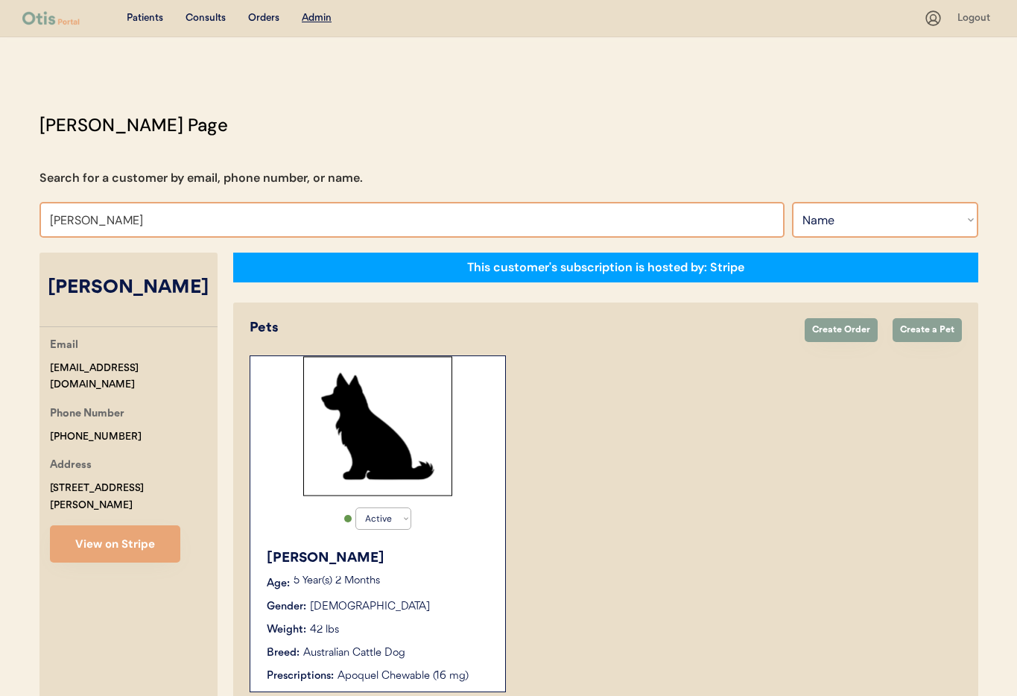
type input "Kim Lav"
click at [882, 228] on select "Search By Name Email Phone Number" at bounding box center [885, 220] width 186 height 36
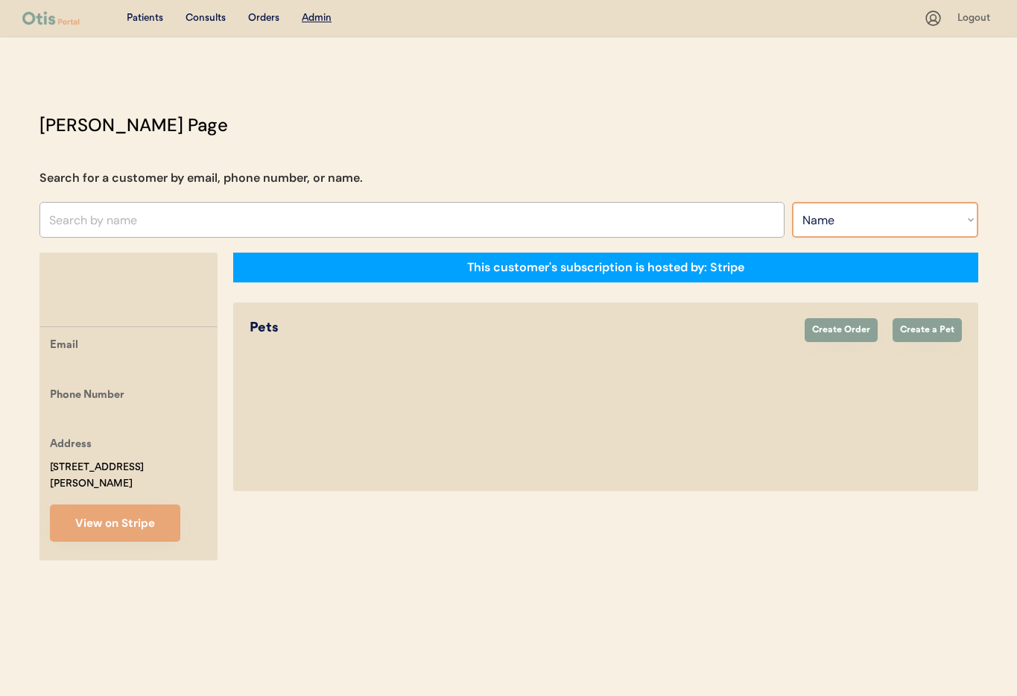
select select ""Email""
click at [792, 202] on select "Search By Name Email Phone Number" at bounding box center [885, 220] width 186 height 36
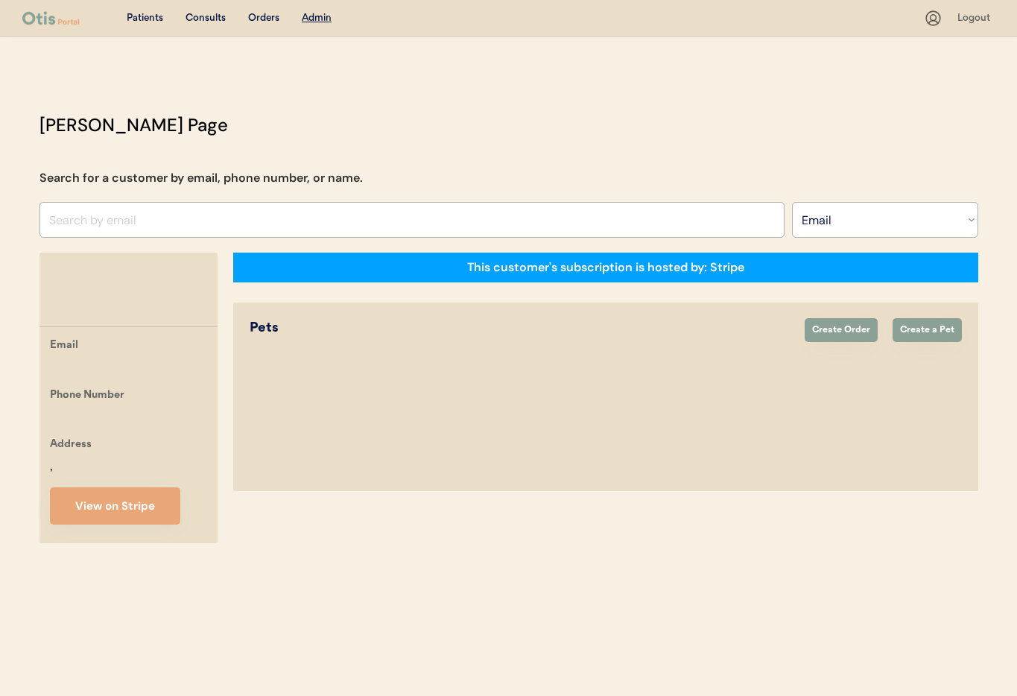
select select ""Email""
click at [90, 223] on input "input" at bounding box center [411, 220] width 745 height 36
paste input "[PERSON_NAME][EMAIL_ADDRESS][PERSON_NAME][DOMAIN_NAME]"
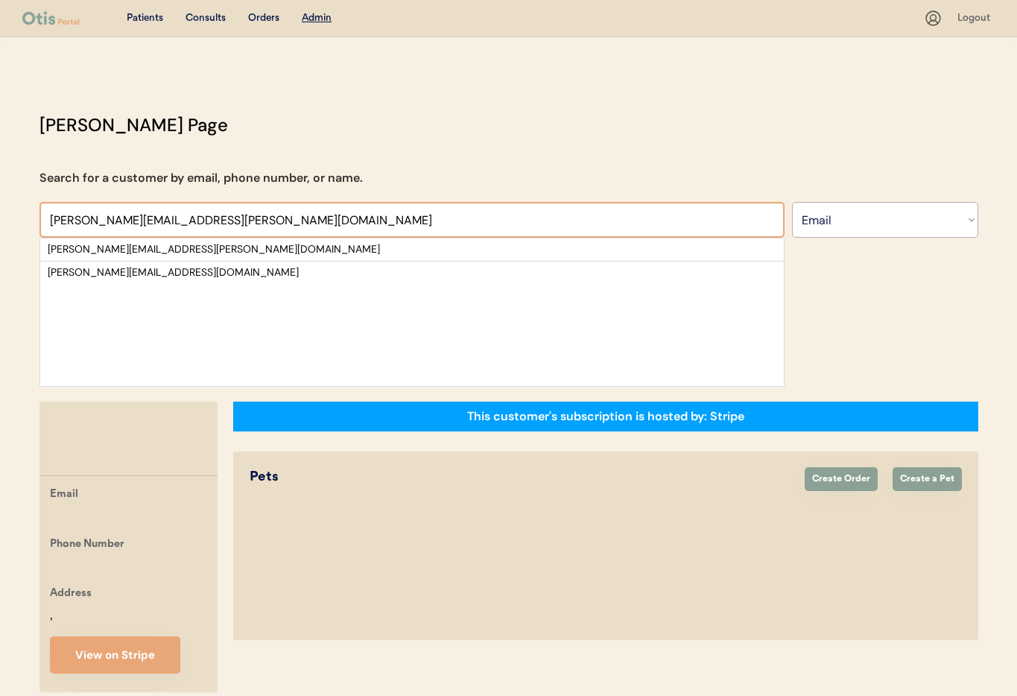
type input "[PERSON_NAME][EMAIL_ADDRESS][PERSON_NAME][DOMAIN_NAME]"
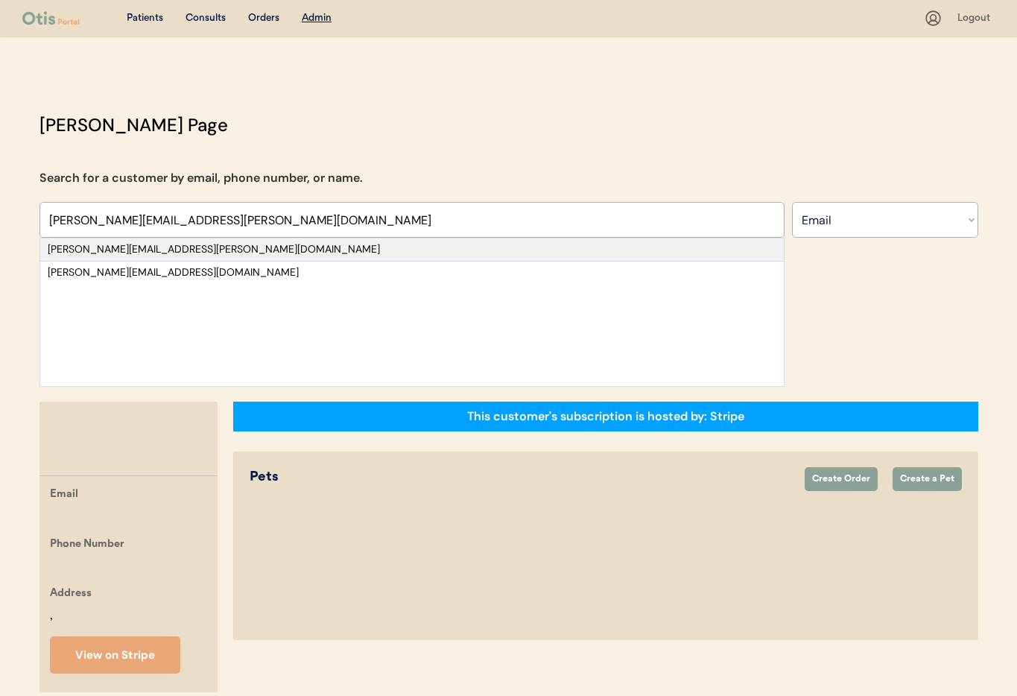
click at [203, 247] on div "[PERSON_NAME][EMAIL_ADDRESS][PERSON_NAME][DOMAIN_NAME]" at bounding box center [412, 249] width 728 height 15
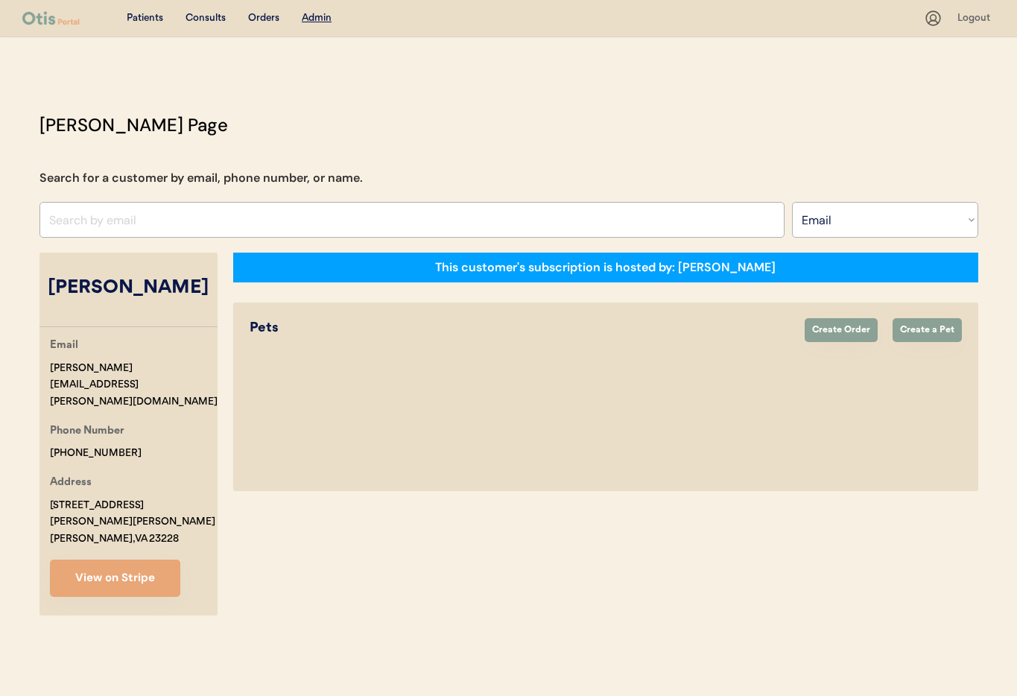
select select "true"
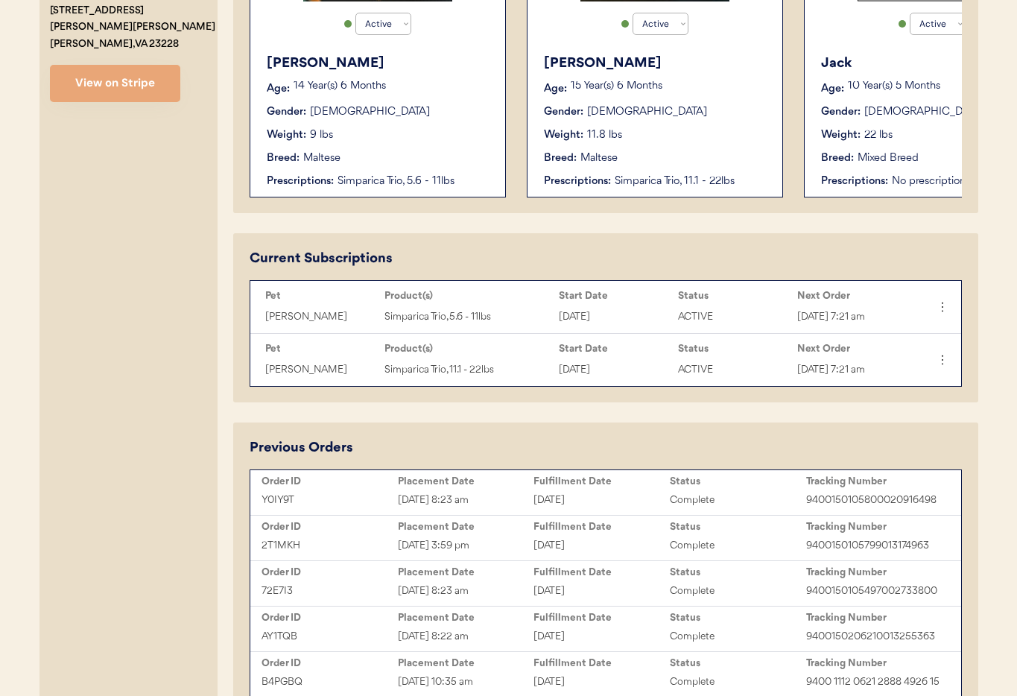
scroll to position [497, 0]
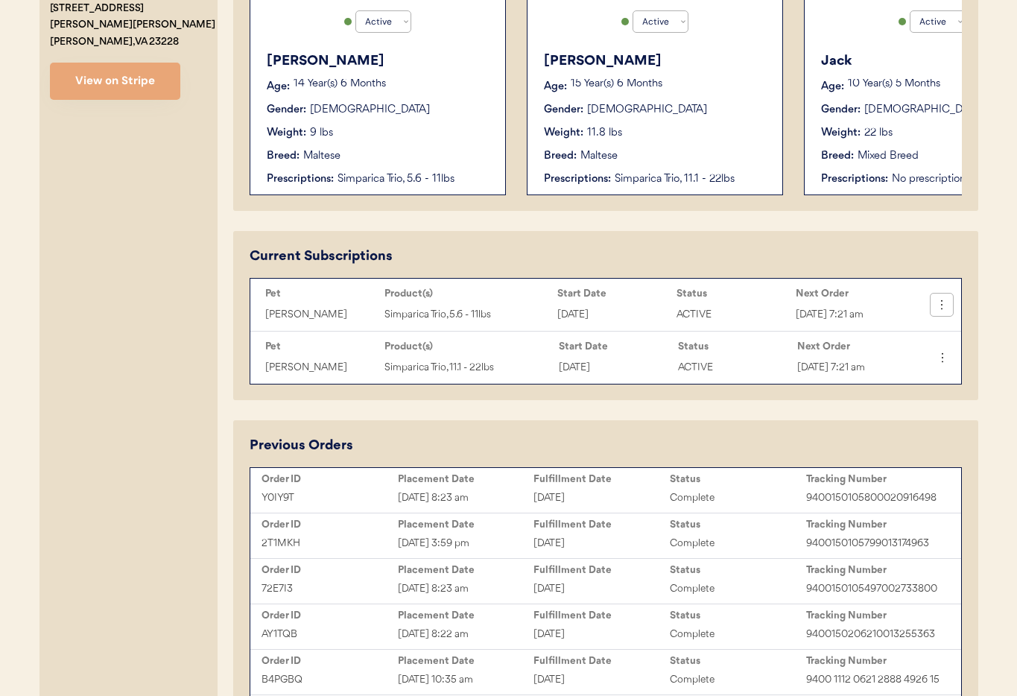
click at [938, 308] on icon at bounding box center [941, 304] width 15 height 15
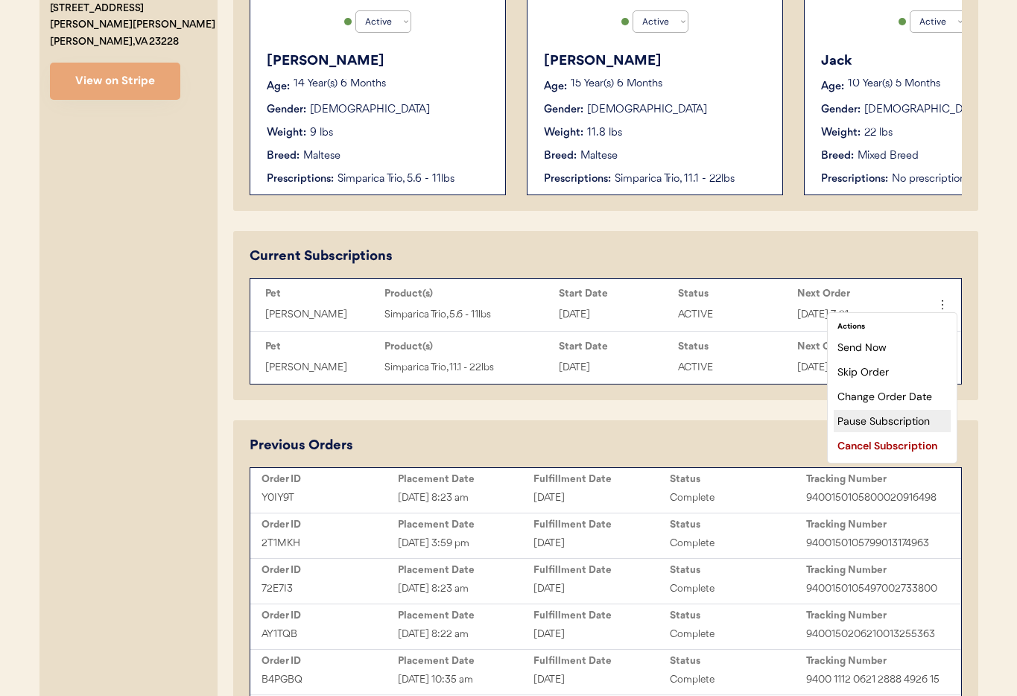
click at [908, 422] on div "Pause Subscription" at bounding box center [891, 421] width 117 height 22
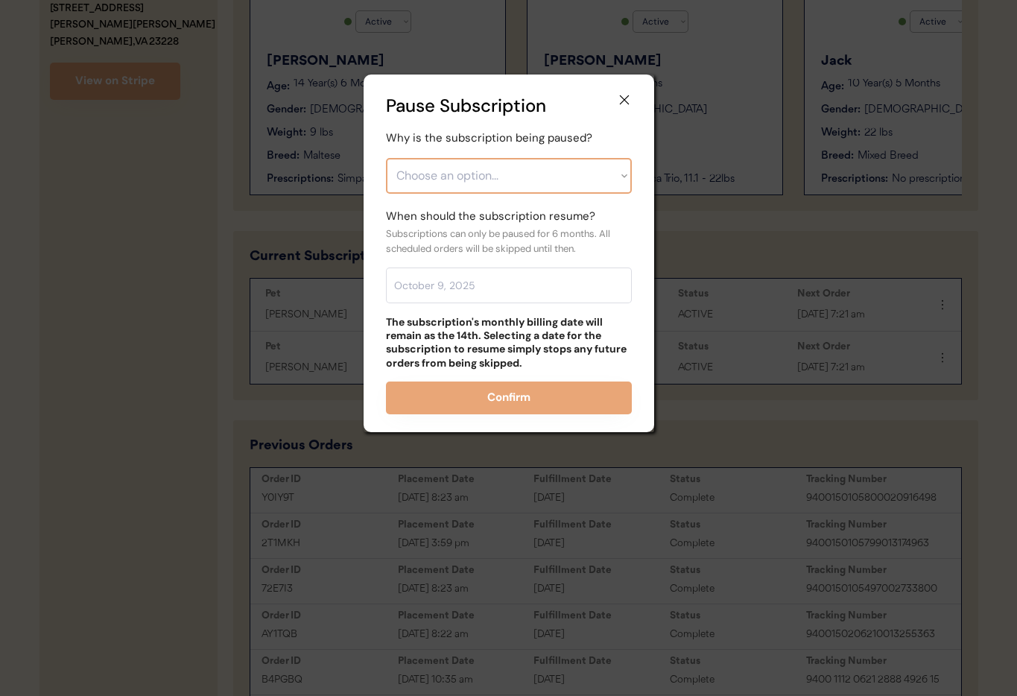
click at [489, 179] on select "Choose an option... Financial reasons / too expensive Has enough medication / s…" at bounding box center [509, 176] width 246 height 36
select select ""financial_reasons___too_expensive""
click at [386, 158] on select "Choose an option... Financial reasons / too expensive Has enough medication / s…" at bounding box center [509, 176] width 246 height 36
click at [462, 281] on input "text" at bounding box center [509, 285] width 246 height 36
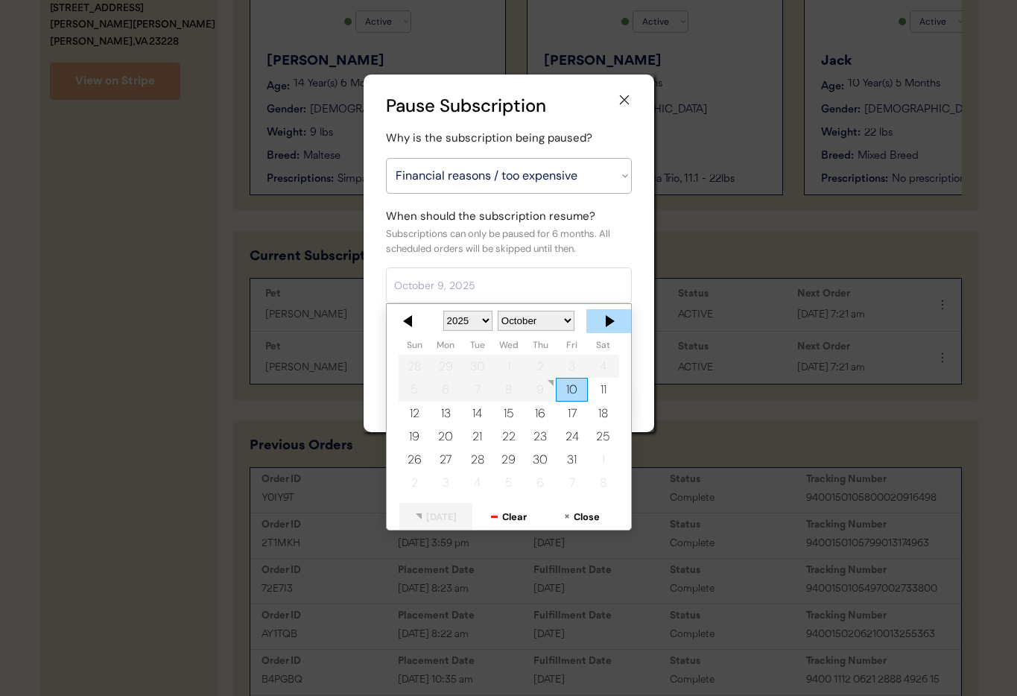
click at [609, 325] on div at bounding box center [608, 321] width 45 height 24
click at [565, 419] on div "14" at bounding box center [571, 412] width 31 height 23
type input "November 14, 2025"
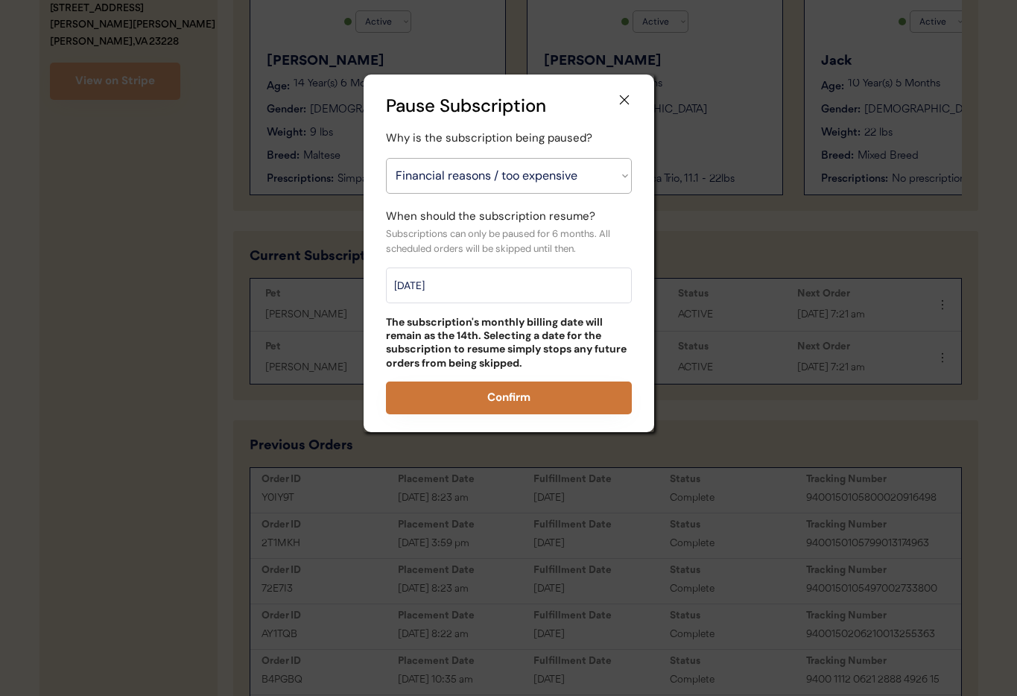
click at [530, 401] on button "Confirm" at bounding box center [509, 397] width 246 height 33
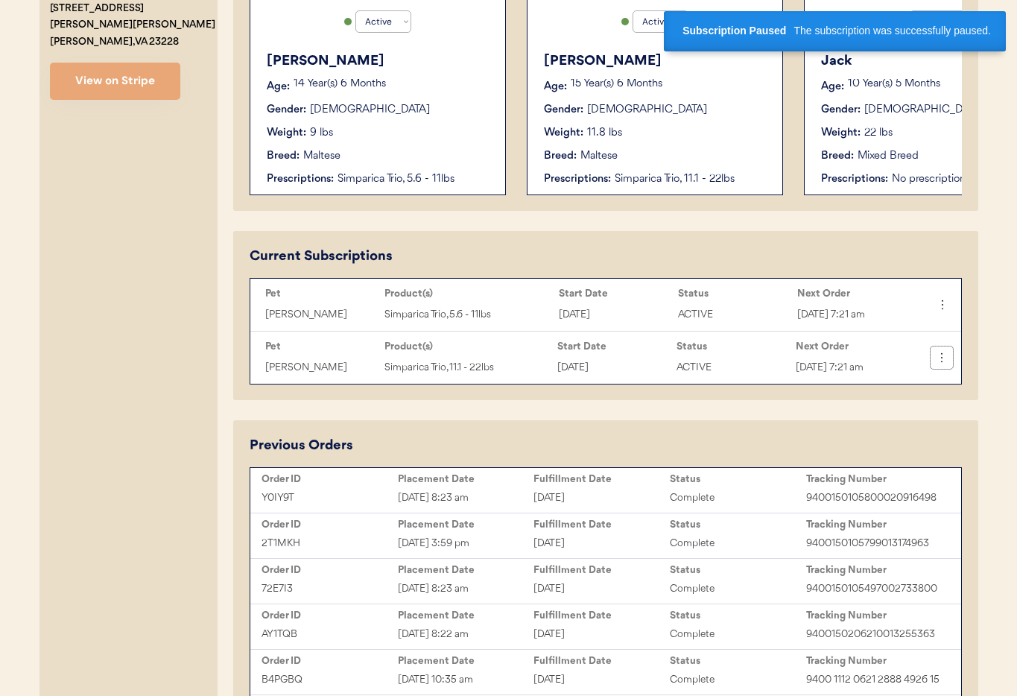
click at [943, 360] on icon at bounding box center [941, 357] width 15 height 15
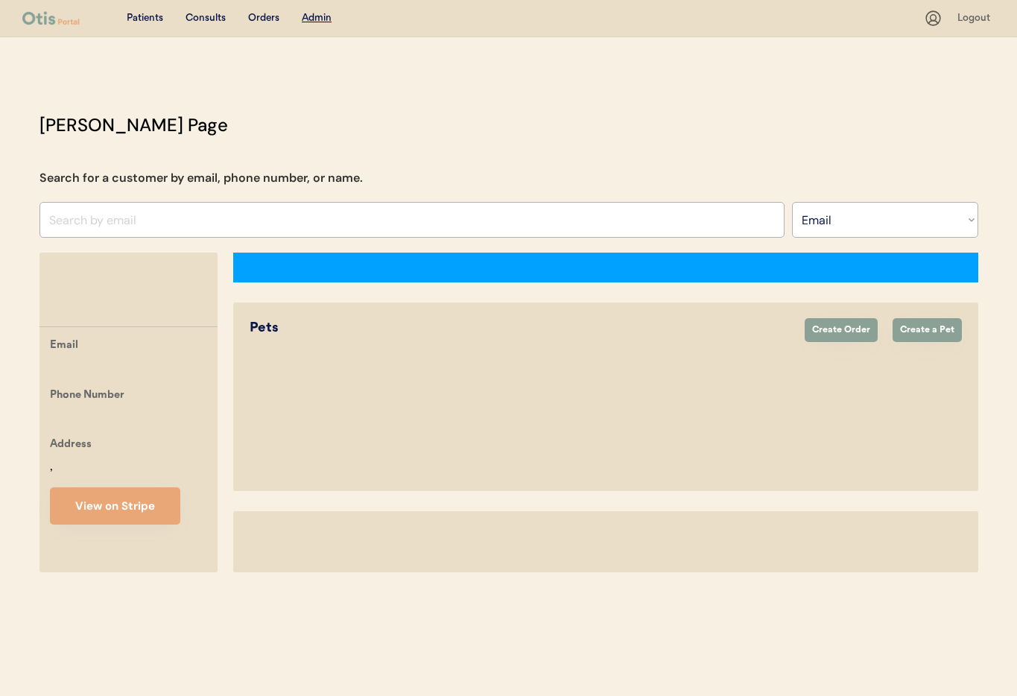
select select ""Email""
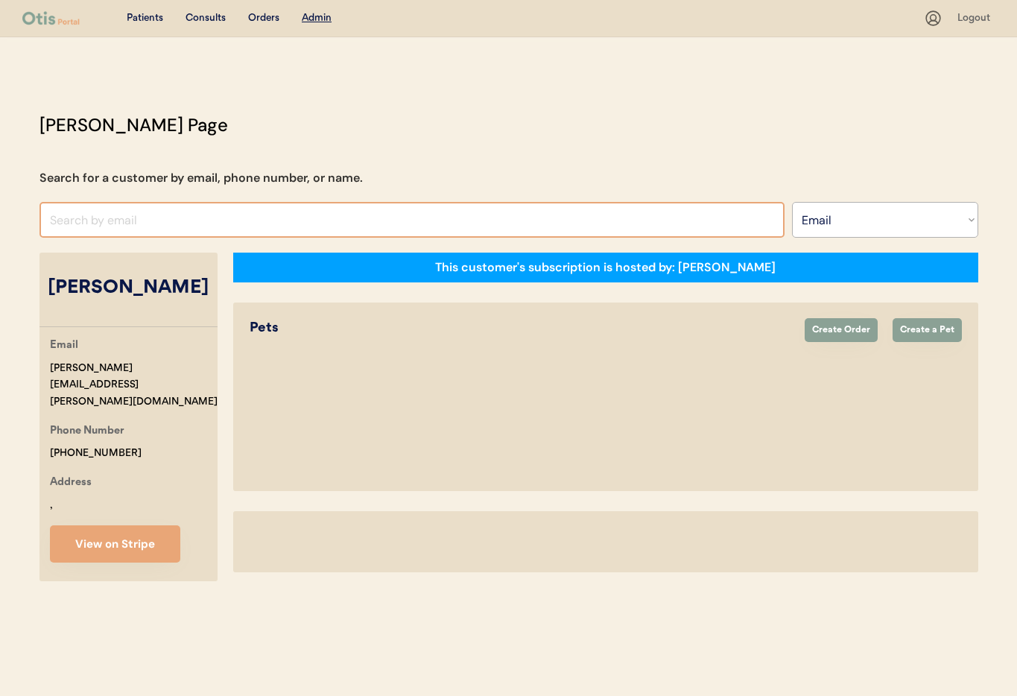
select select "true"
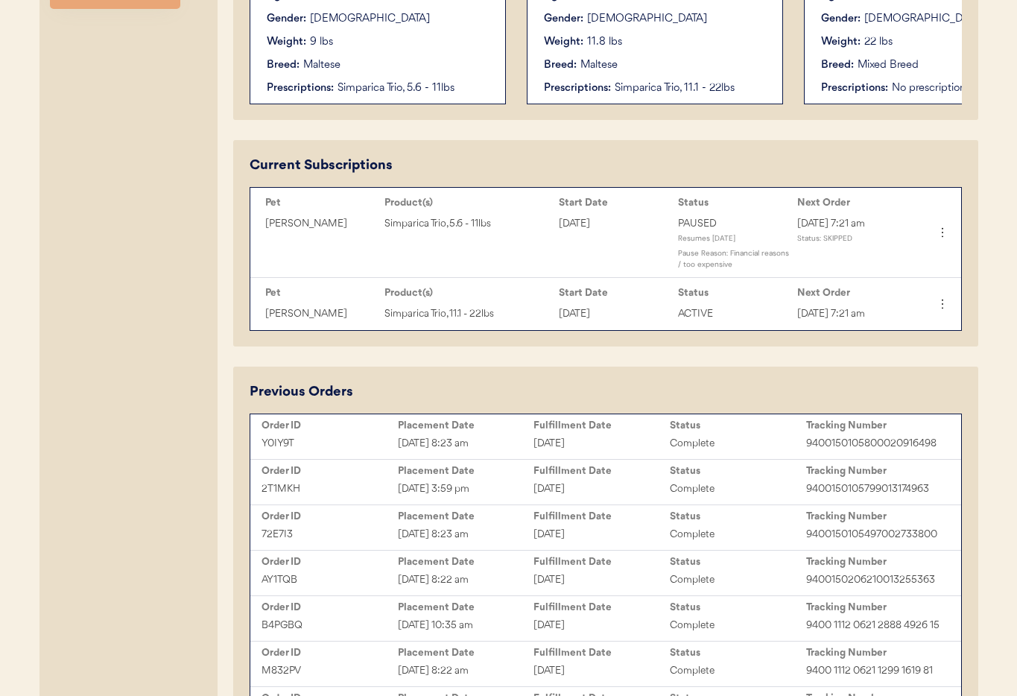
scroll to position [583, 0]
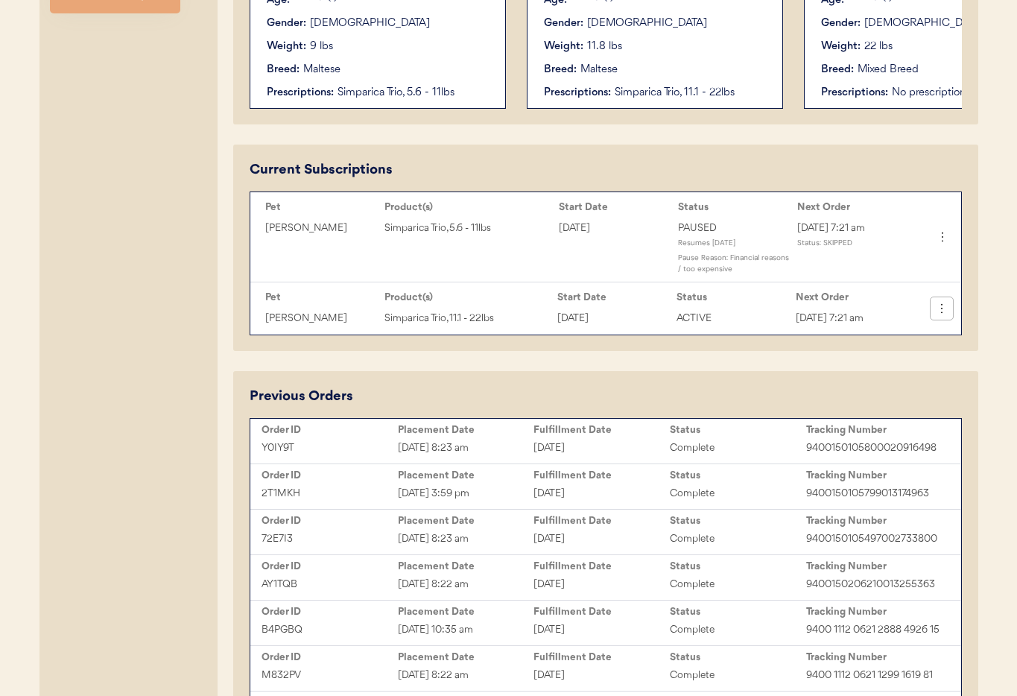
click at [949, 308] on button at bounding box center [941, 308] width 22 height 22
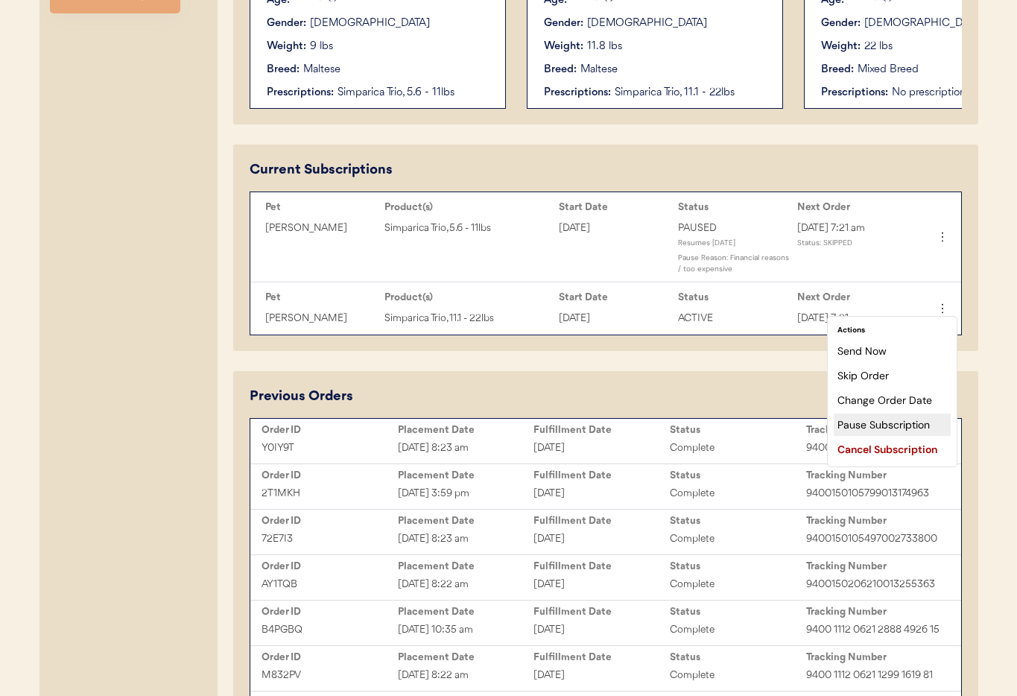
click at [889, 424] on div "Pause Subscription" at bounding box center [891, 424] width 117 height 22
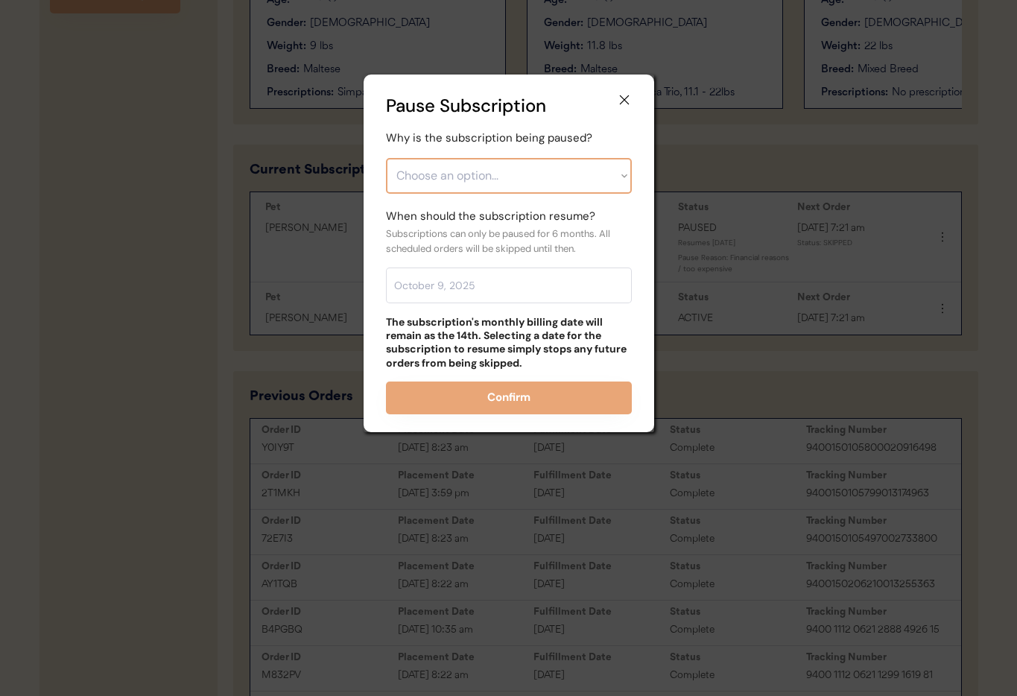
click at [424, 182] on select "Choose an option... Financial reasons / too expensive Has enough medication / s…" at bounding box center [509, 176] width 246 height 36
select select ""financial_reasons___too_expensive""
click at [386, 158] on select "Choose an option... Financial reasons / too expensive Has enough medication / s…" at bounding box center [509, 176] width 246 height 36
click at [458, 290] on input "text" at bounding box center [509, 285] width 246 height 36
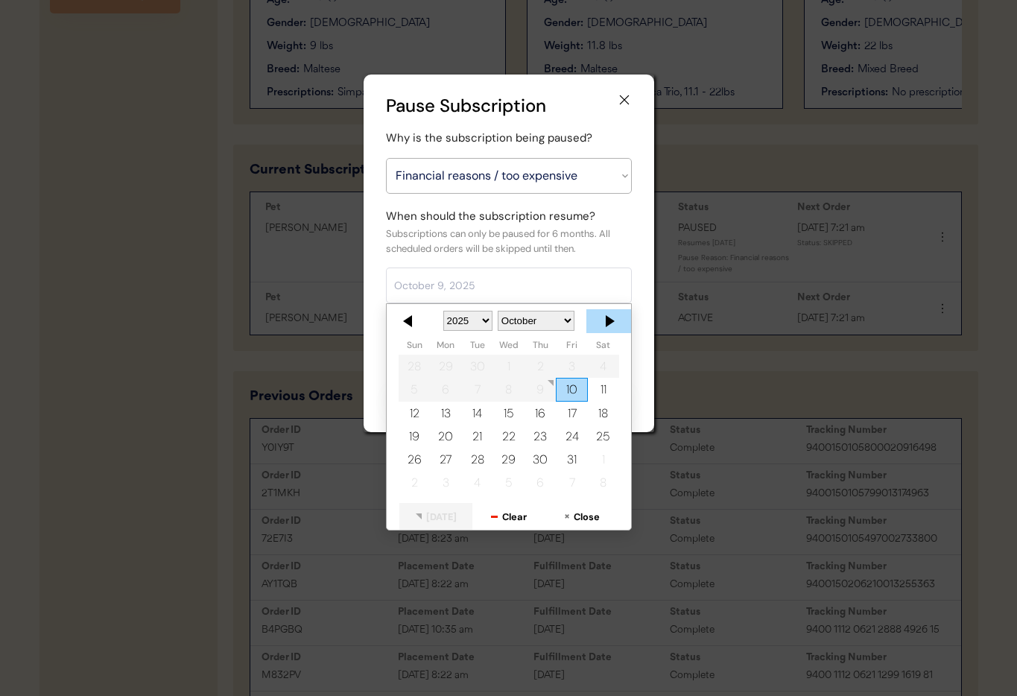
click at [608, 320] on div at bounding box center [608, 321] width 45 height 24
click at [567, 415] on div "14" at bounding box center [571, 412] width 31 height 23
type input "November 14, 2025"
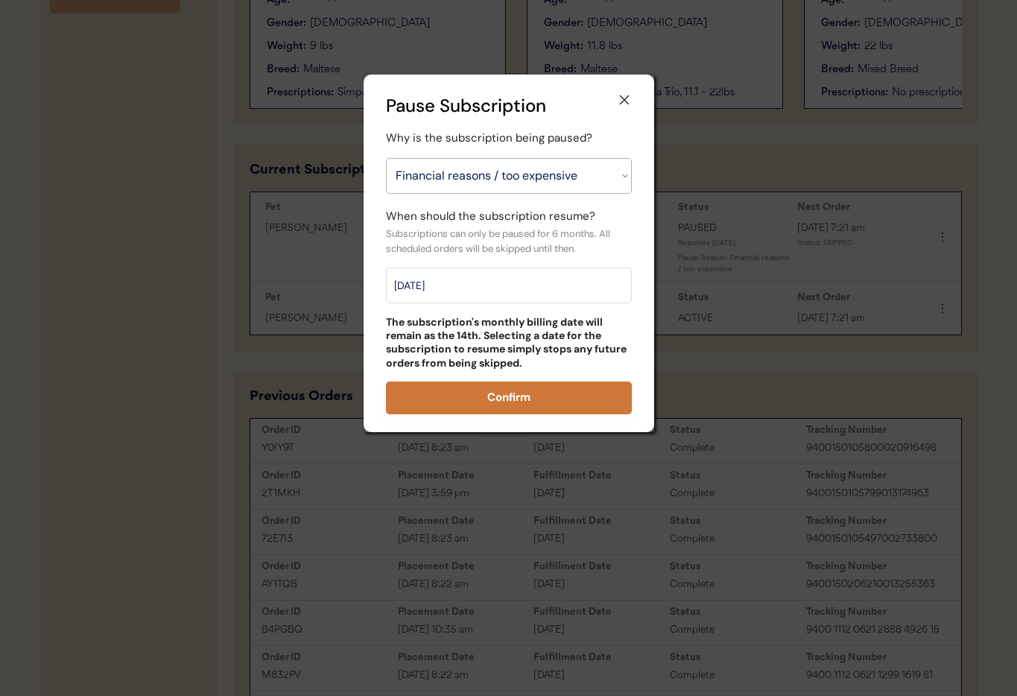
click at [539, 399] on button "Confirm" at bounding box center [509, 397] width 246 height 33
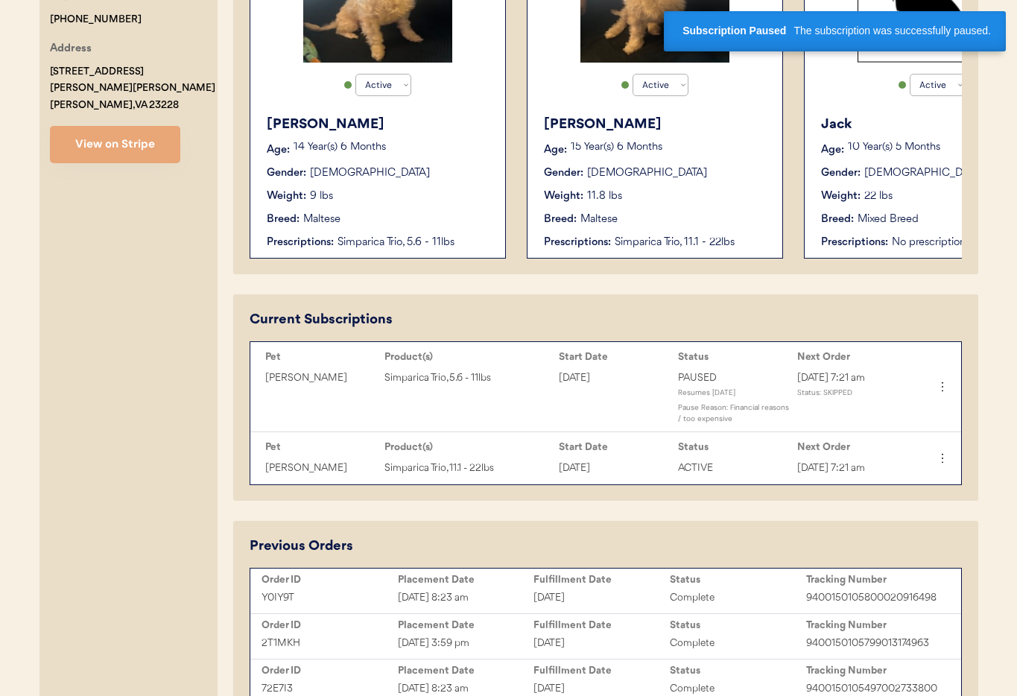
scroll to position [447, 0]
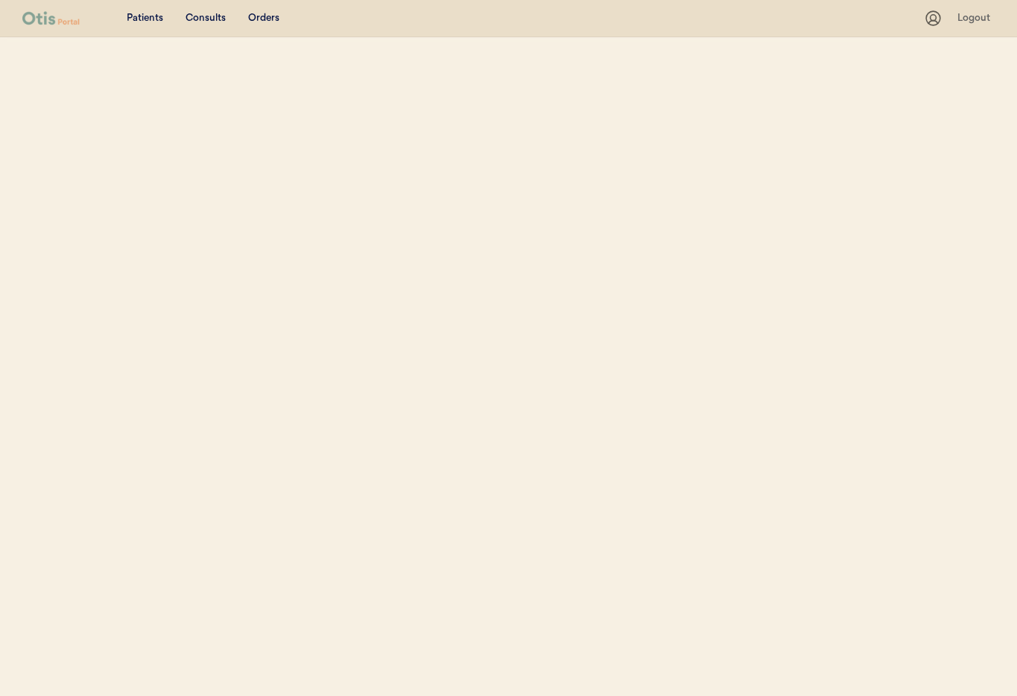
select select ""Email""
select select "true"
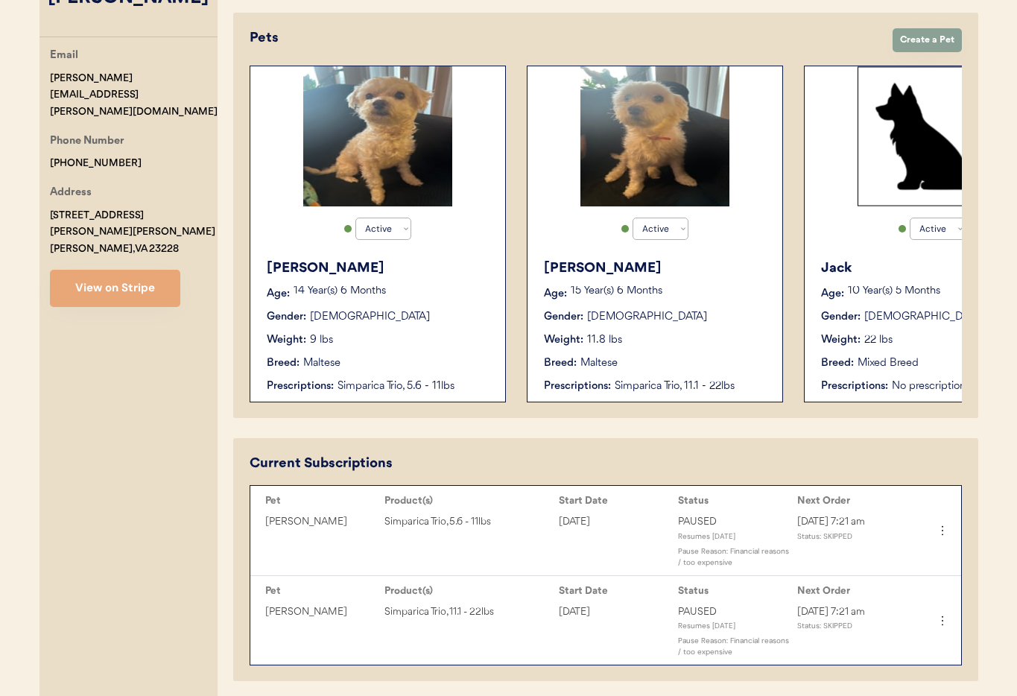
scroll to position [269, 0]
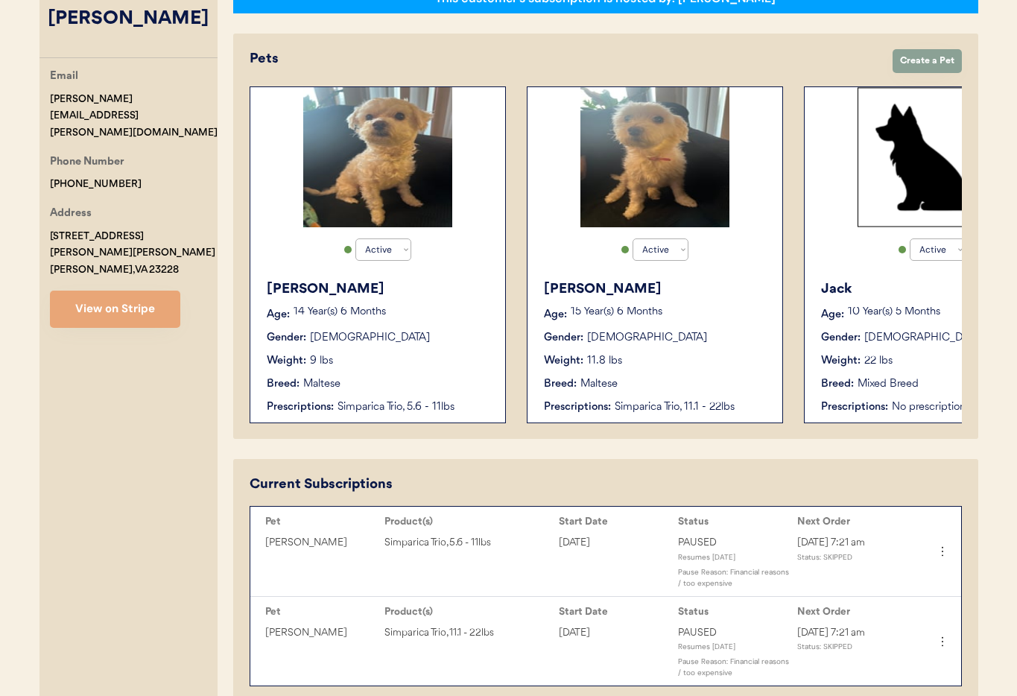
click at [456, 376] on div "Breed: Maltese" at bounding box center [378, 384] width 223 height 16
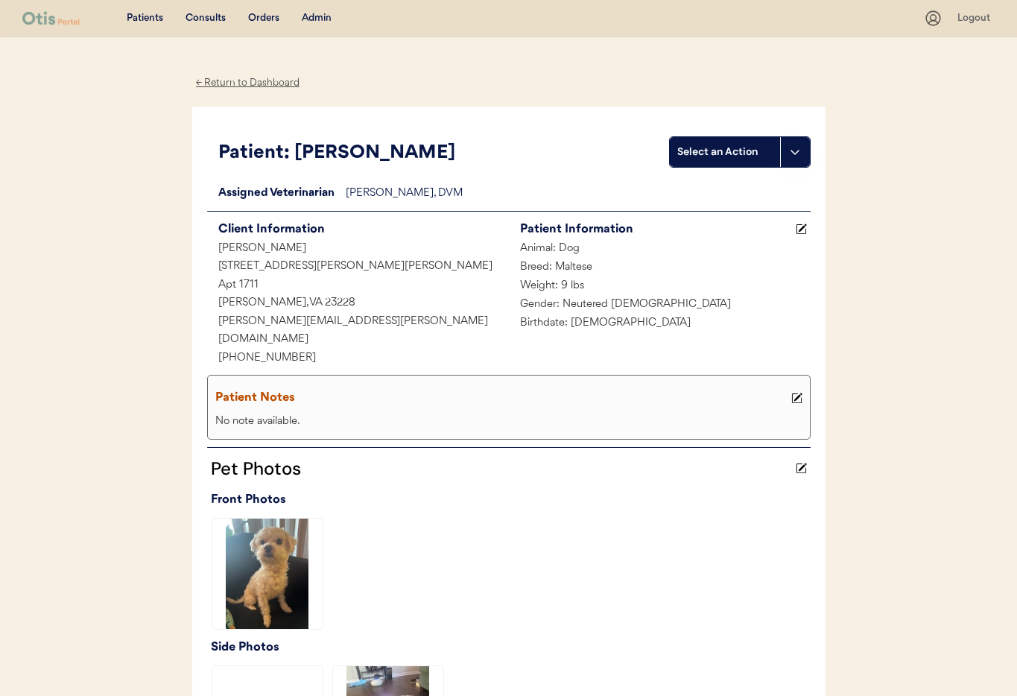
click at [797, 392] on icon at bounding box center [796, 397] width 11 height 11
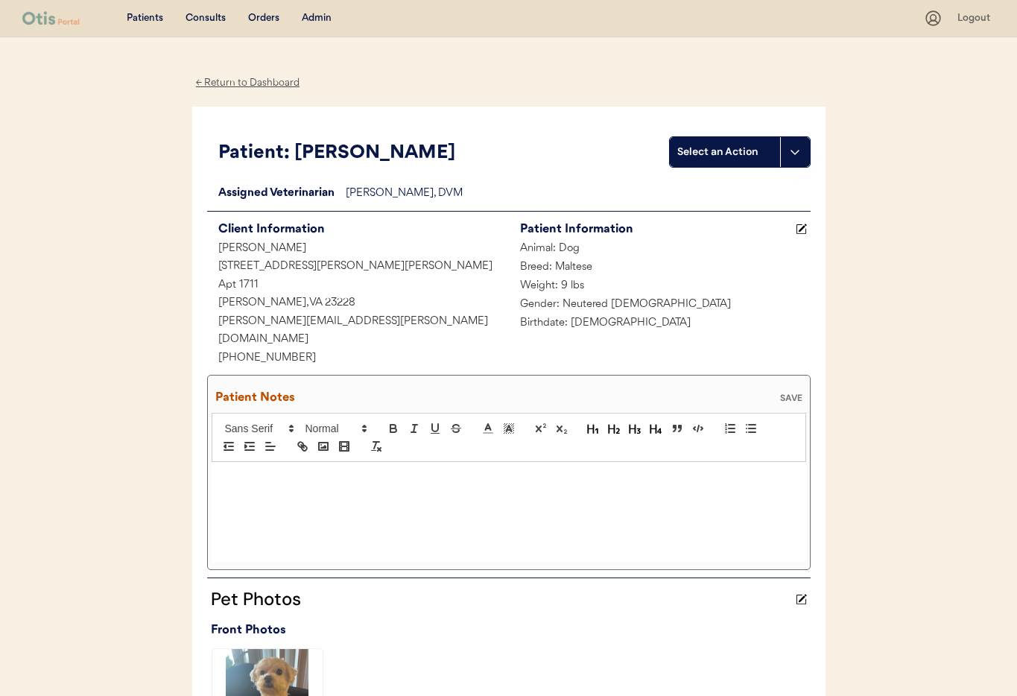
click at [236, 471] on p at bounding box center [509, 477] width 572 height 13
click at [238, 471] on p ";109/2025 O" at bounding box center [509, 477] width 572 height 13
click at [236, 471] on p ";109/2025 O" at bounding box center [509, 477] width 572 height 13
click at [286, 471] on p ";10/9/2025 O" at bounding box center [509, 477] width 572 height 13
drag, startPoint x: 786, startPoint y: 379, endPoint x: 764, endPoint y: 389, distance: 24.3
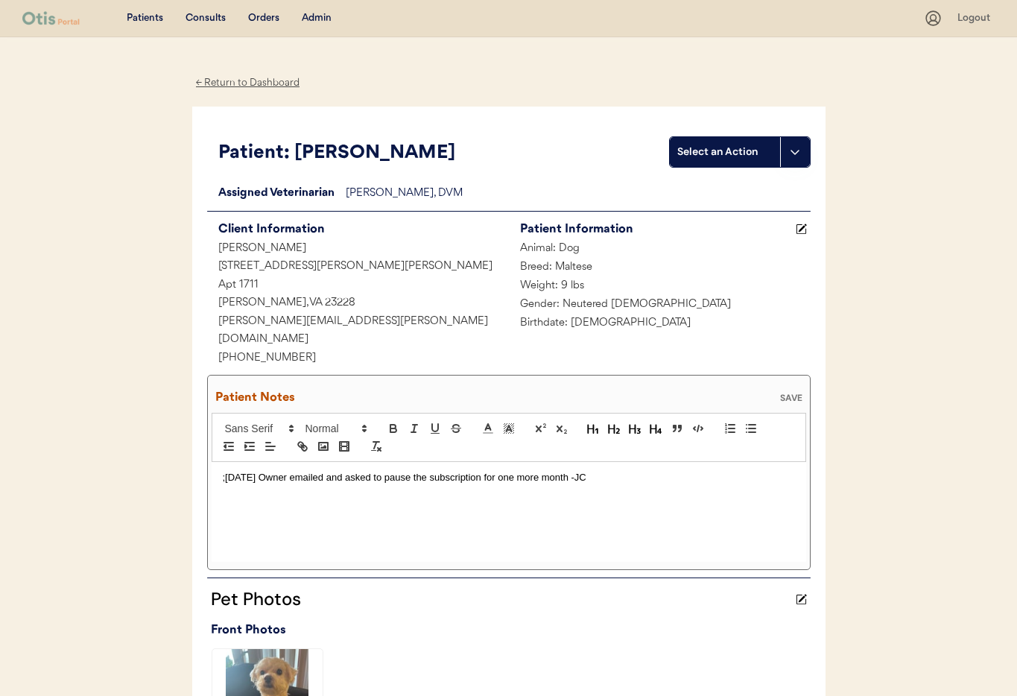
click at [786, 393] on div "SAVE" at bounding box center [791, 397] width 30 height 9
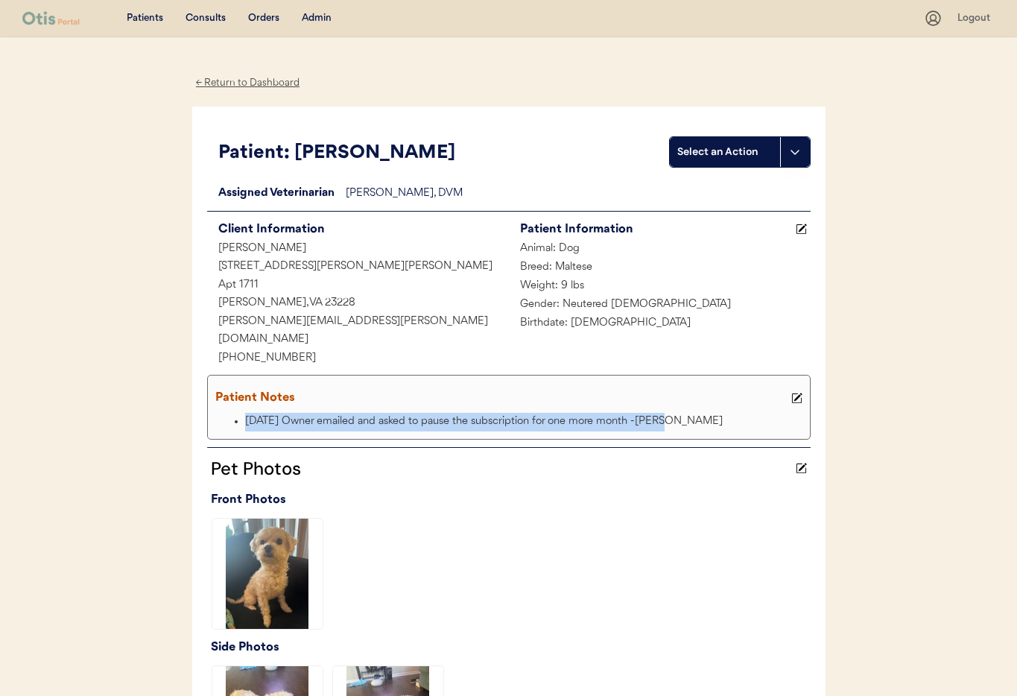
drag, startPoint x: 626, startPoint y: 402, endPoint x: 255, endPoint y: 402, distance: 371.6
click at [232, 413] on ul "10/9/2025 Owner emailed and asked to pause the subscription for one more month …" at bounding box center [510, 422] width 591 height 19
copy li "10/9/2025 Owner emailed and asked to pause the subscription for one more month …"
click at [243, 79] on div "← Return to Dashboard" at bounding box center [248, 82] width 112 height 17
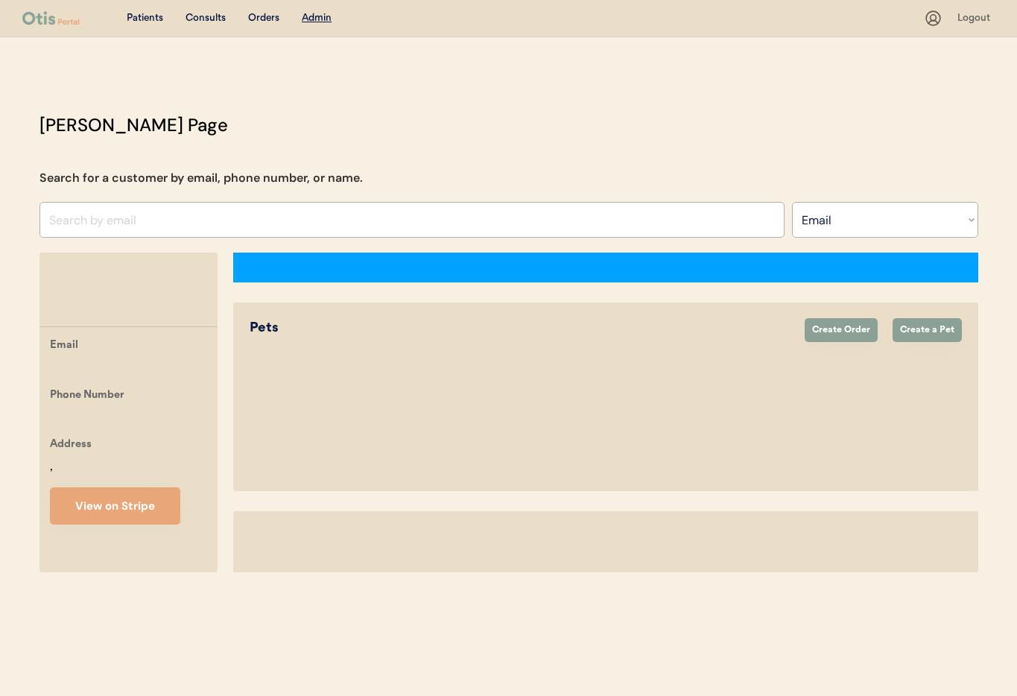
select select ""Email""
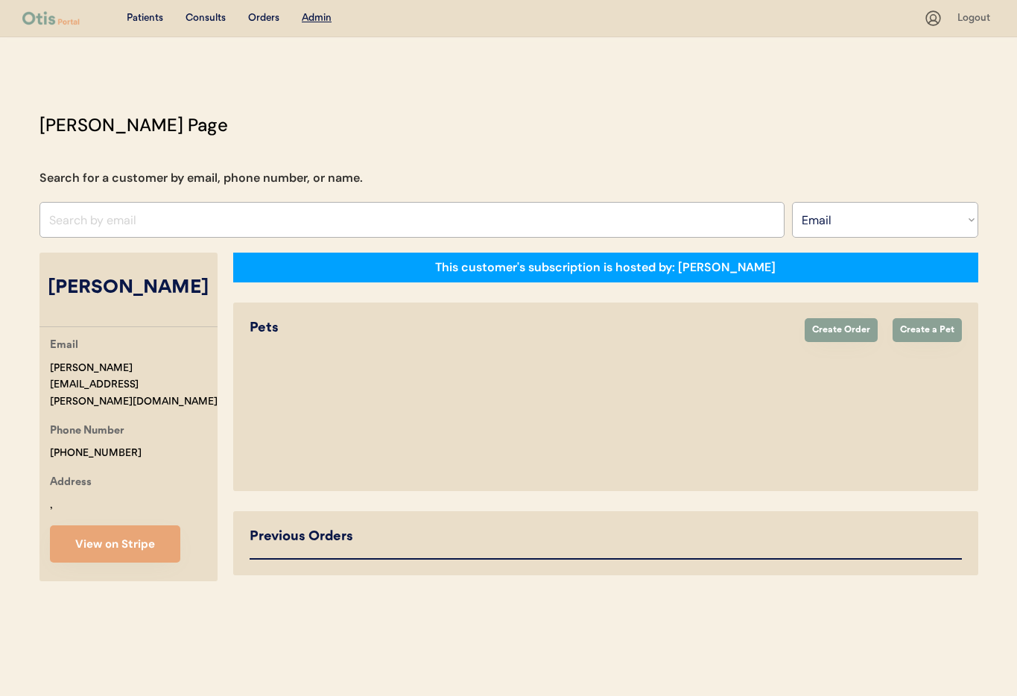
select select "true"
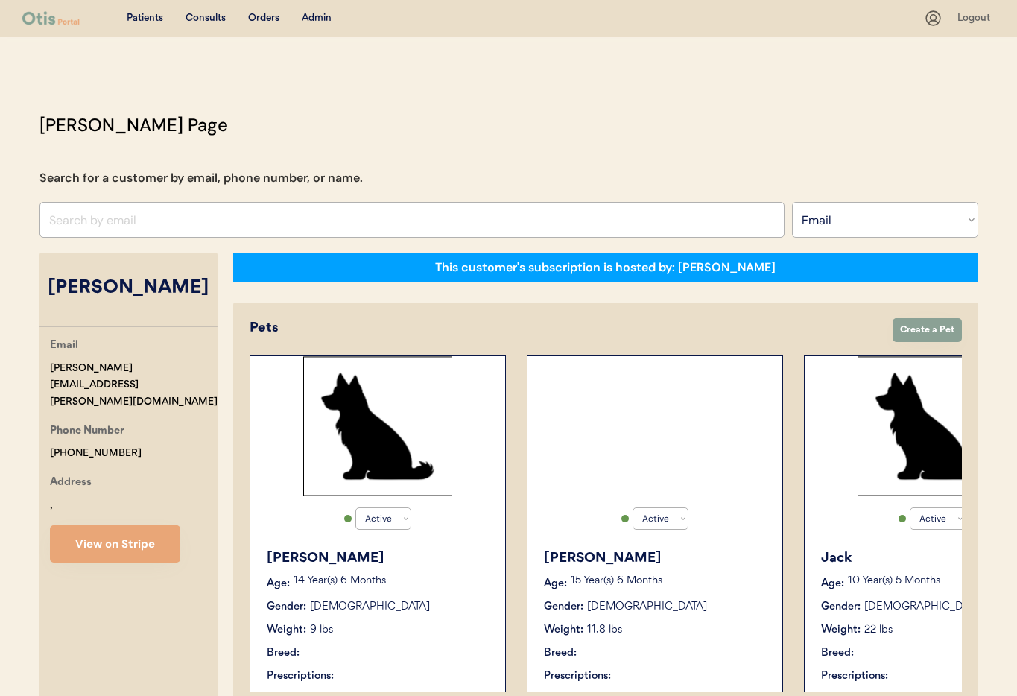
select select "true"
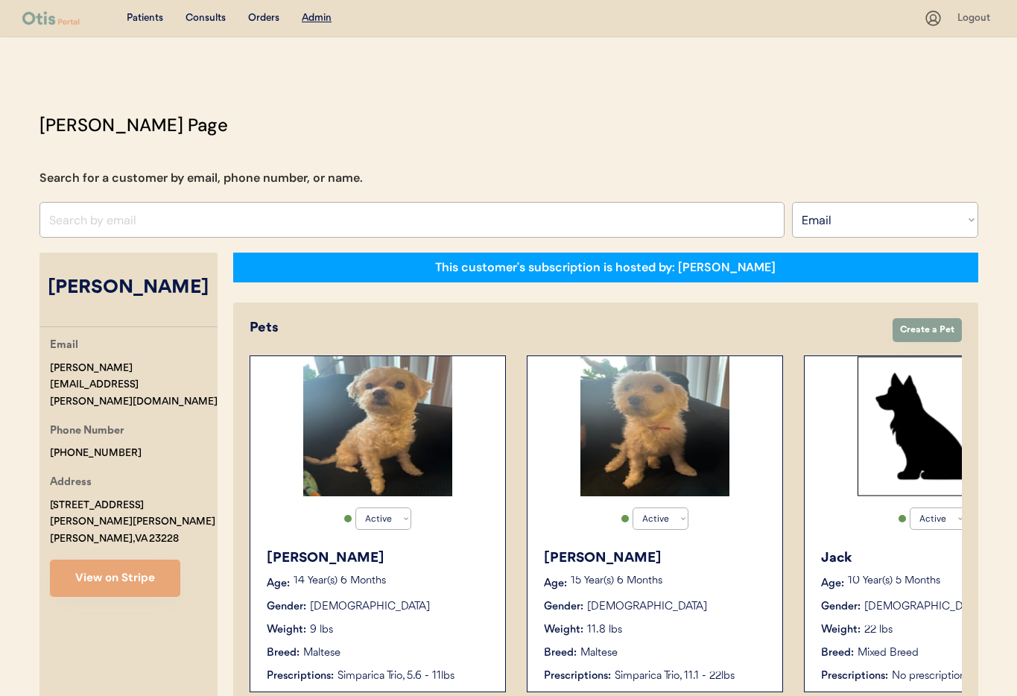
click at [697, 611] on div "Gender: [DEMOGRAPHIC_DATA]" at bounding box center [655, 607] width 223 height 16
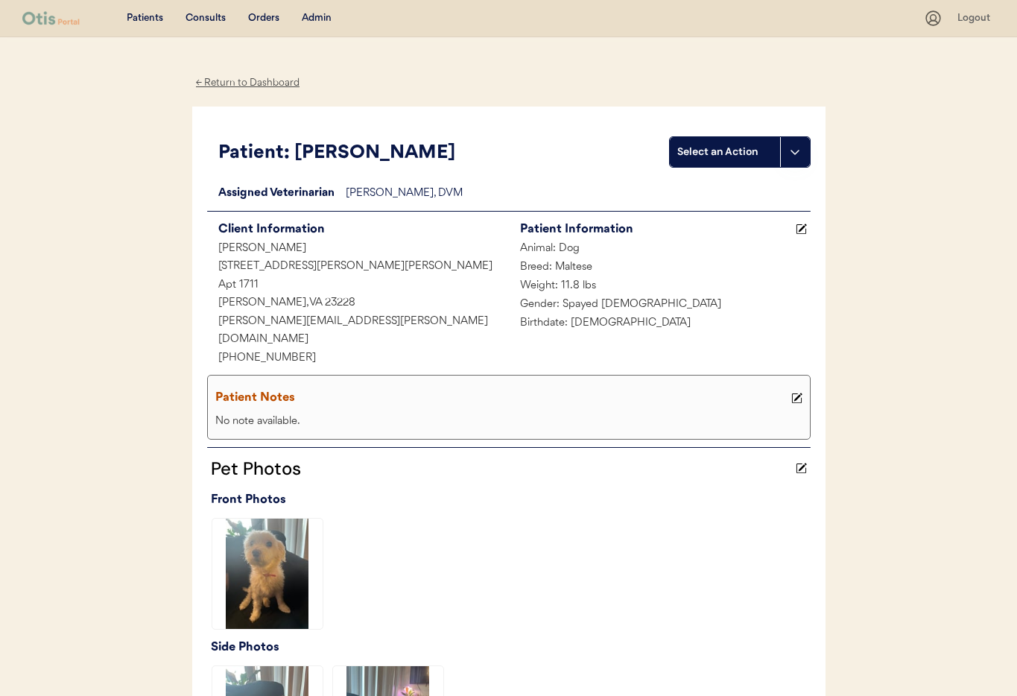
click at [795, 392] on icon at bounding box center [796, 397] width 11 height 11
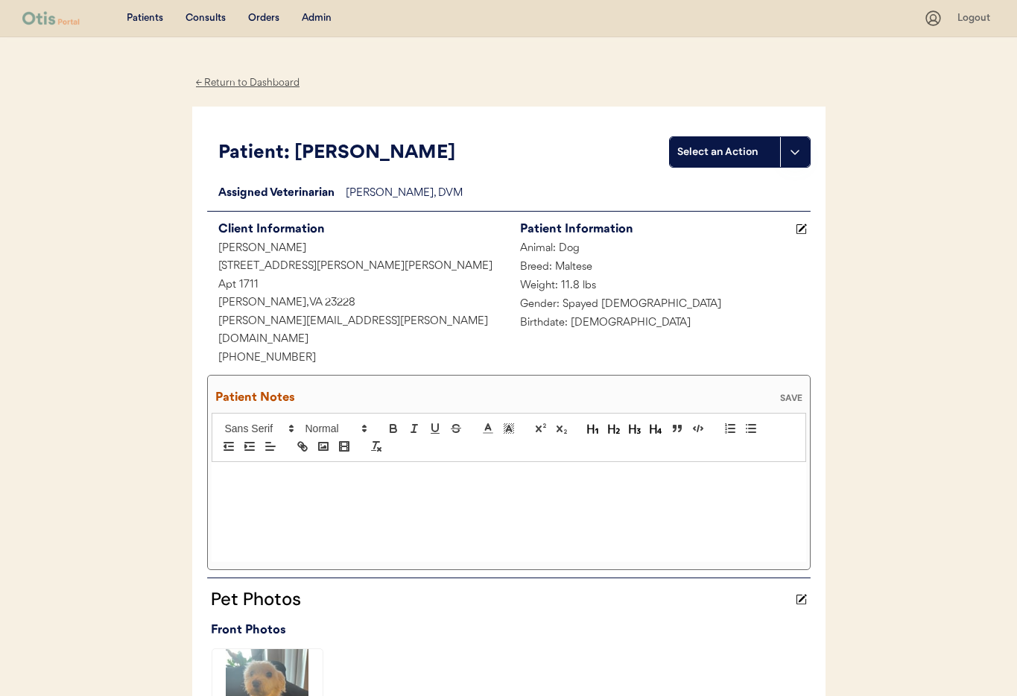
click at [258, 471] on p at bounding box center [509, 477] width 572 height 13
click at [252, 471] on li "[DATE] Owner emailed and asked to pause the subscription for one more month -[P…" at bounding box center [516, 477] width 558 height 13
click at [795, 393] on div "SAVE" at bounding box center [791, 397] width 30 height 9
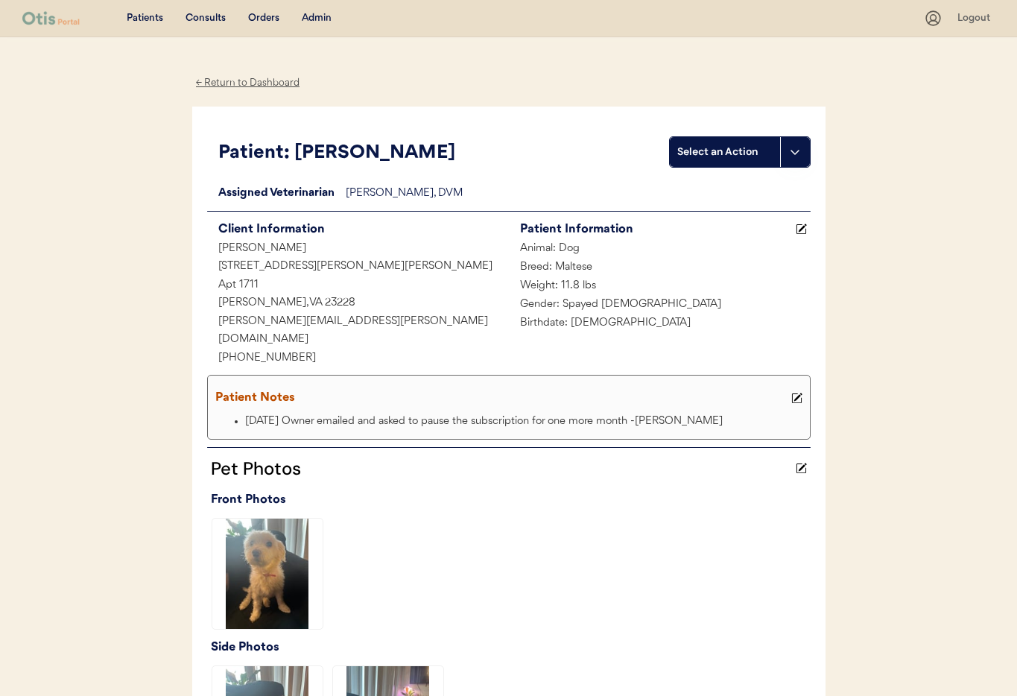
click at [232, 84] on div "← Return to Dashboard" at bounding box center [248, 82] width 112 height 17
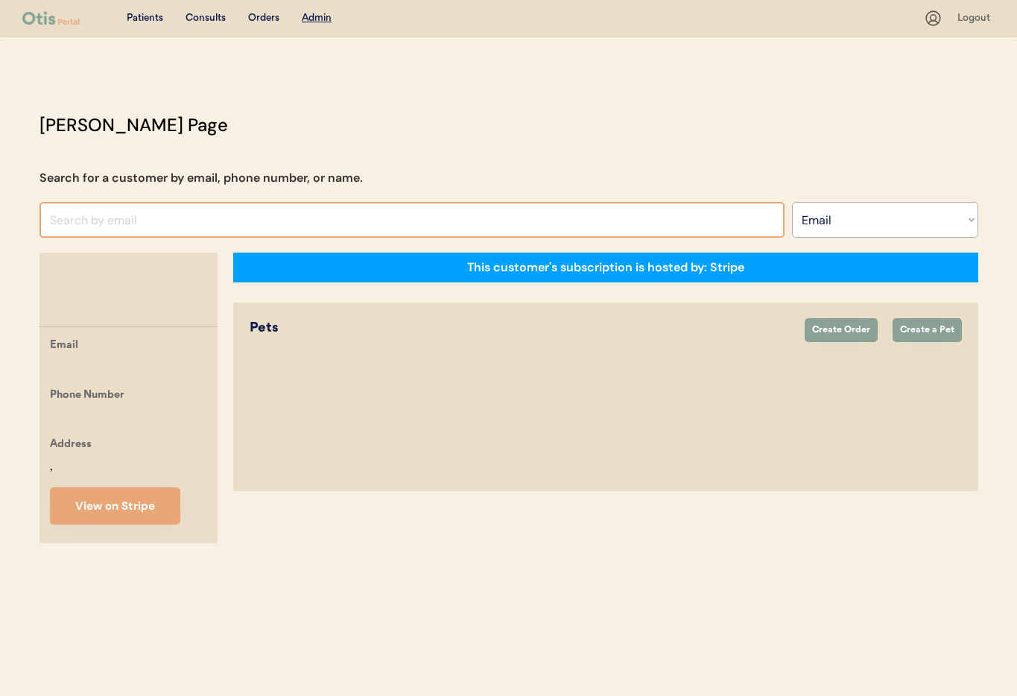
select select ""Email""
click at [287, 220] on input "input" at bounding box center [411, 220] width 745 height 36
paste input "[DATE] Owner emailed and asked to pause the subscription for one more month -[P…"
type input "[DATE] Owner emailed and asked to pause the subscription for one more month -[P…"
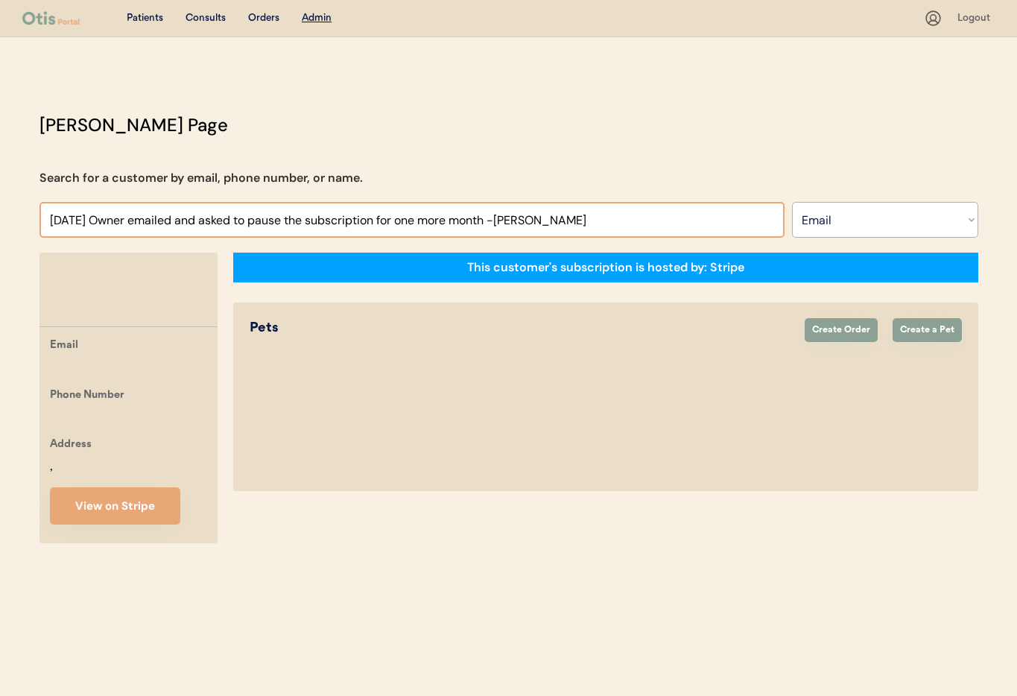
drag, startPoint x: 554, startPoint y: 217, endPoint x: 50, endPoint y: 218, distance: 504.2
click at [49, 218] on input "input" at bounding box center [411, 220] width 745 height 36
